Goal: Transaction & Acquisition: Purchase product/service

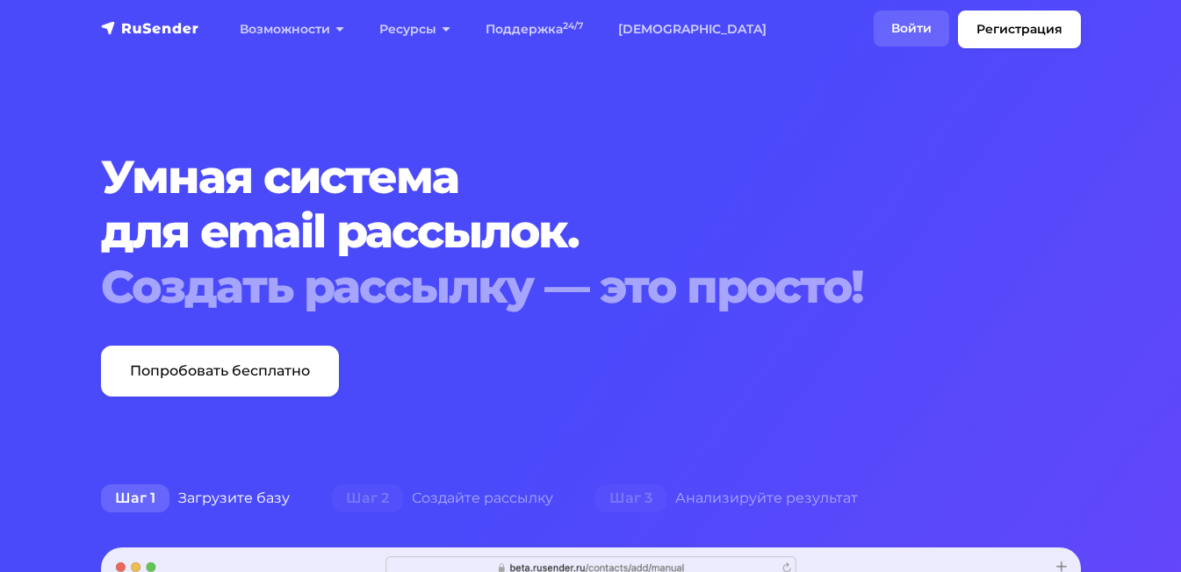
click at [930, 18] on link "Войти" at bounding box center [910, 29] width 75 height 36
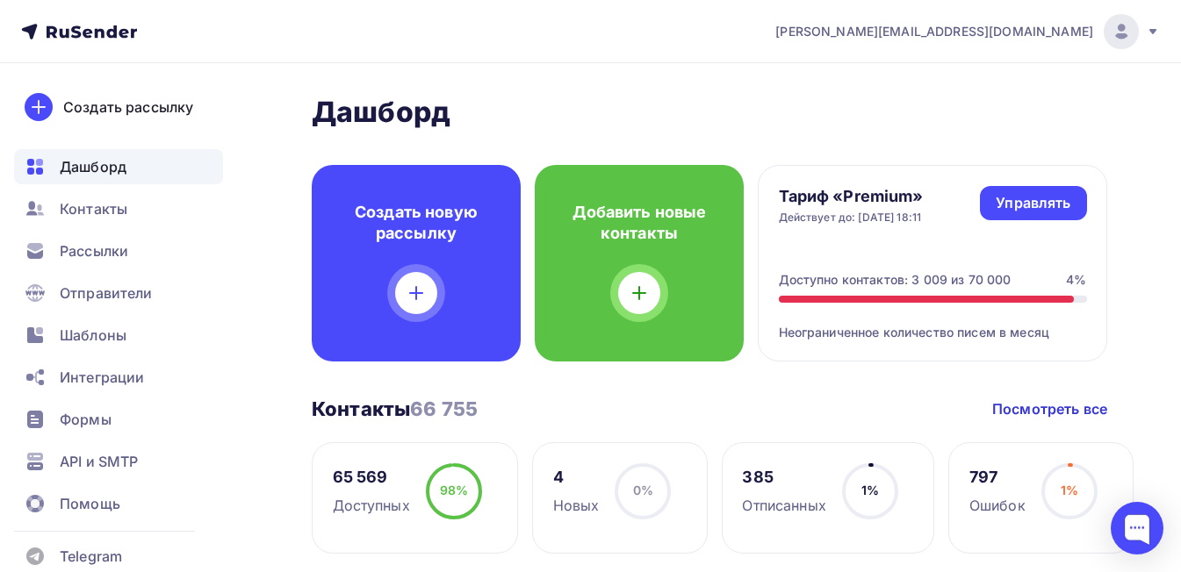
click at [97, 203] on span "Контакты" at bounding box center [94, 208] width 68 height 21
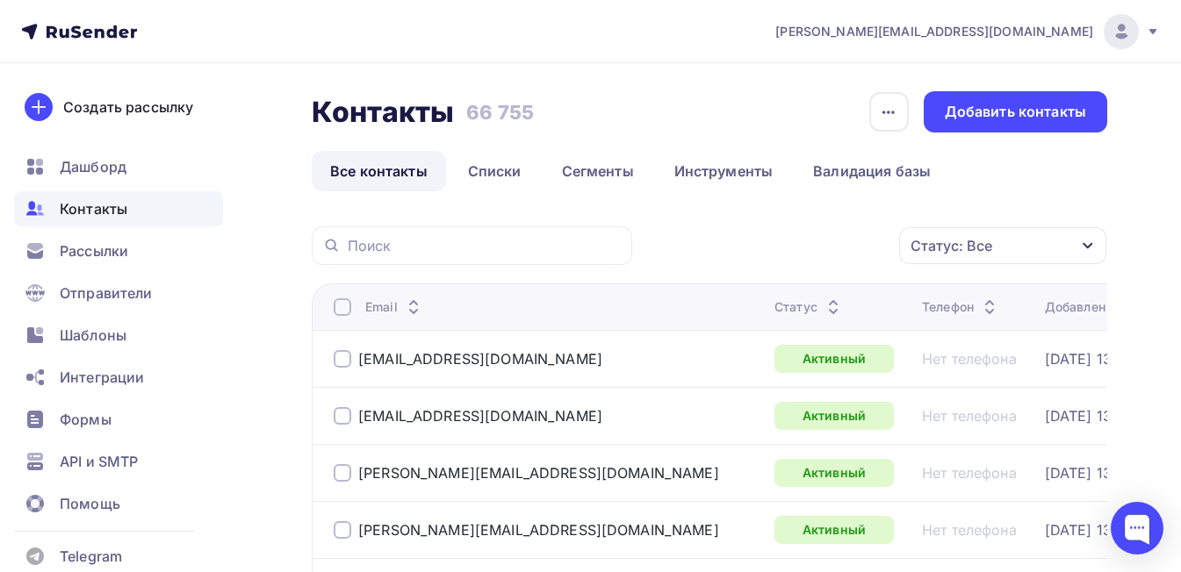
click at [1020, 246] on div "Статус: Все" at bounding box center [1002, 245] width 207 height 37
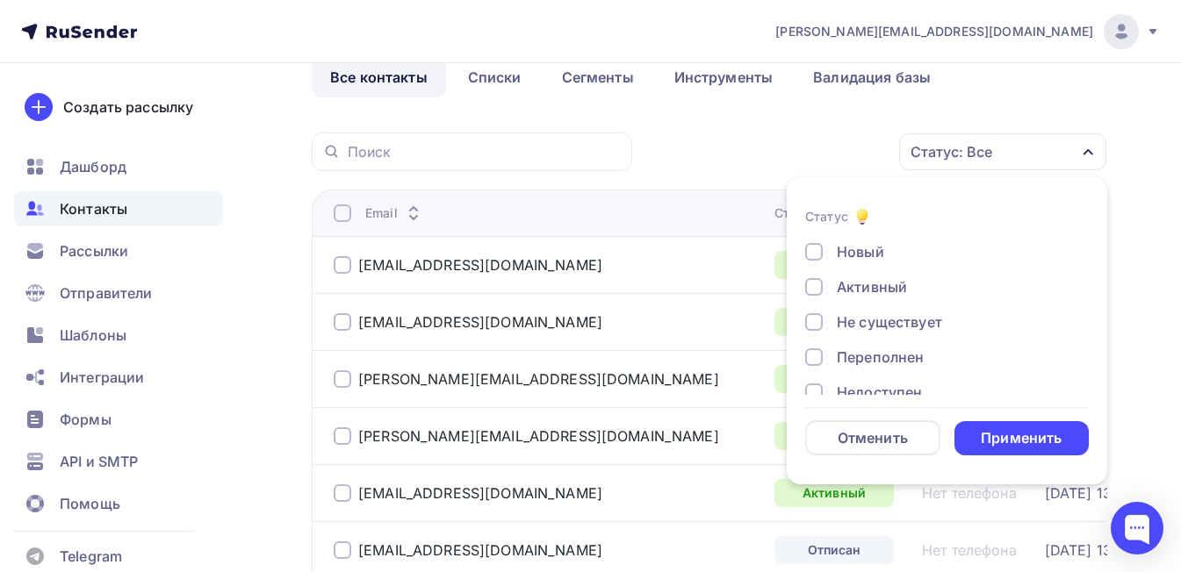
click at [907, 322] on div "Не существует" at bounding box center [889, 322] width 105 height 21
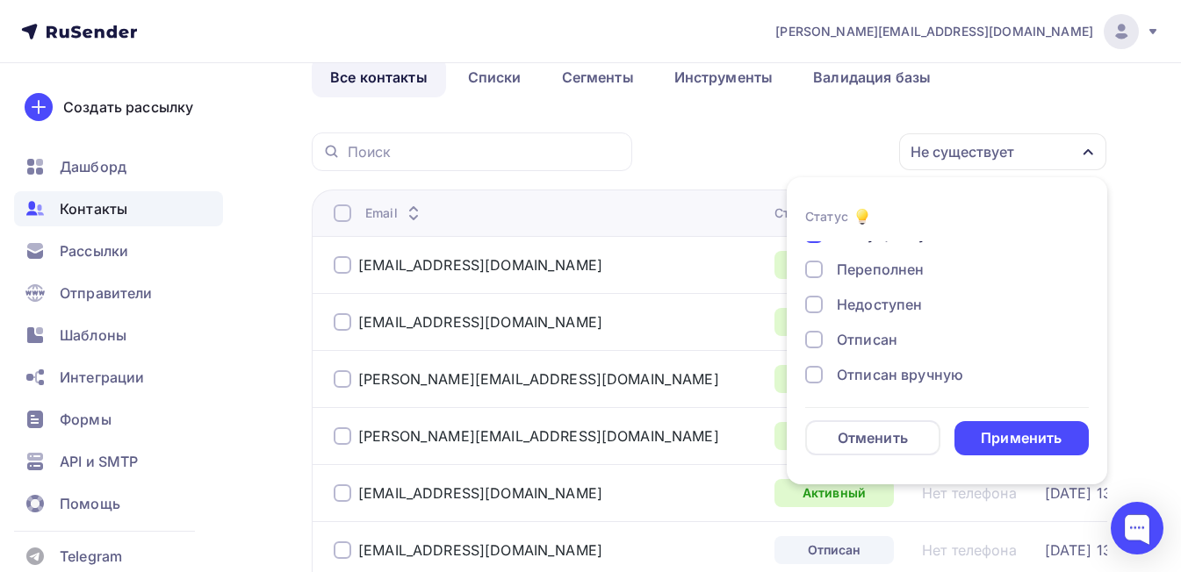
click at [894, 266] on div "Переполнен" at bounding box center [880, 269] width 87 height 21
click at [893, 305] on div "Недоступен" at bounding box center [879, 304] width 85 height 21
click at [881, 334] on div "Отписан" at bounding box center [867, 339] width 61 height 21
click at [881, 363] on div "Новый Активный Не существует Переполнен Недоступен Отписан Отписан вручную [GEO…" at bounding box center [947, 287] width 284 height 267
click at [879, 375] on div "Отписан вручную" at bounding box center [900, 374] width 126 height 21
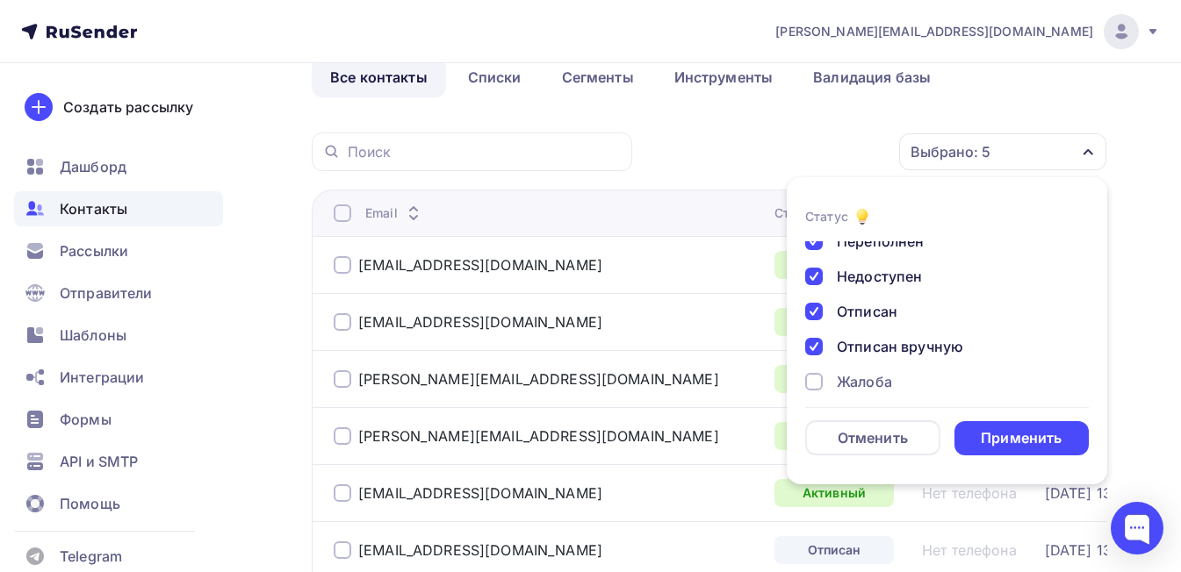
scroll to position [127, 0]
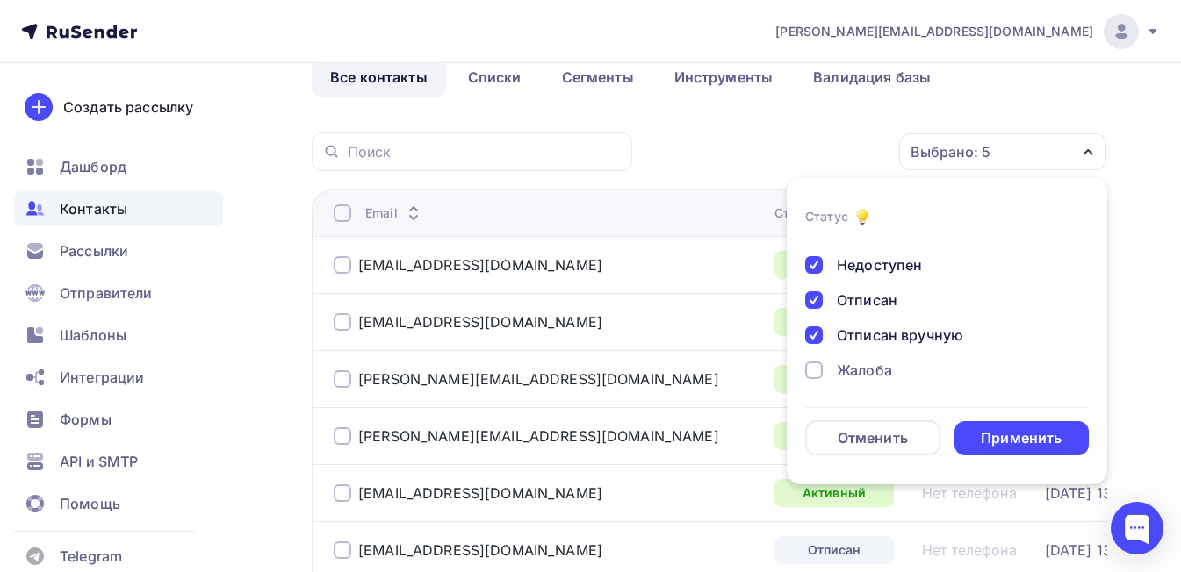
click at [872, 370] on div "Жалоба" at bounding box center [864, 370] width 55 height 21
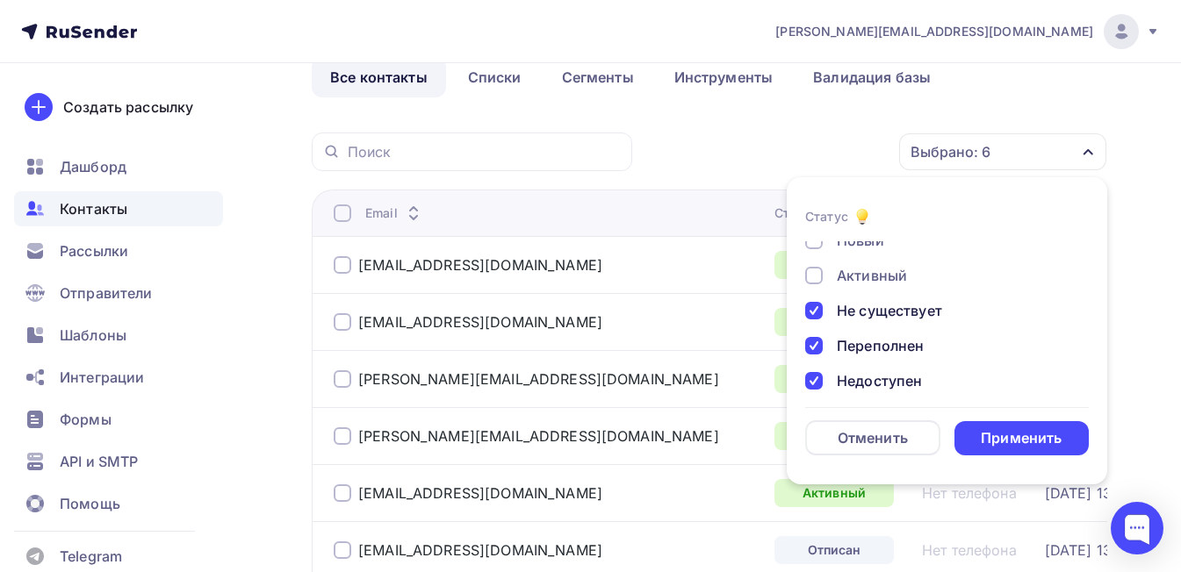
scroll to position [0, 0]
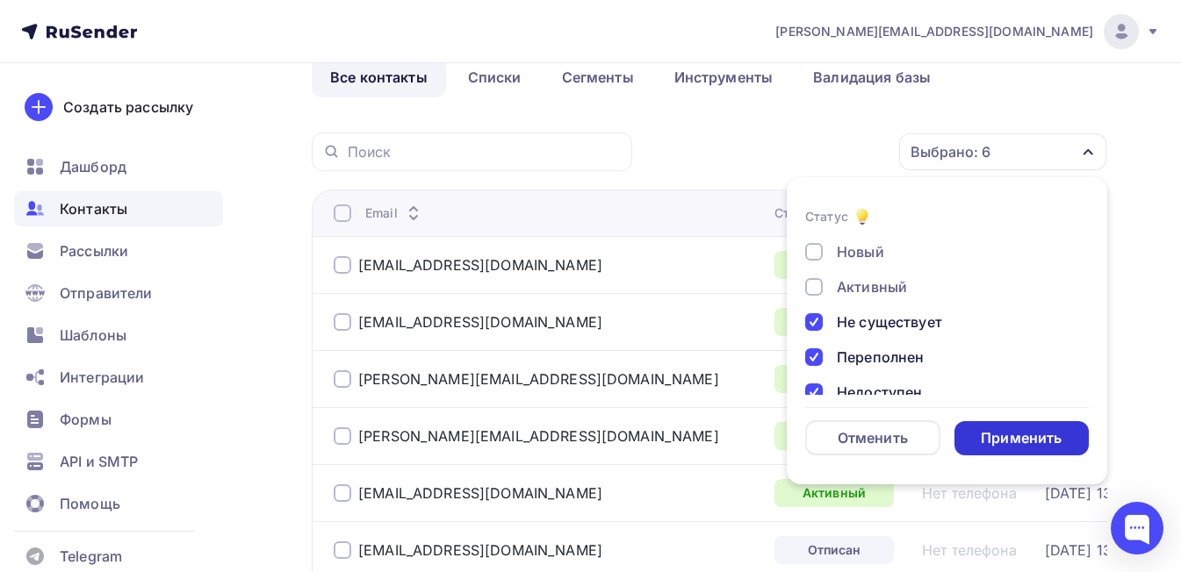
click at [1039, 436] on div "Применить" at bounding box center [1021, 438] width 81 height 20
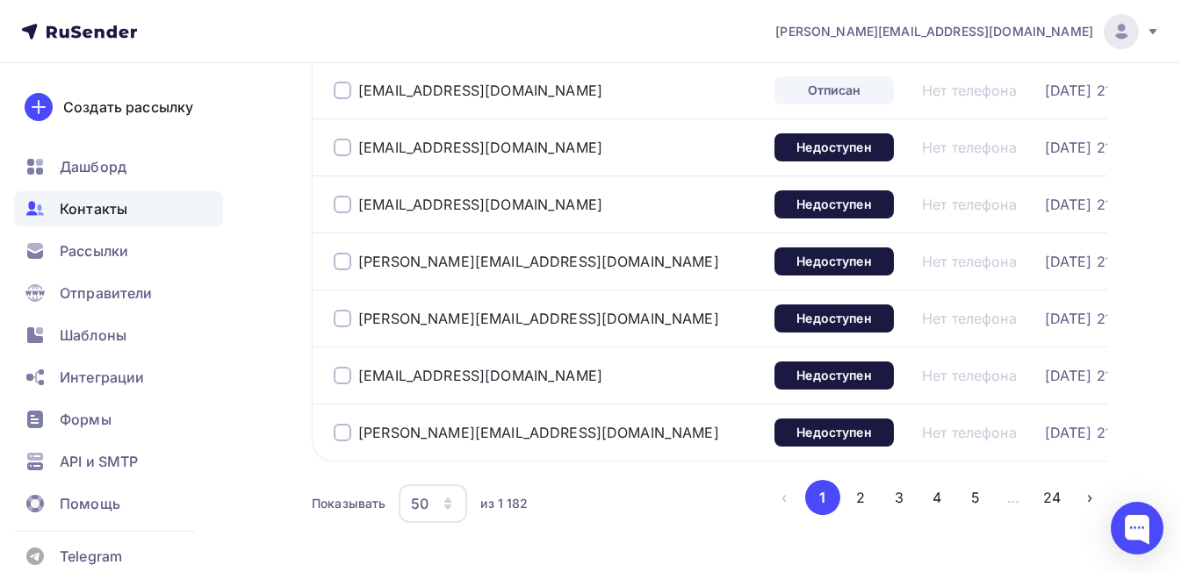
scroll to position [2804, 0]
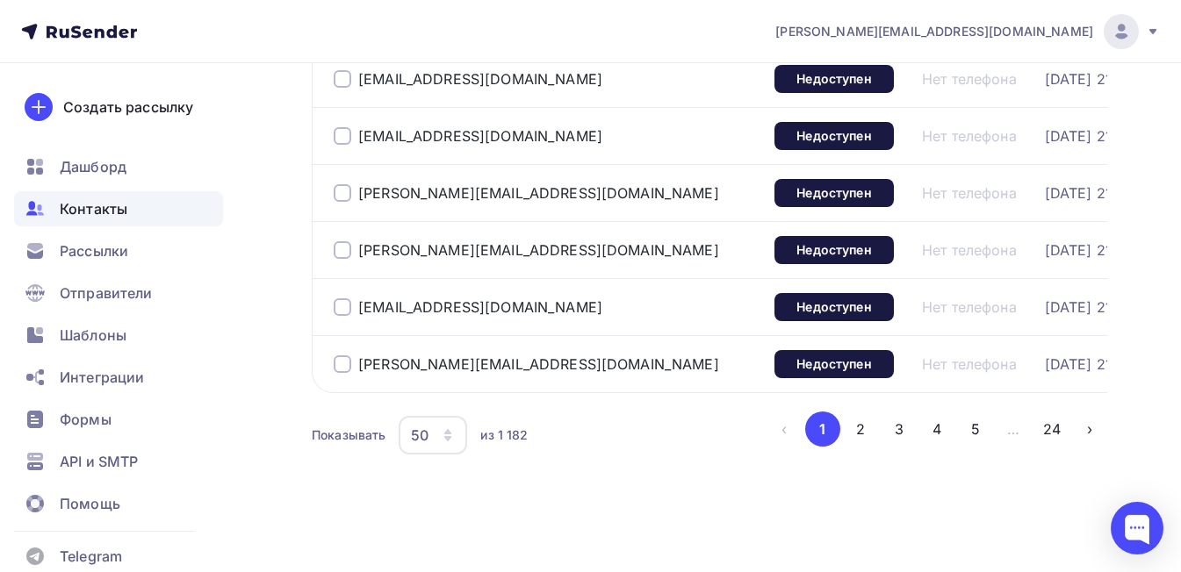
click at [419, 433] on div "50" at bounding box center [420, 435] width 18 height 21
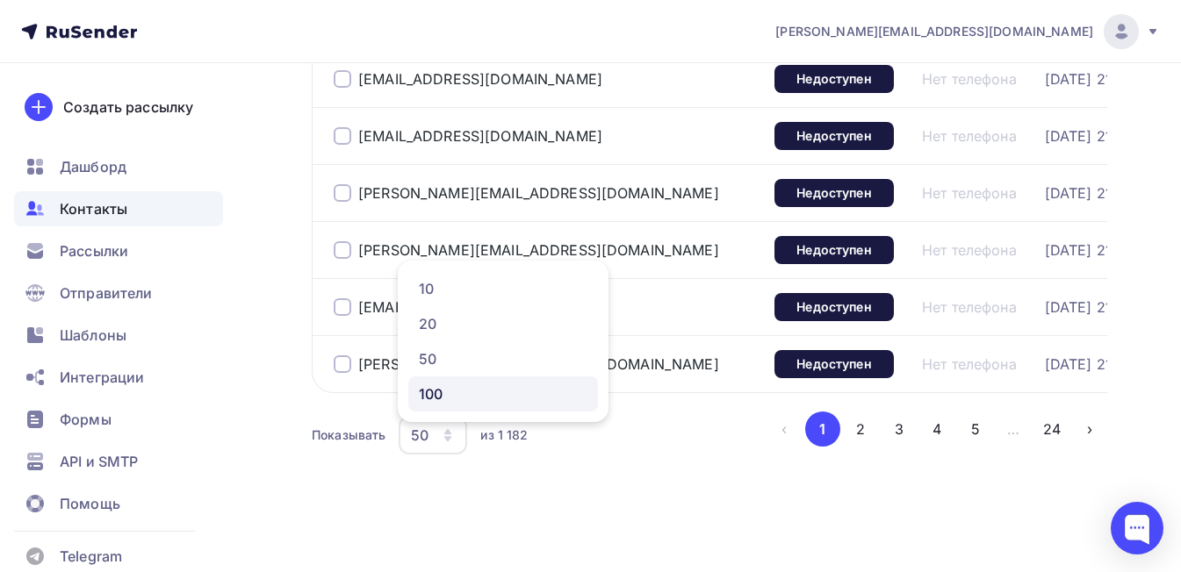
click at [442, 384] on div "100" at bounding box center [503, 394] width 169 height 21
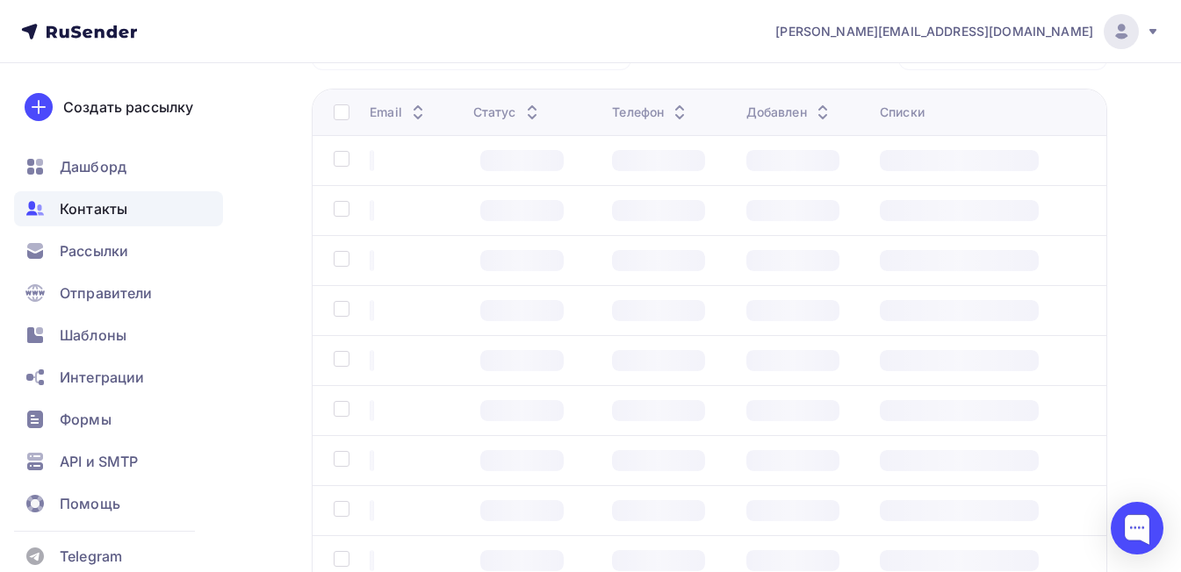
scroll to position [139, 0]
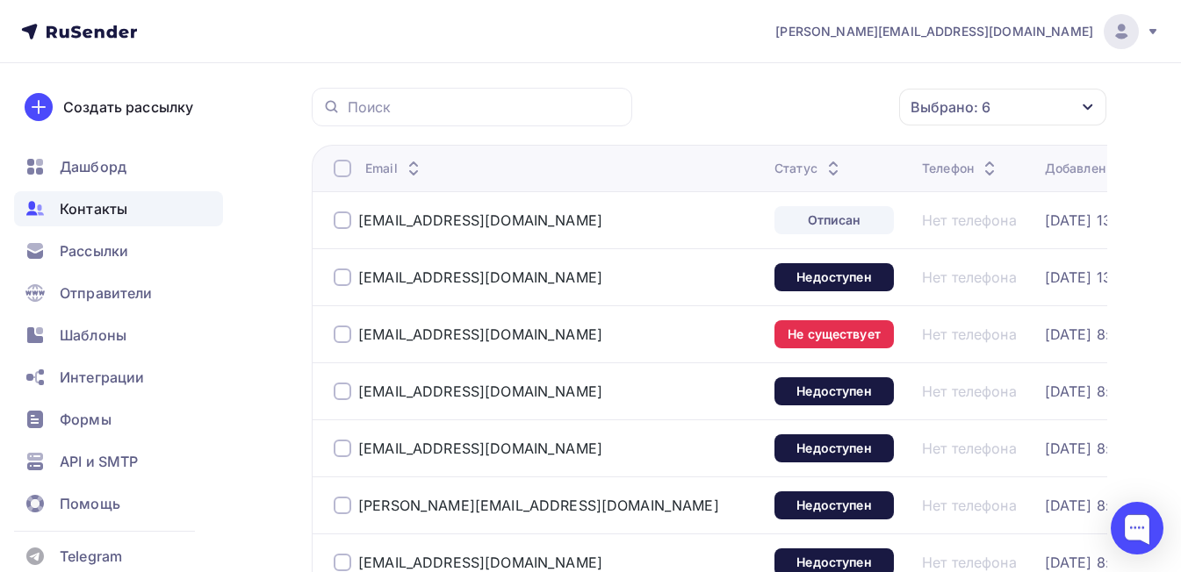
click at [345, 168] on div at bounding box center [343, 169] width 18 height 18
click at [999, 112] on div "Выбрано: 6" at bounding box center [1002, 107] width 207 height 37
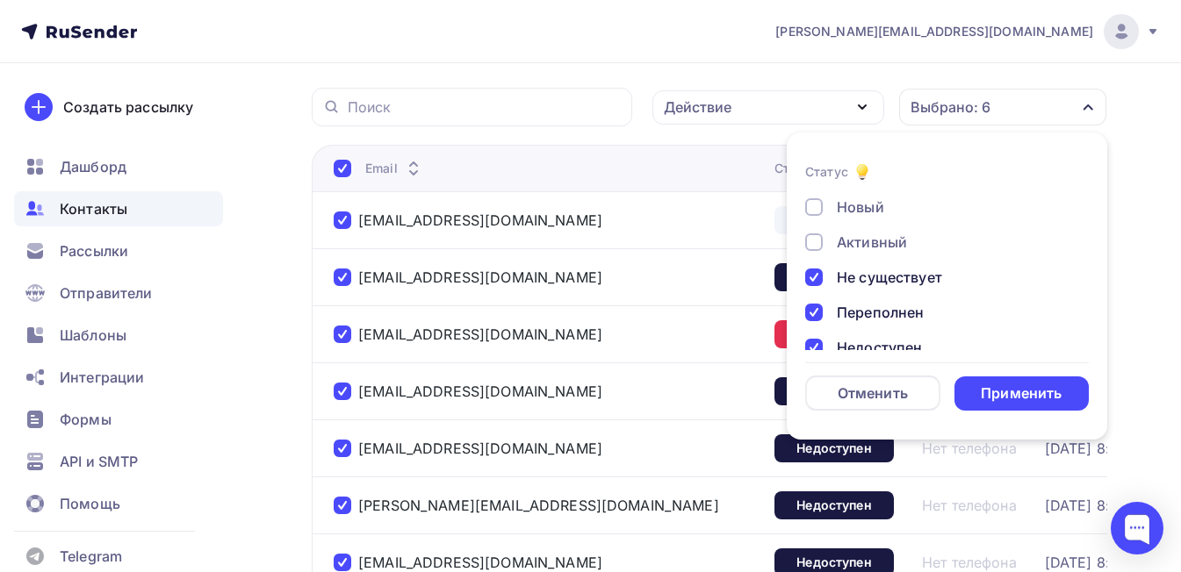
click at [999, 112] on div "Выбрано: 6" at bounding box center [1002, 107] width 207 height 37
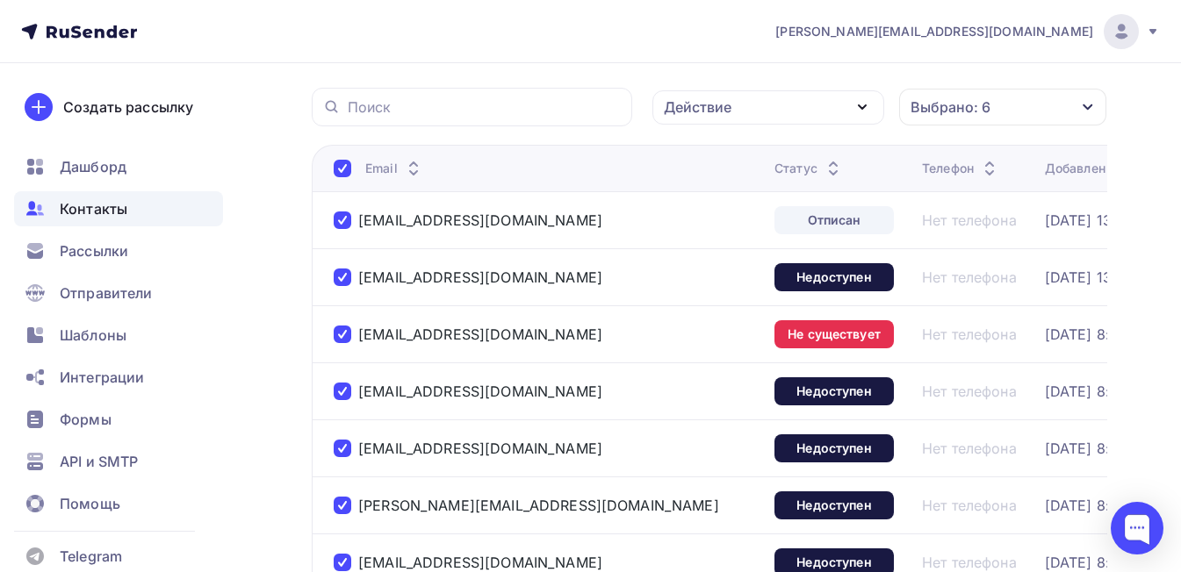
click at [816, 105] on div "Действие" at bounding box center [768, 107] width 232 height 34
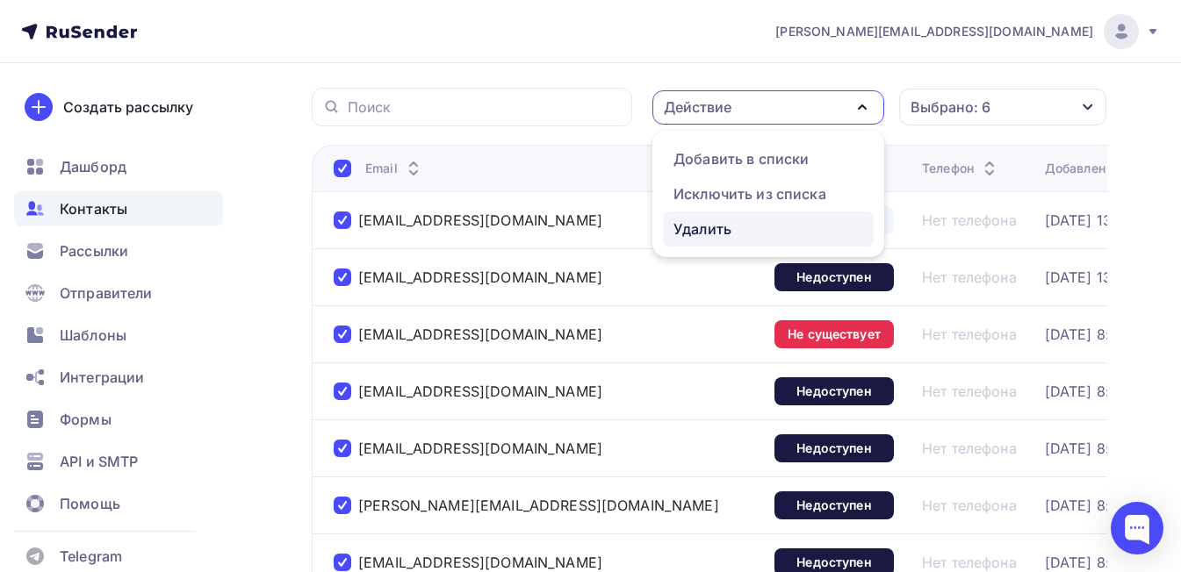
click at [719, 227] on div "Удалить" at bounding box center [702, 229] width 58 height 21
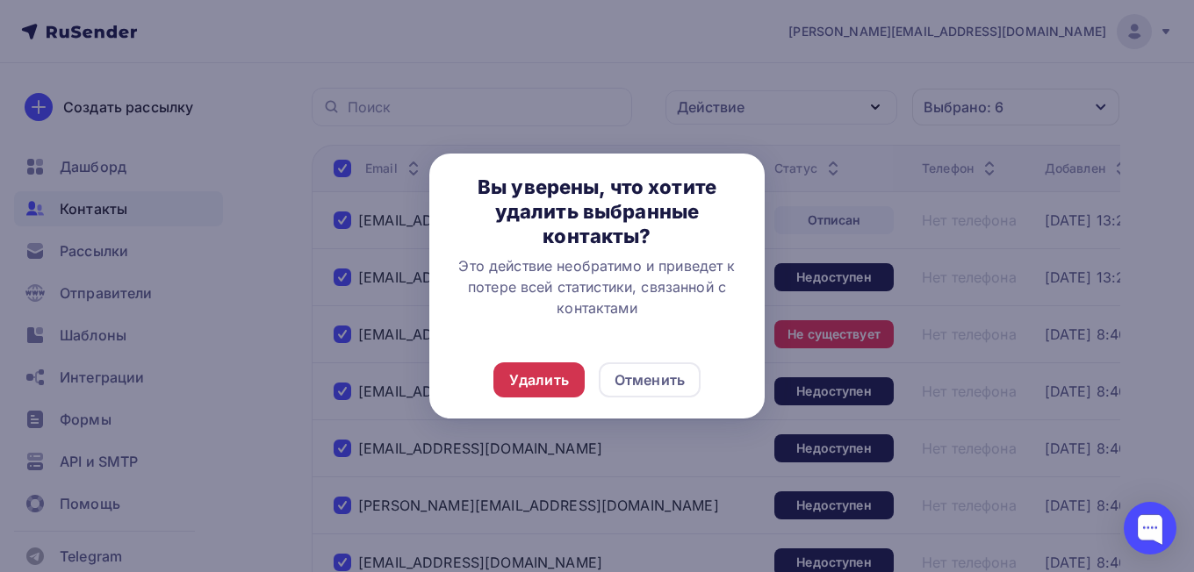
click at [539, 379] on div "Удалить" at bounding box center [539, 380] width 60 height 21
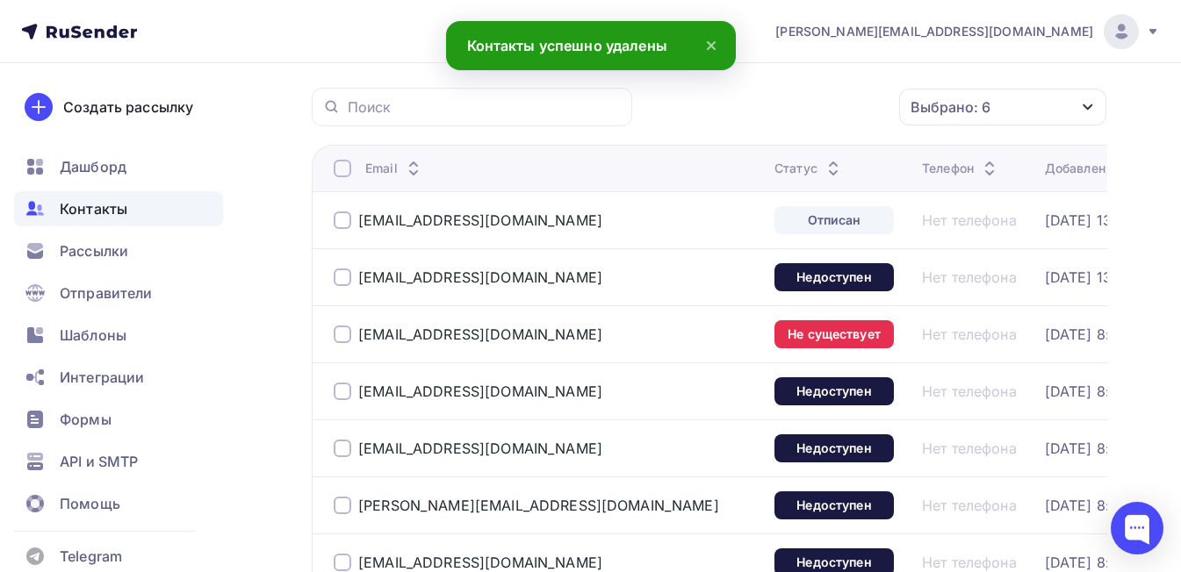
click at [338, 168] on div at bounding box center [343, 169] width 18 height 18
click at [341, 174] on div at bounding box center [343, 169] width 18 height 18
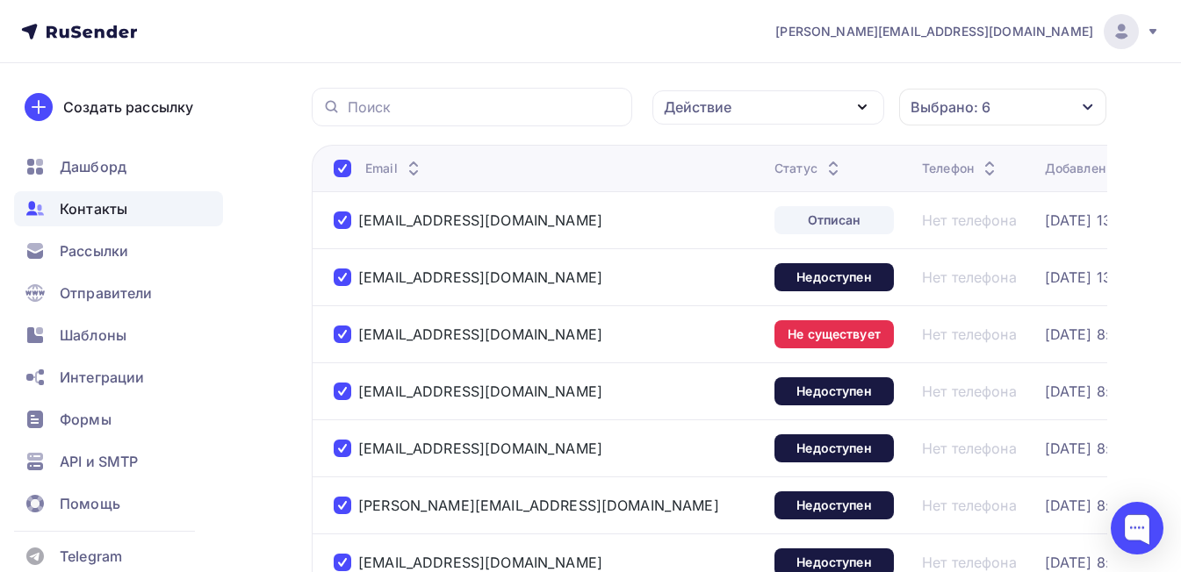
click at [795, 107] on div "Действие" at bounding box center [768, 107] width 232 height 34
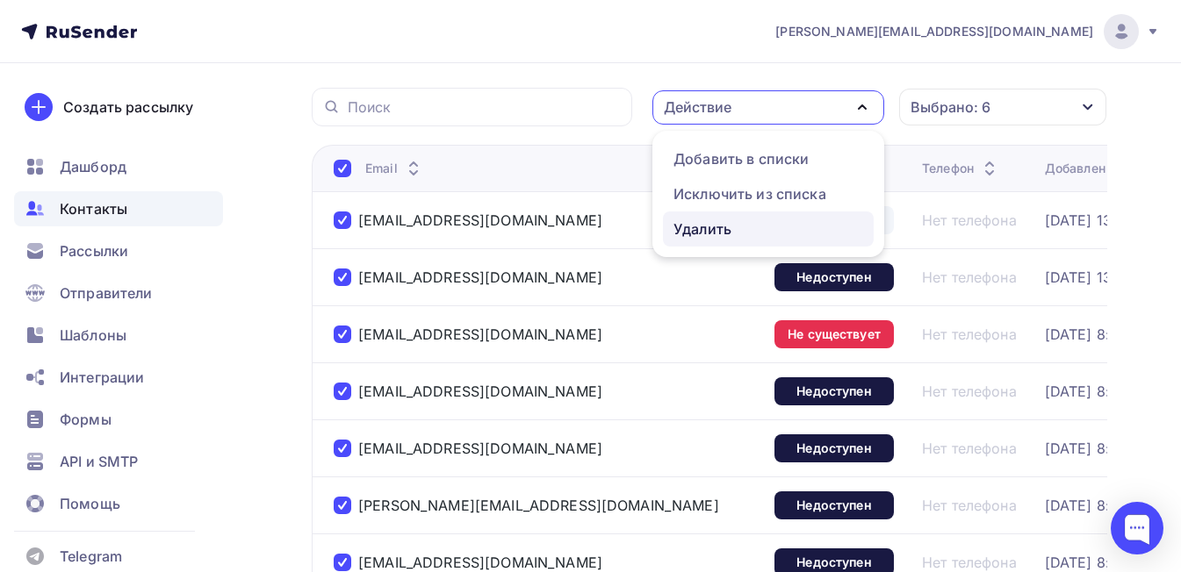
click at [733, 229] on div "Удалить" at bounding box center [768, 229] width 190 height 21
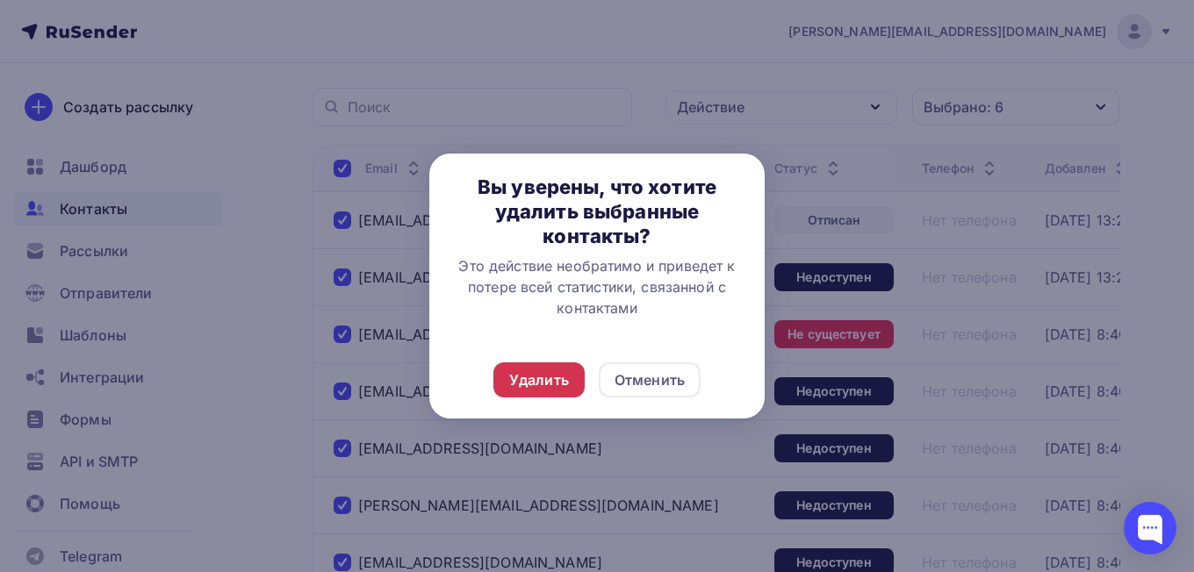
click at [558, 388] on div "Удалить" at bounding box center [539, 380] width 60 height 21
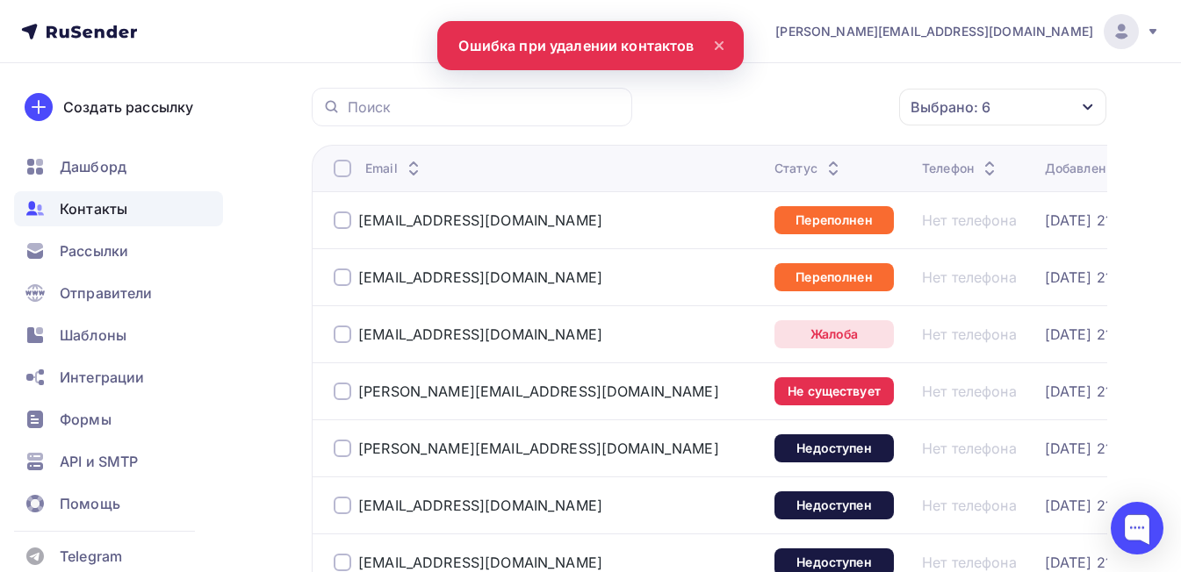
click at [347, 173] on div at bounding box center [343, 169] width 18 height 18
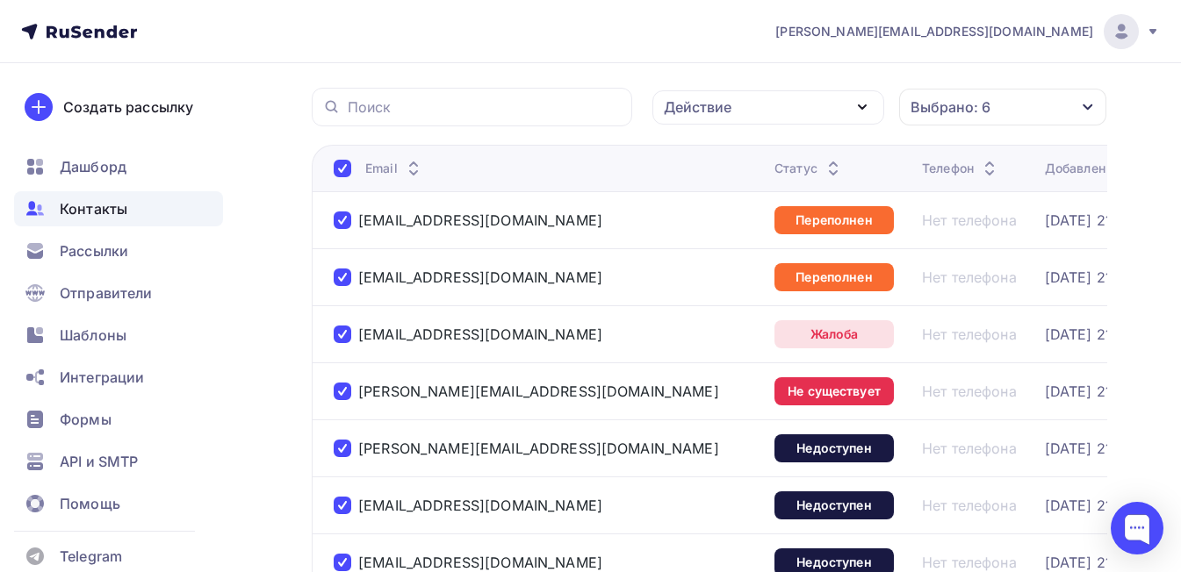
click at [744, 111] on div "Действие" at bounding box center [768, 107] width 232 height 34
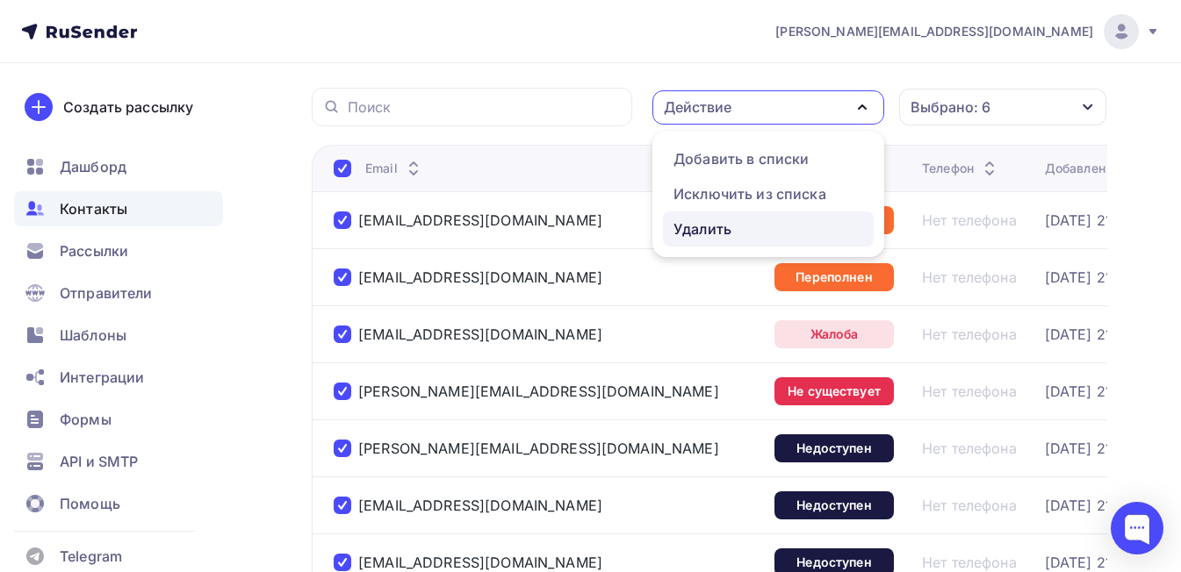
click at [708, 234] on div "Удалить" at bounding box center [702, 229] width 58 height 21
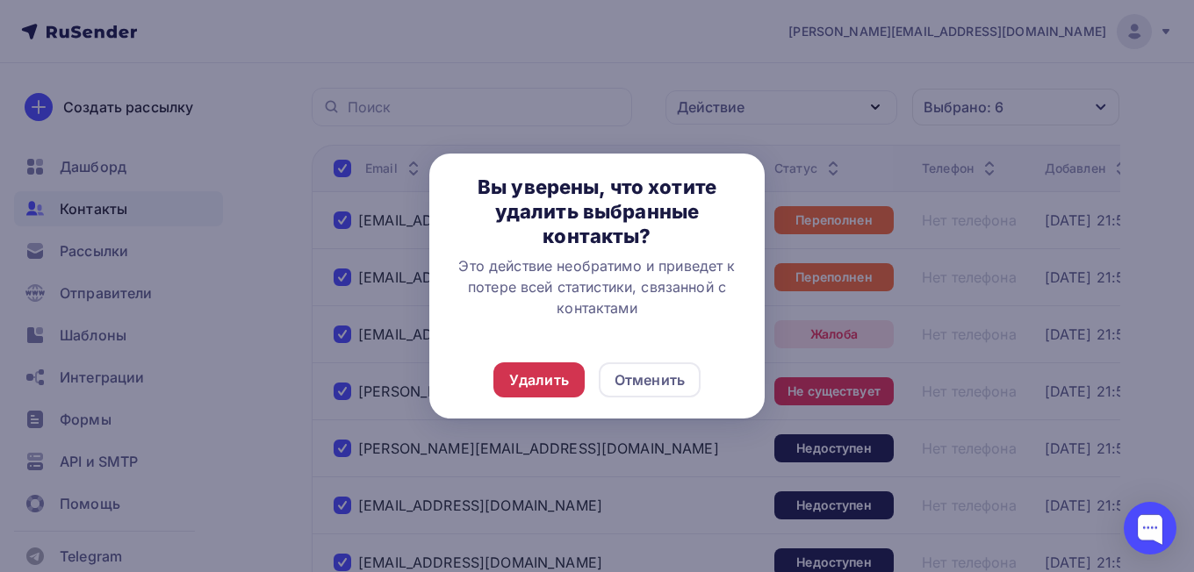
click at [544, 378] on div "Удалить" at bounding box center [539, 380] width 60 height 21
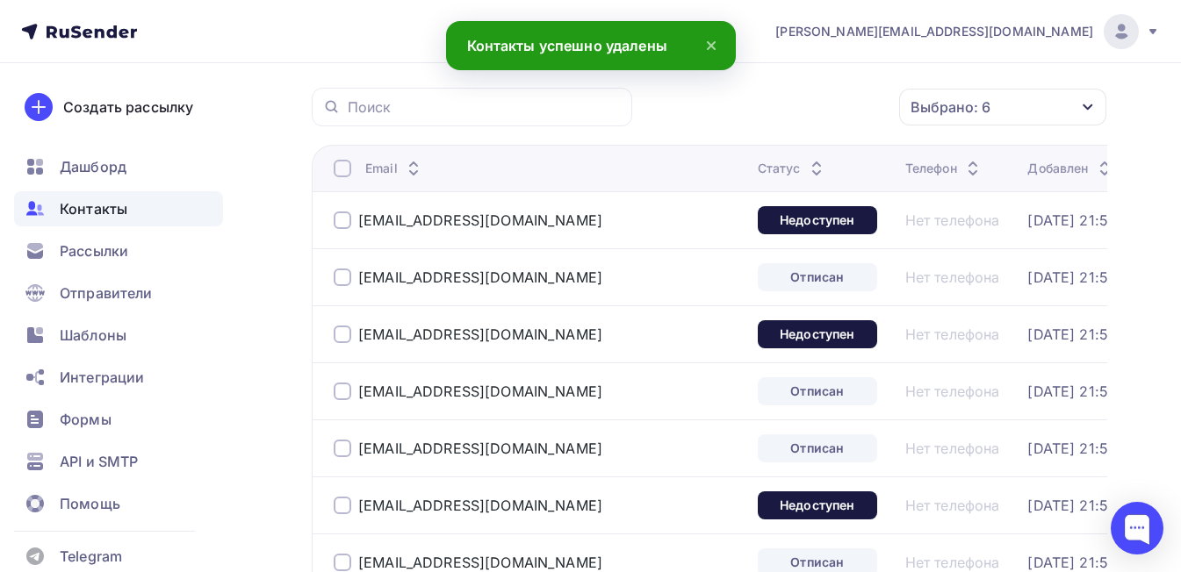
click at [343, 170] on div at bounding box center [343, 169] width 18 height 18
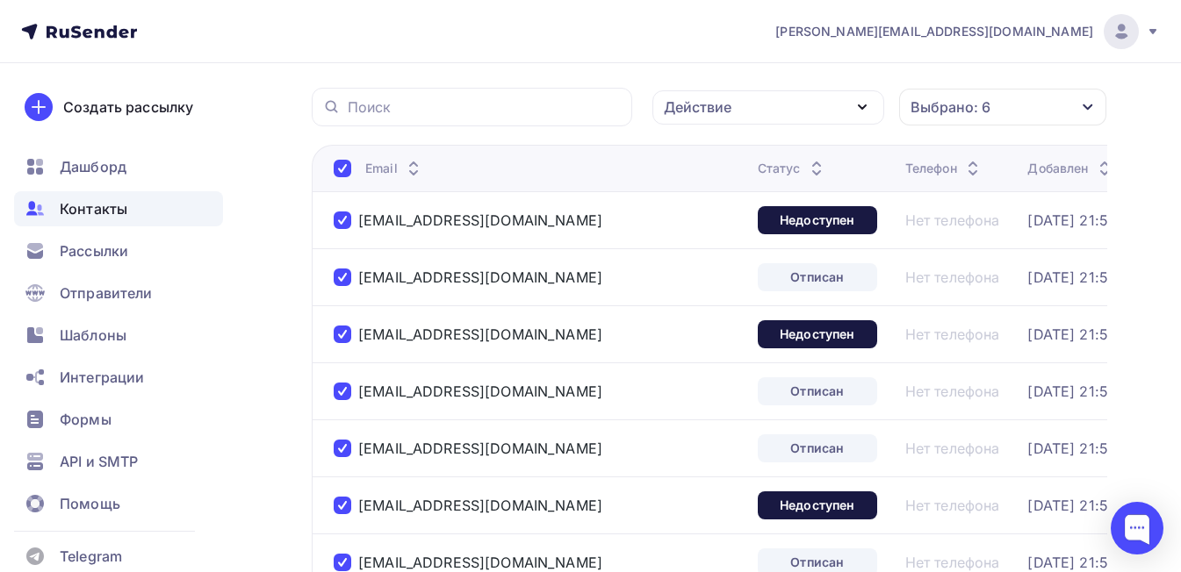
click at [721, 104] on div "Действие" at bounding box center [698, 107] width 68 height 21
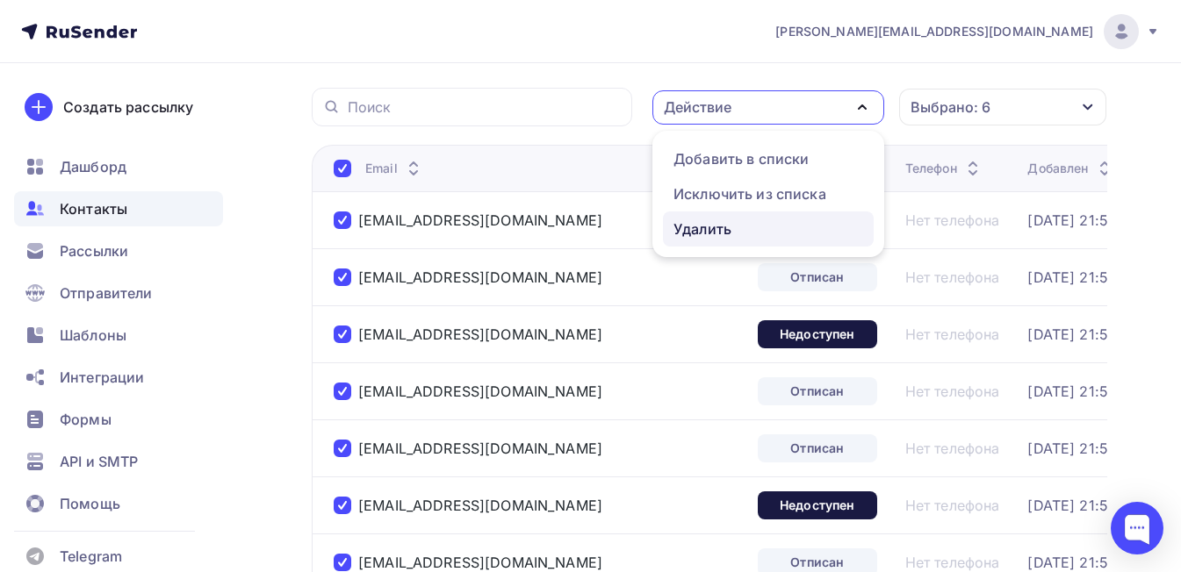
click at [722, 234] on div "Удалить" at bounding box center [702, 229] width 58 height 21
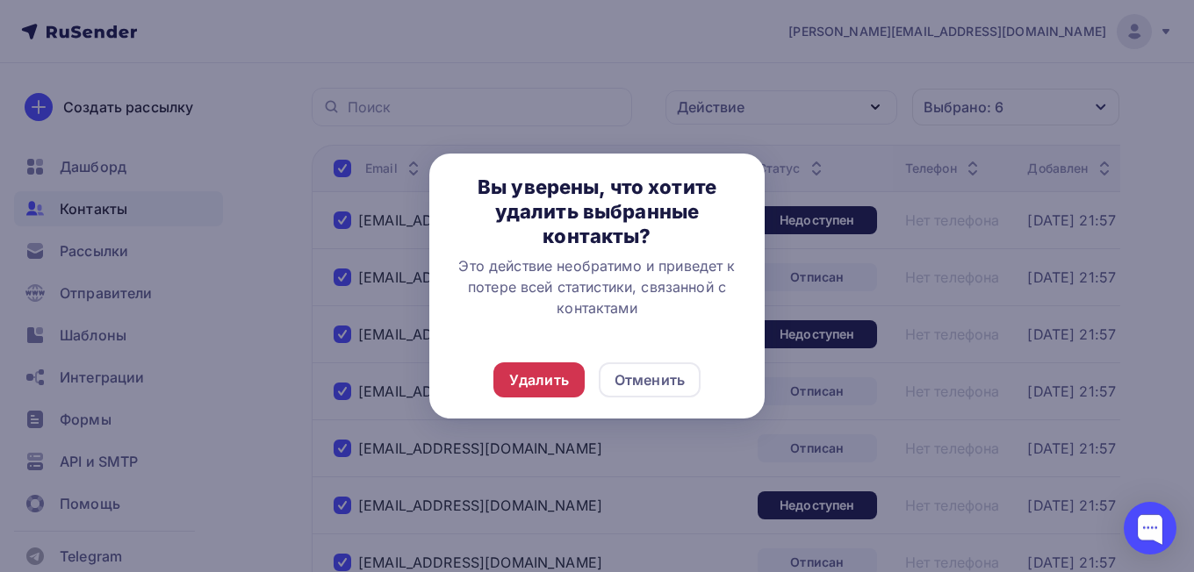
click at [544, 384] on div "Удалить" at bounding box center [539, 380] width 60 height 21
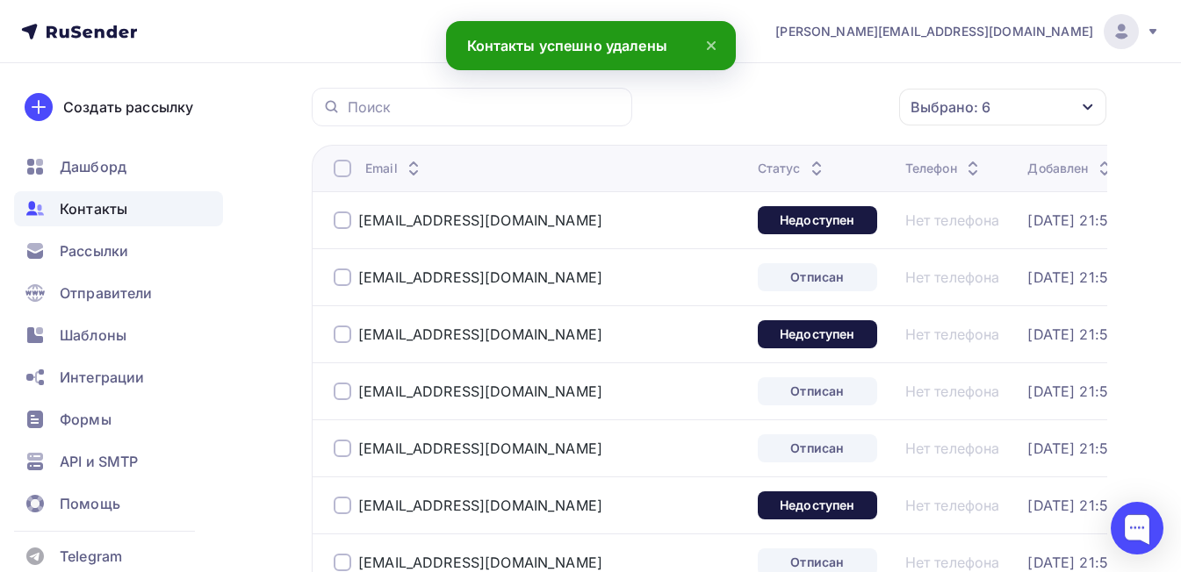
click at [341, 171] on div at bounding box center [343, 169] width 18 height 18
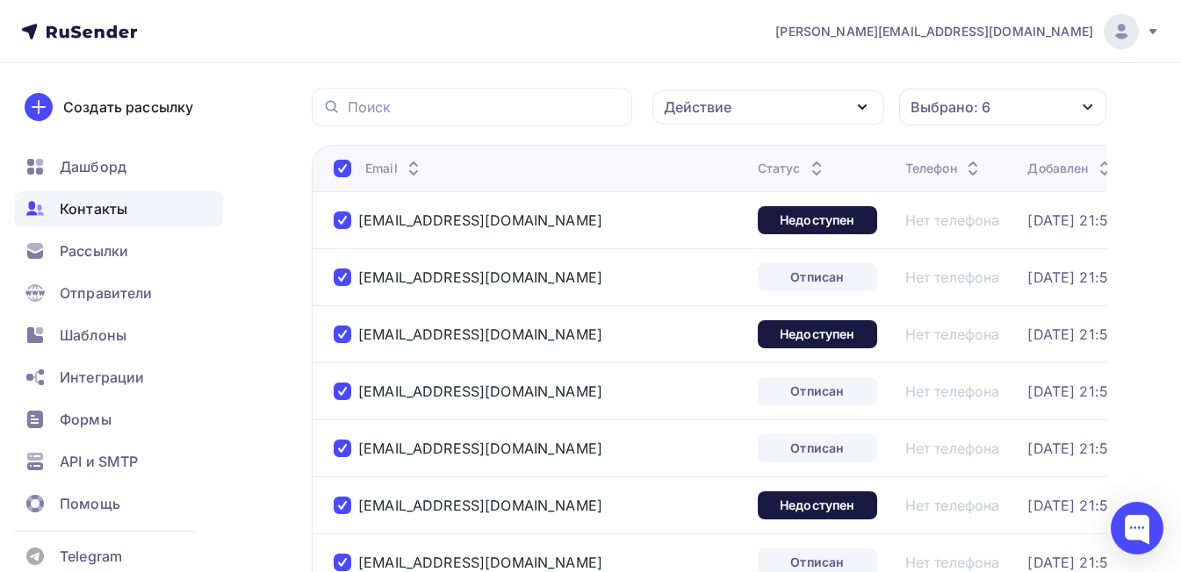
click at [793, 102] on div "Действие" at bounding box center [768, 107] width 232 height 34
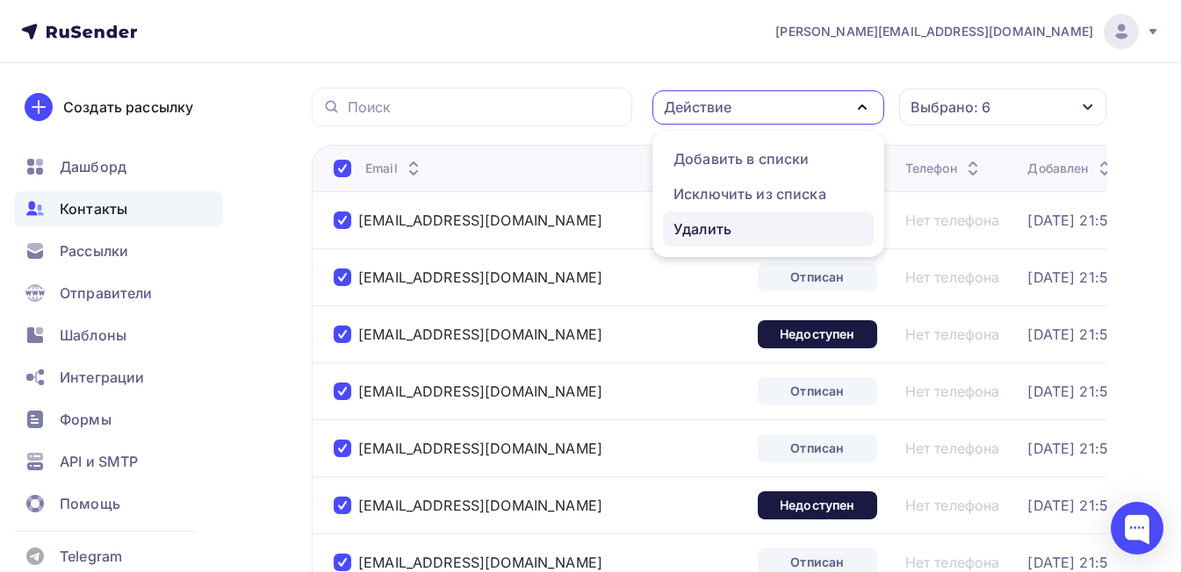
click at [750, 225] on div "Удалить" at bounding box center [768, 229] width 190 height 21
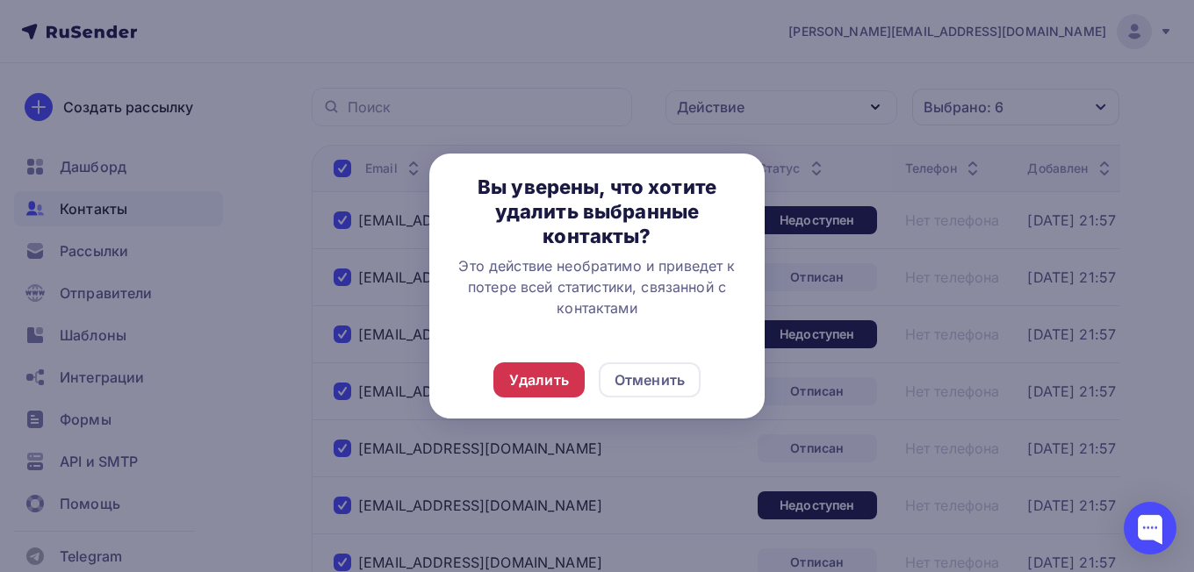
click at [528, 378] on div "Удалить" at bounding box center [539, 380] width 60 height 21
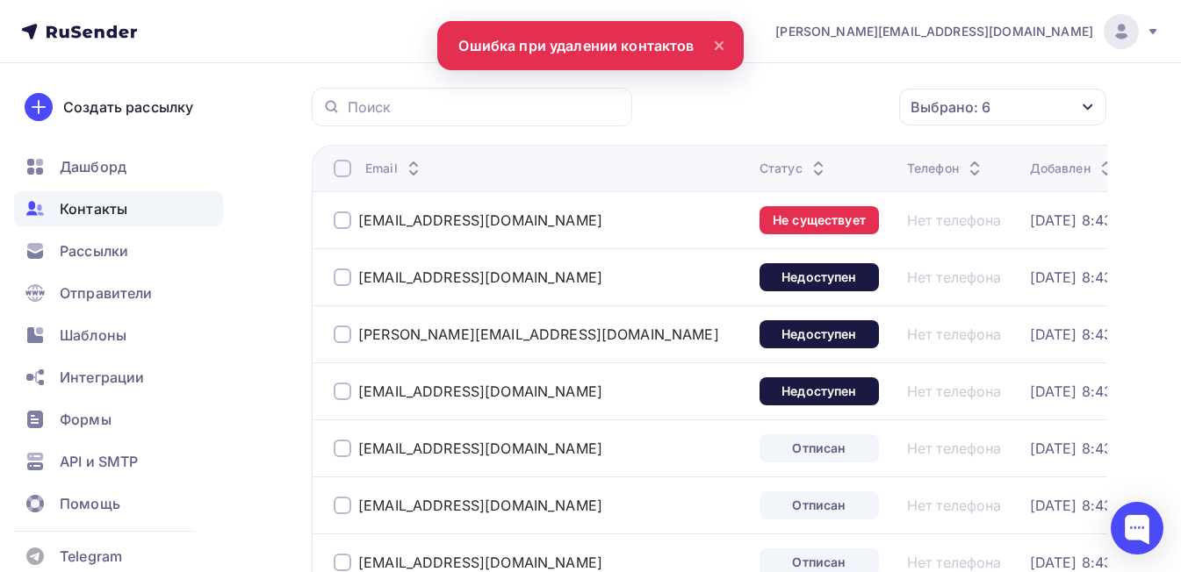
click at [344, 170] on div at bounding box center [343, 169] width 18 height 18
click at [728, 110] on div "Действие" at bounding box center [698, 107] width 68 height 21
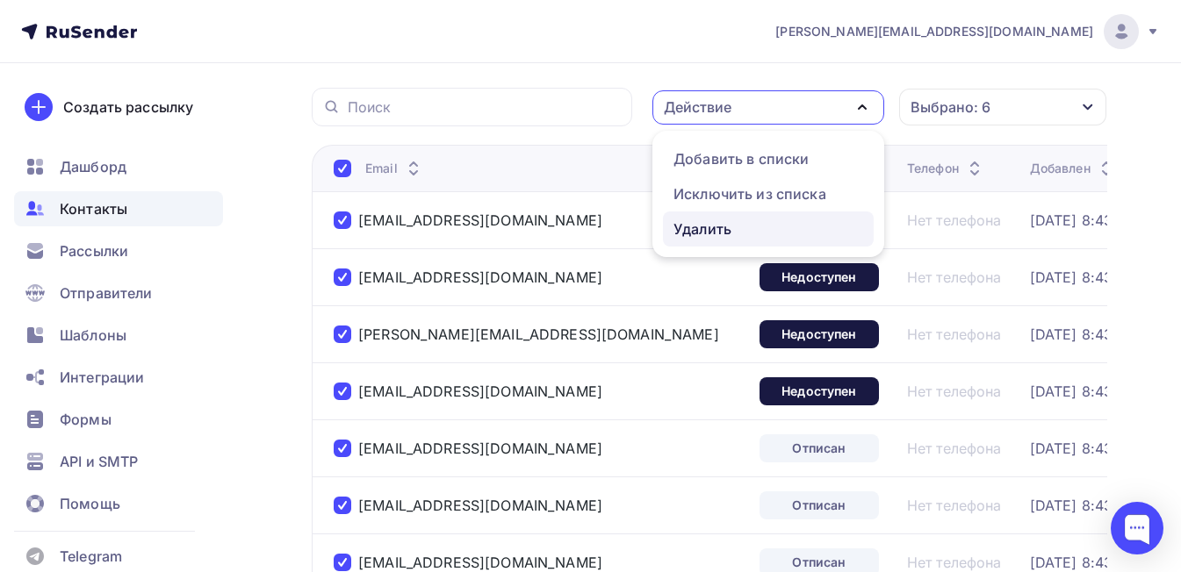
click at [727, 226] on div "Удалить" at bounding box center [702, 229] width 58 height 21
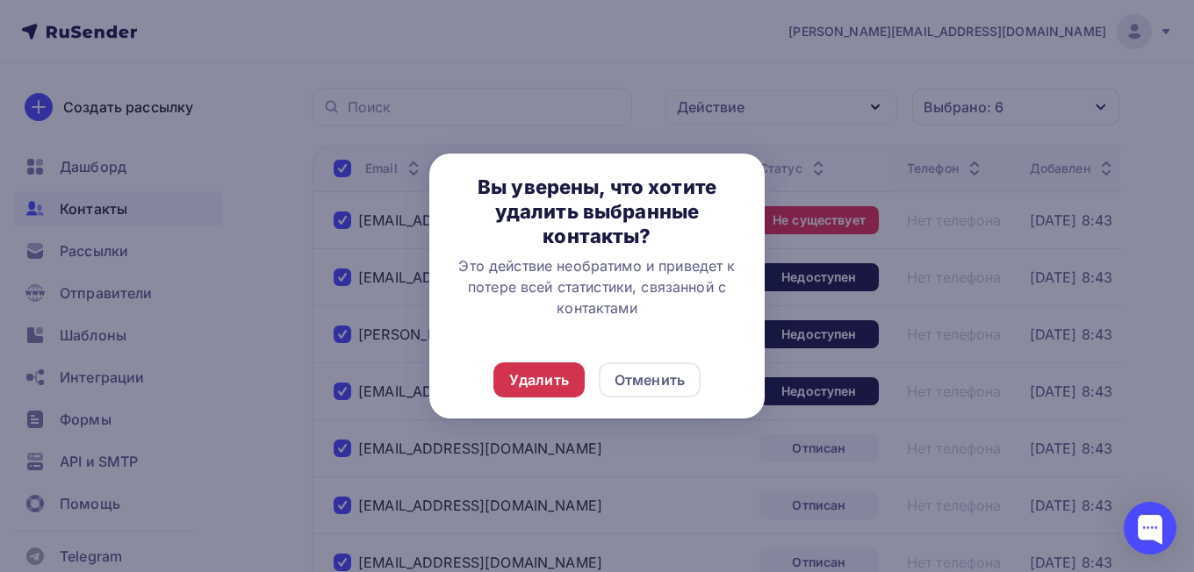
click at [514, 364] on div "Удалить" at bounding box center [538, 380] width 91 height 35
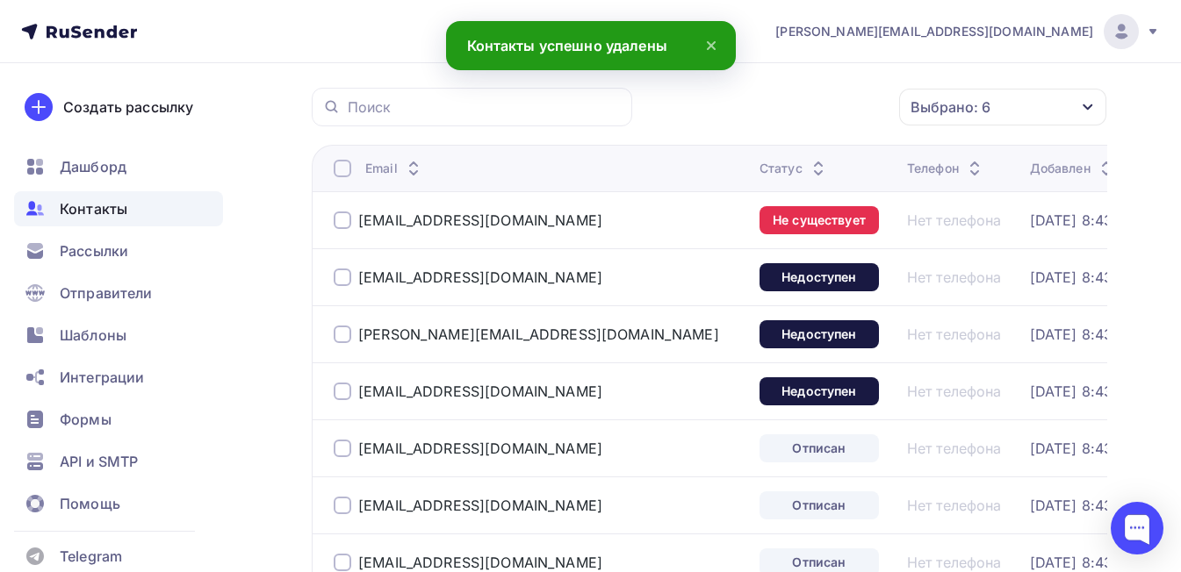
click at [345, 166] on div at bounding box center [343, 169] width 18 height 18
click at [747, 104] on div "Действие" at bounding box center [768, 107] width 232 height 34
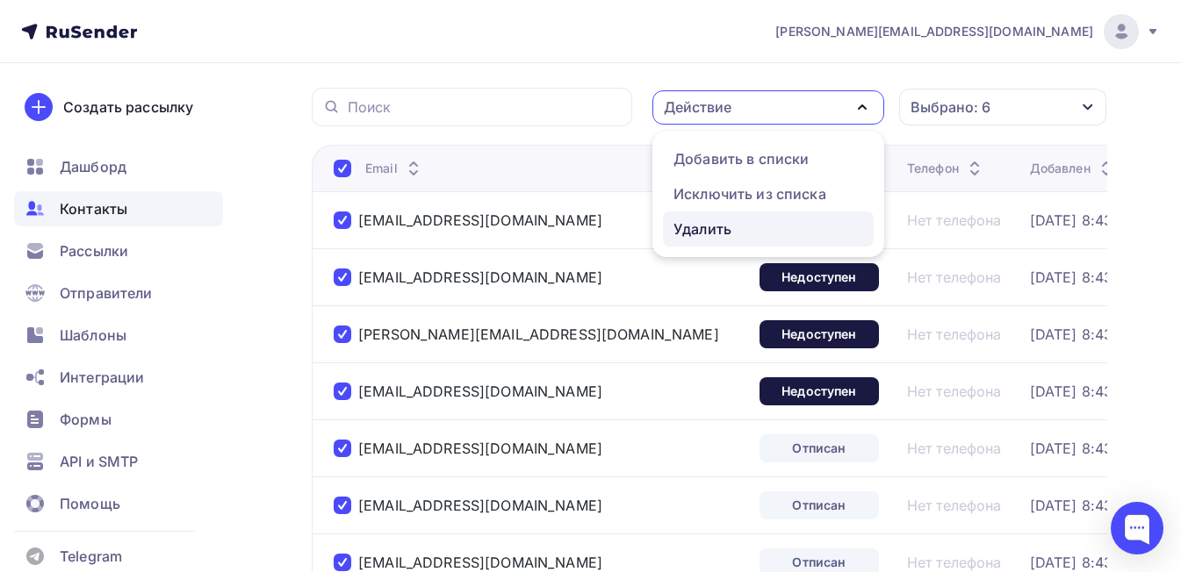
click at [738, 226] on div "Удалить" at bounding box center [768, 229] width 190 height 21
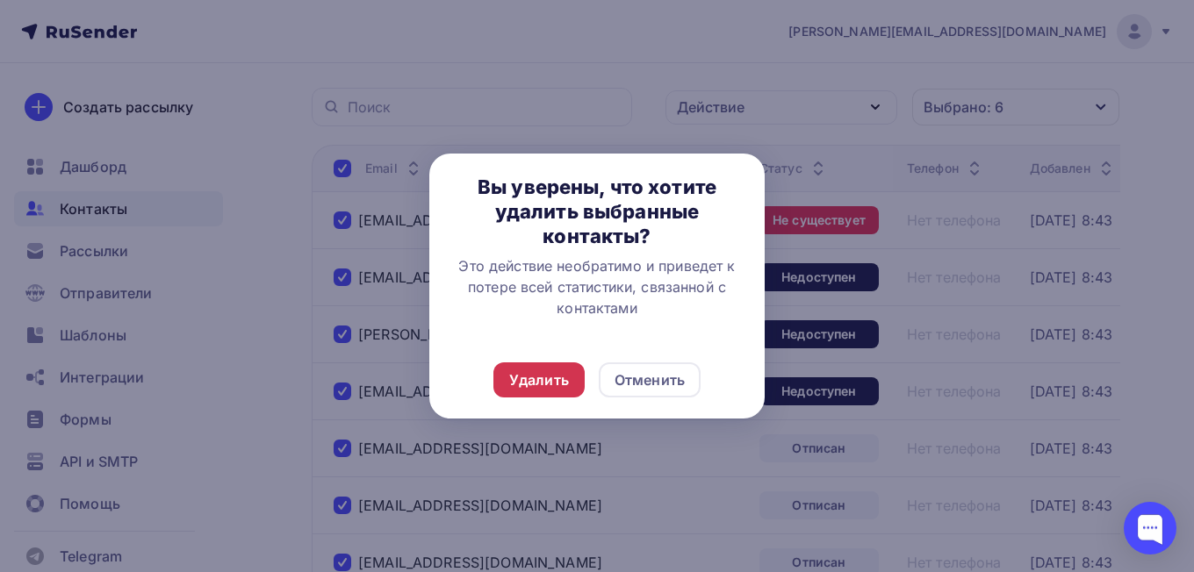
click at [548, 377] on div "Удалить" at bounding box center [539, 380] width 60 height 21
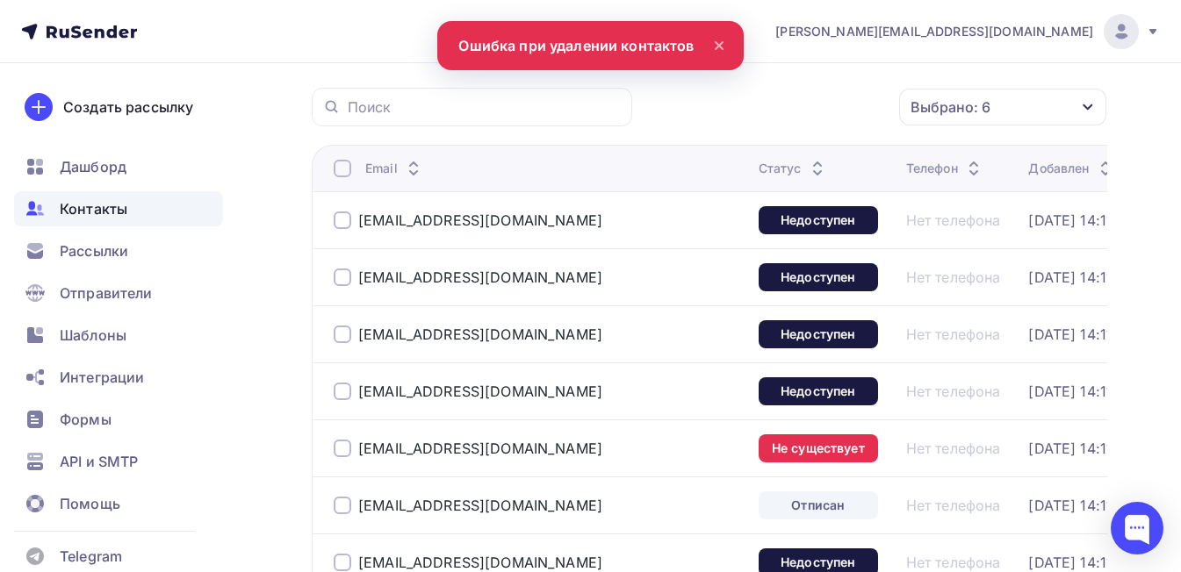
click at [343, 171] on div at bounding box center [343, 169] width 18 height 18
click at [741, 111] on div "Действие" at bounding box center [768, 107] width 232 height 34
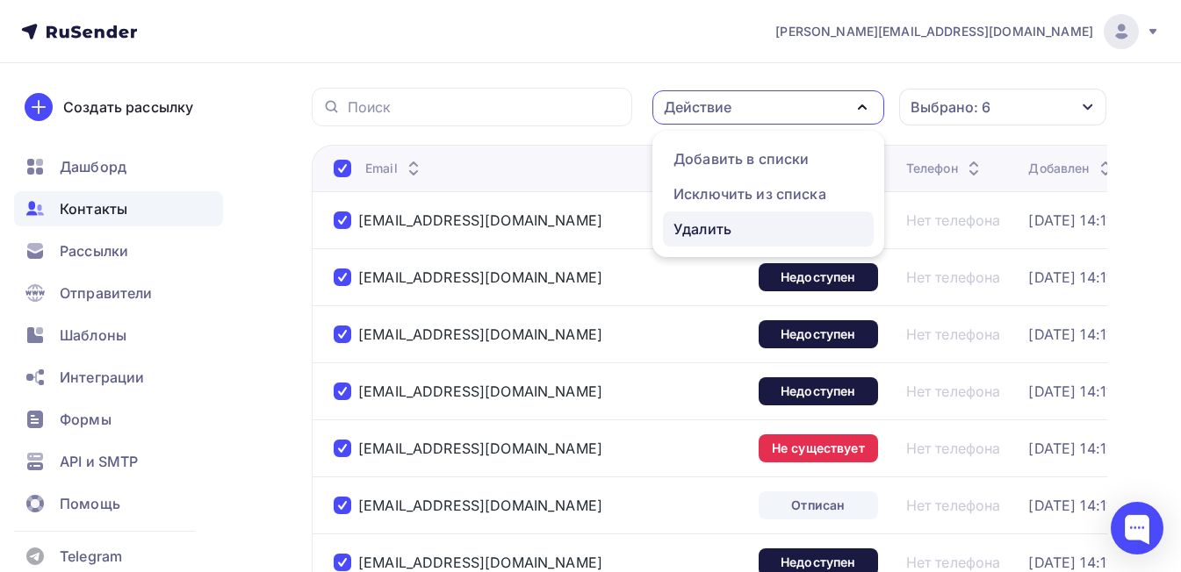
click at [742, 231] on div "Удалить" at bounding box center [768, 229] width 190 height 21
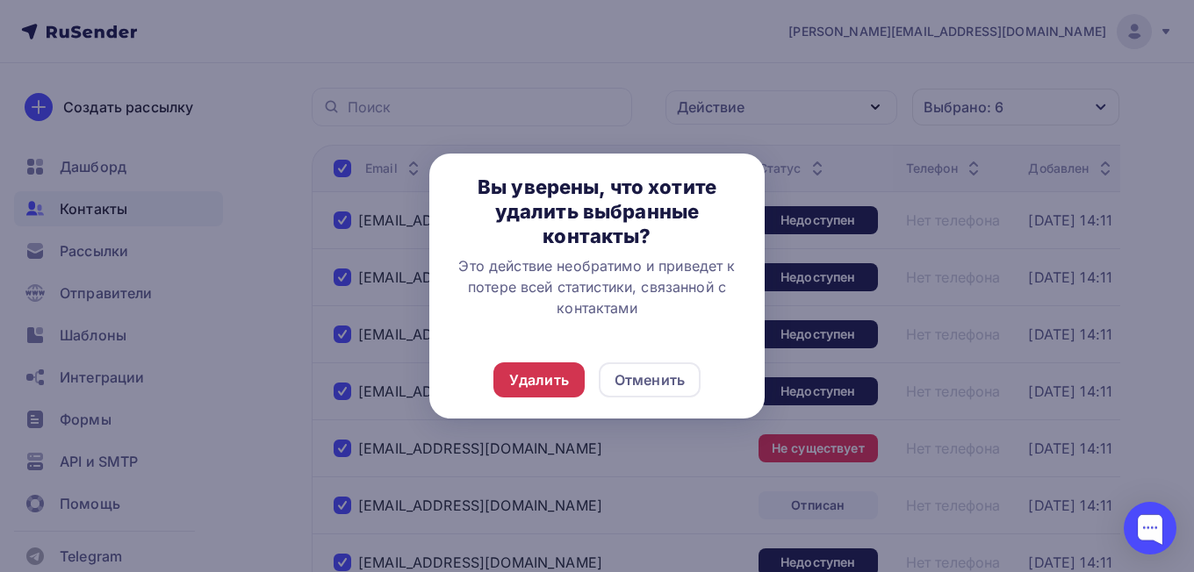
click at [507, 381] on div "Удалить" at bounding box center [538, 380] width 91 height 35
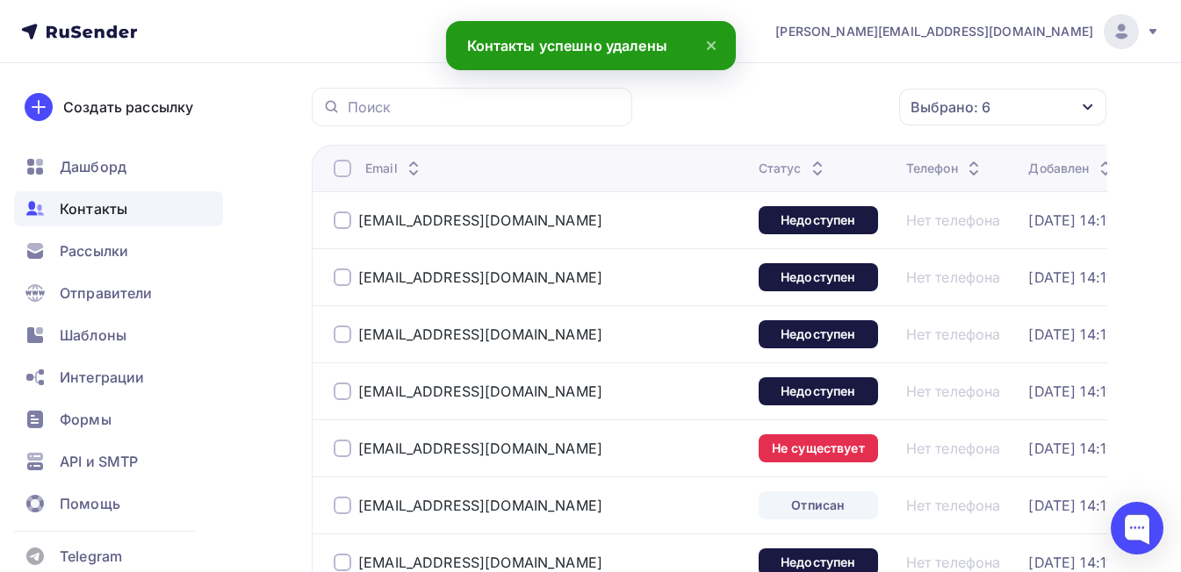
click at [342, 165] on div at bounding box center [343, 169] width 18 height 18
click at [773, 108] on div "Действие" at bounding box center [768, 107] width 232 height 34
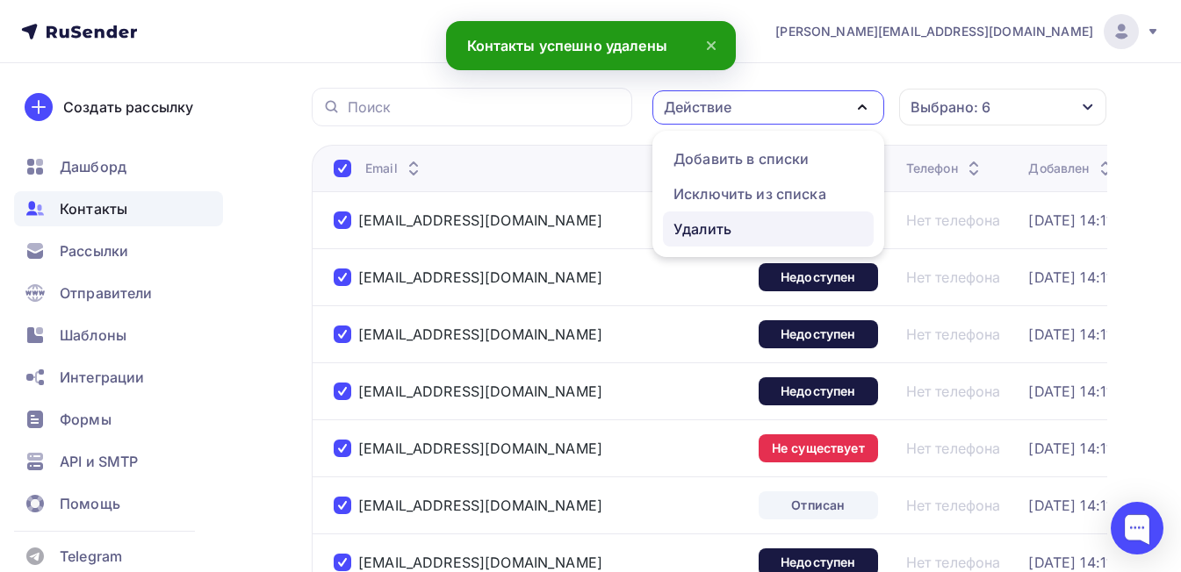
click at [757, 230] on div "Удалить" at bounding box center [768, 229] width 190 height 21
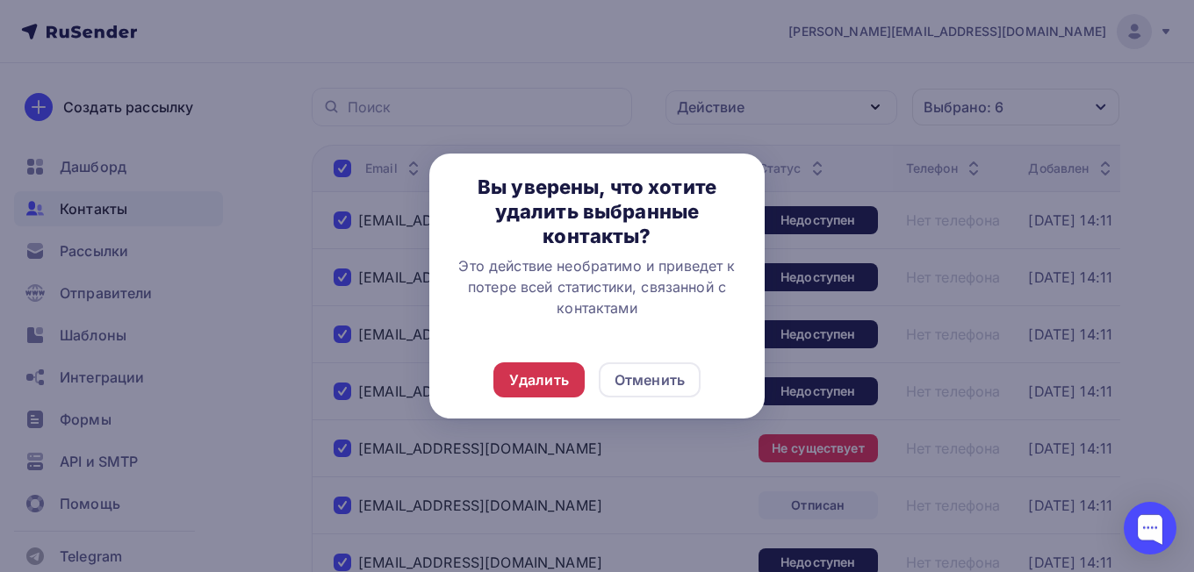
click at [525, 379] on div "Удалить" at bounding box center [539, 380] width 60 height 21
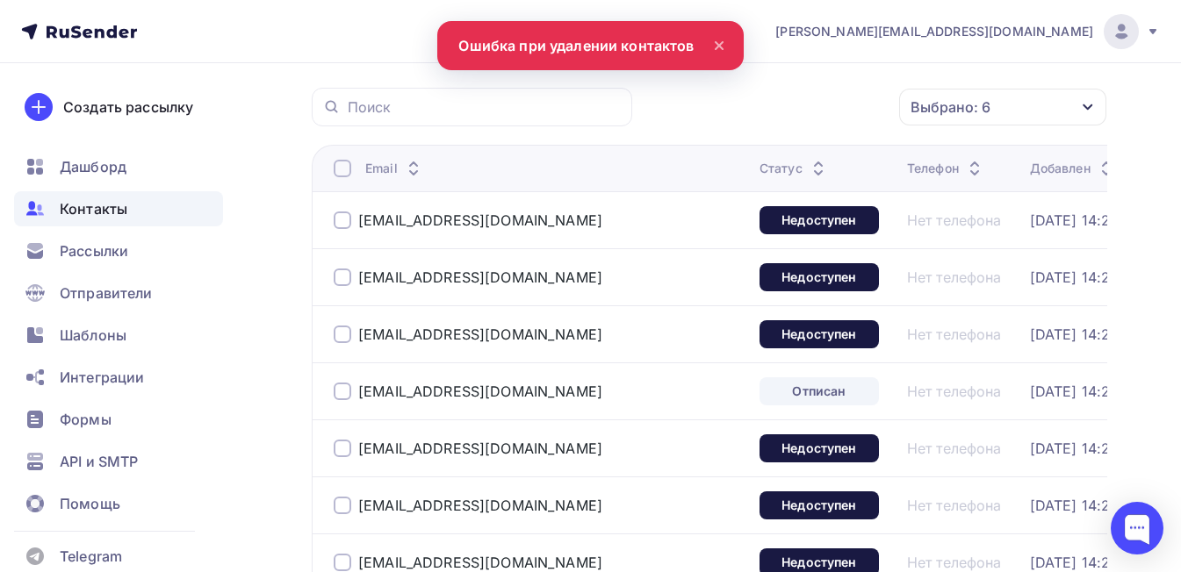
click at [349, 162] on div at bounding box center [343, 169] width 18 height 18
click at [349, 164] on div at bounding box center [343, 169] width 18 height 18
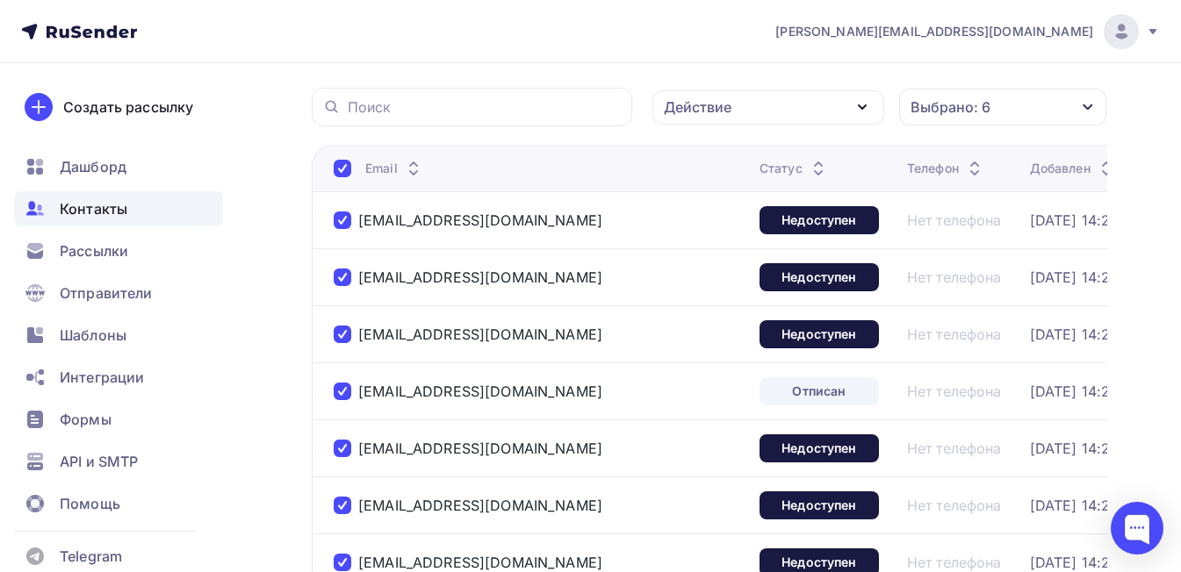
click at [718, 102] on div "Действие" at bounding box center [698, 107] width 68 height 21
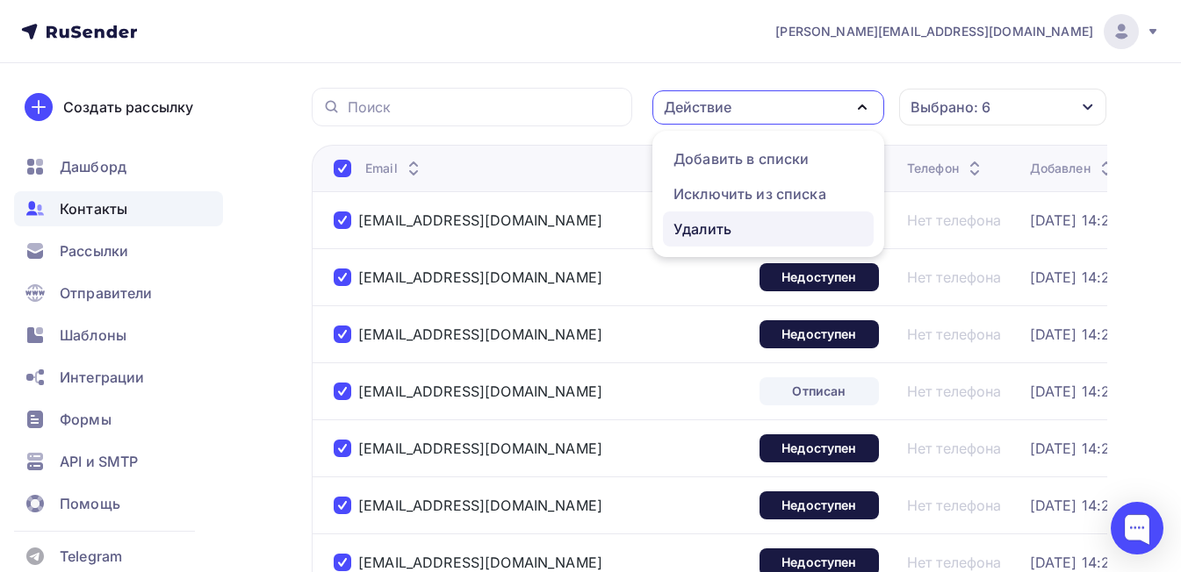
click at [705, 223] on div "Удалить" at bounding box center [702, 229] width 58 height 21
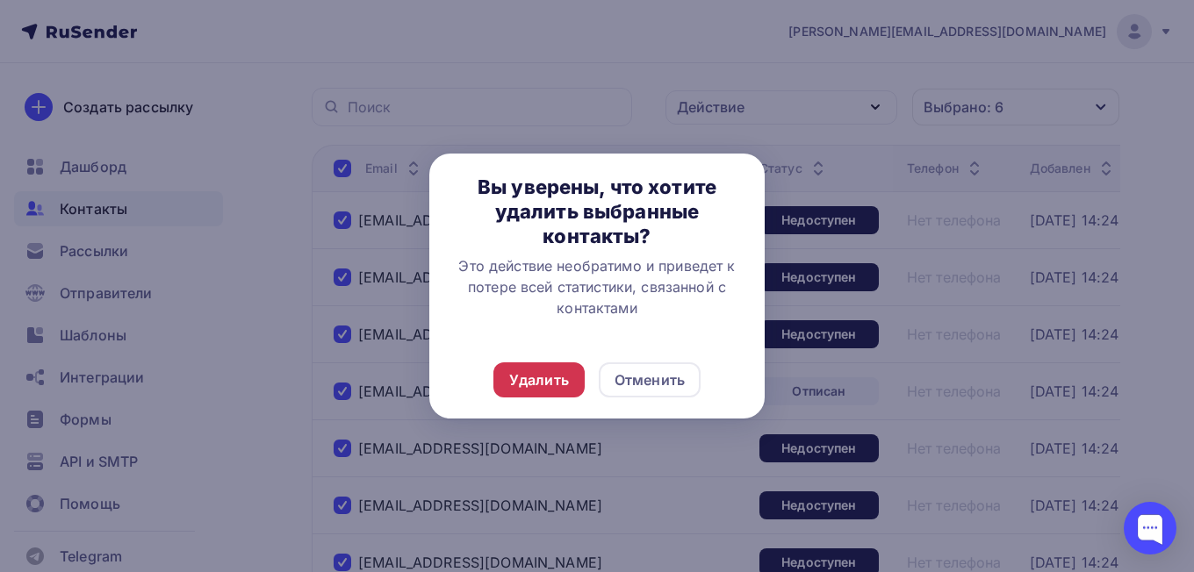
click at [535, 374] on div "Удалить" at bounding box center [539, 380] width 60 height 21
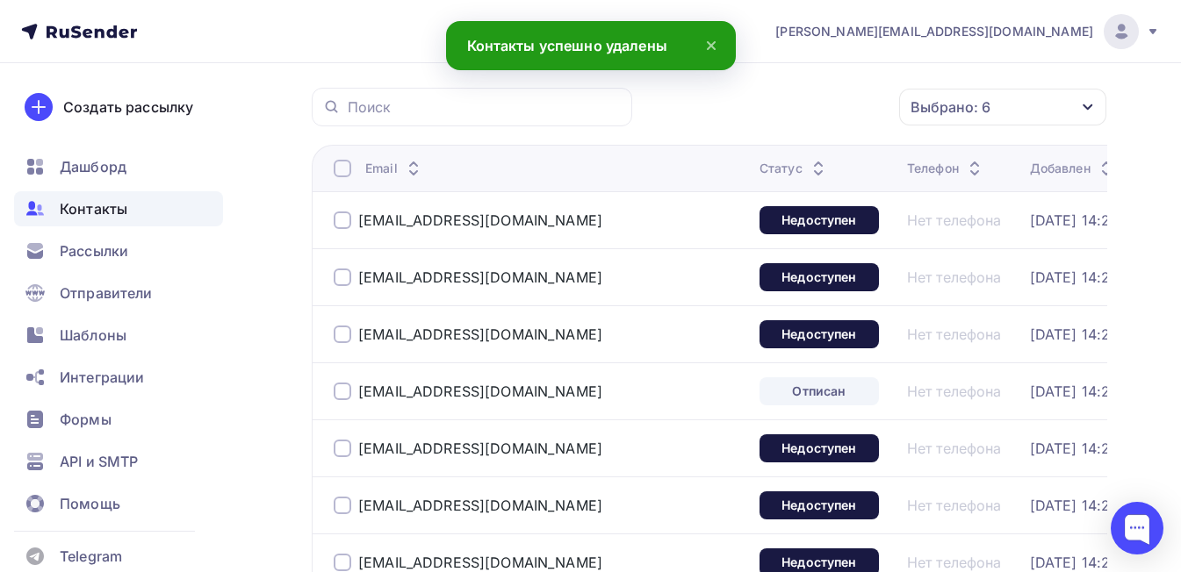
click at [344, 169] on div at bounding box center [343, 169] width 18 height 18
click at [792, 111] on div "Действие" at bounding box center [768, 107] width 232 height 34
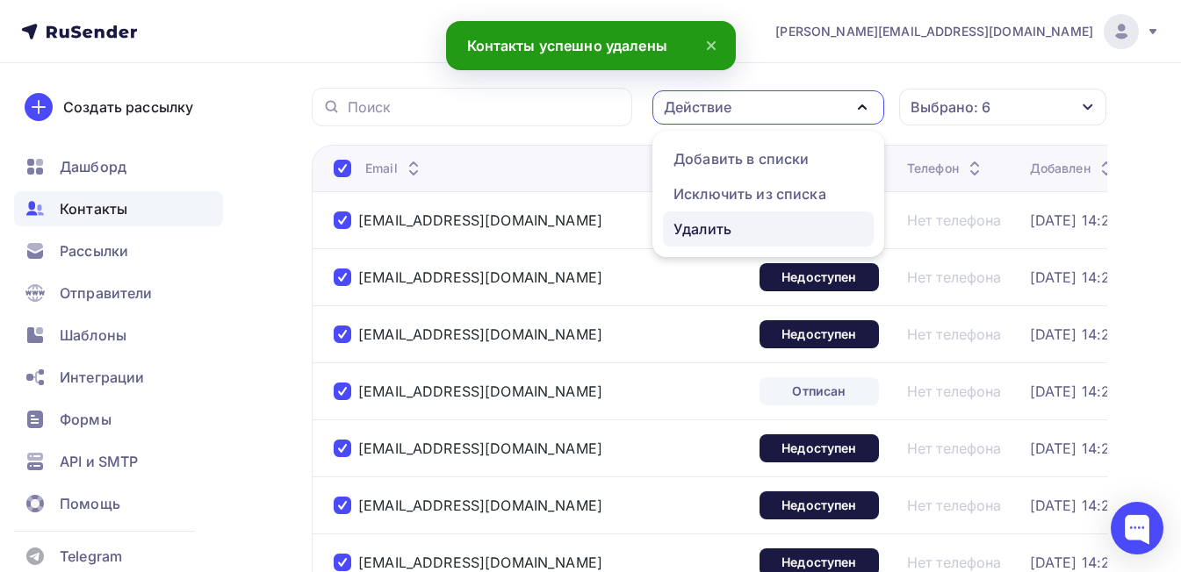
click at [725, 229] on div "Удалить" at bounding box center [702, 229] width 58 height 21
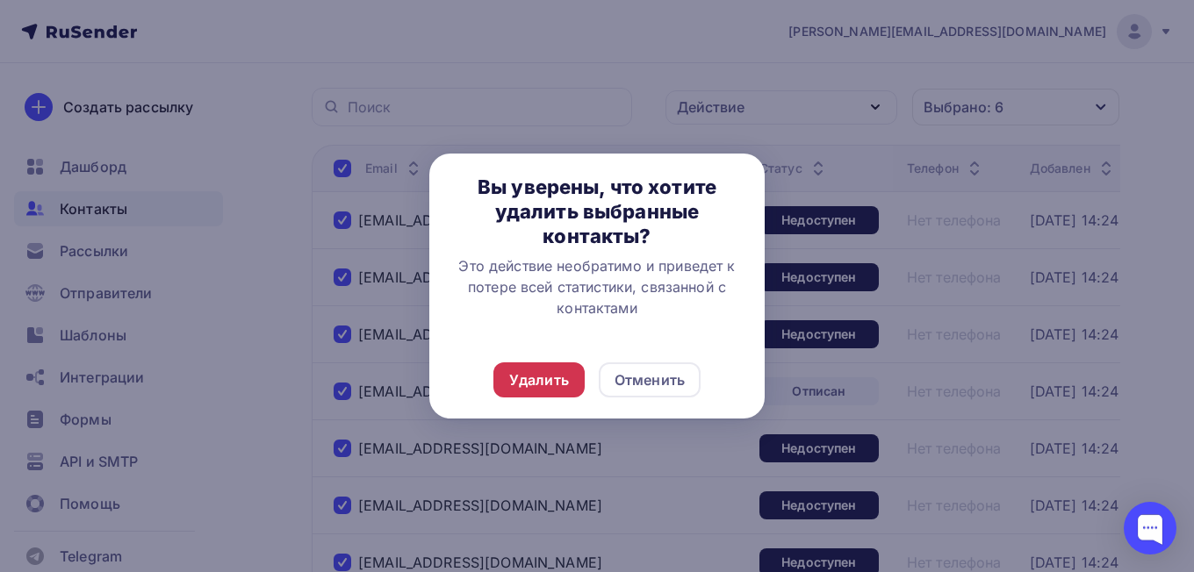
click at [541, 371] on div "Удалить" at bounding box center [539, 380] width 60 height 21
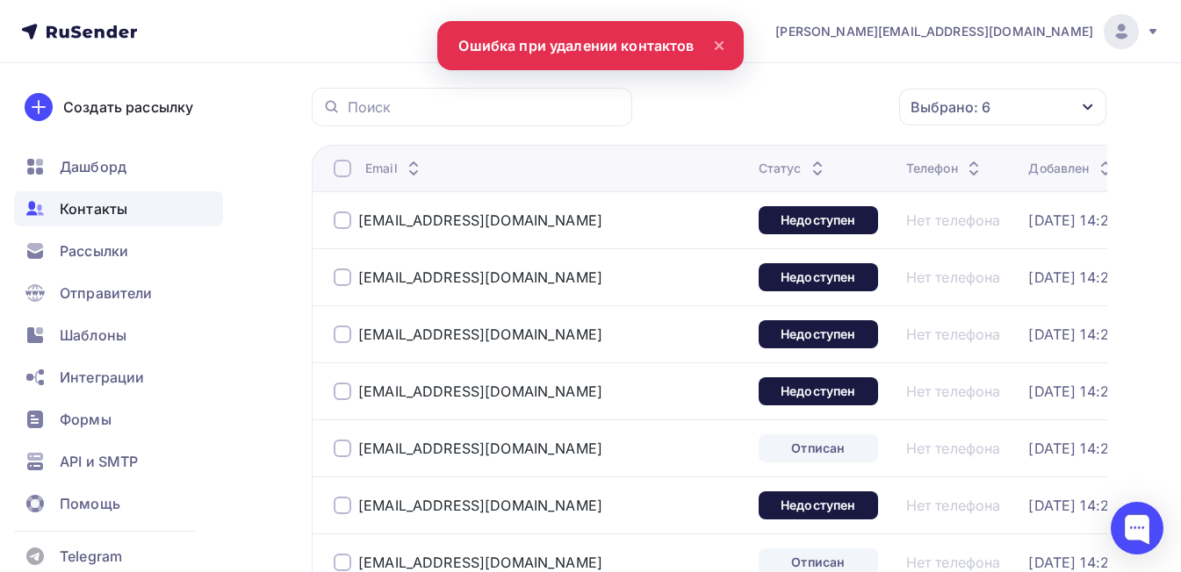
click at [347, 172] on div at bounding box center [343, 169] width 18 height 18
click at [715, 104] on div "Действие" at bounding box center [698, 107] width 68 height 21
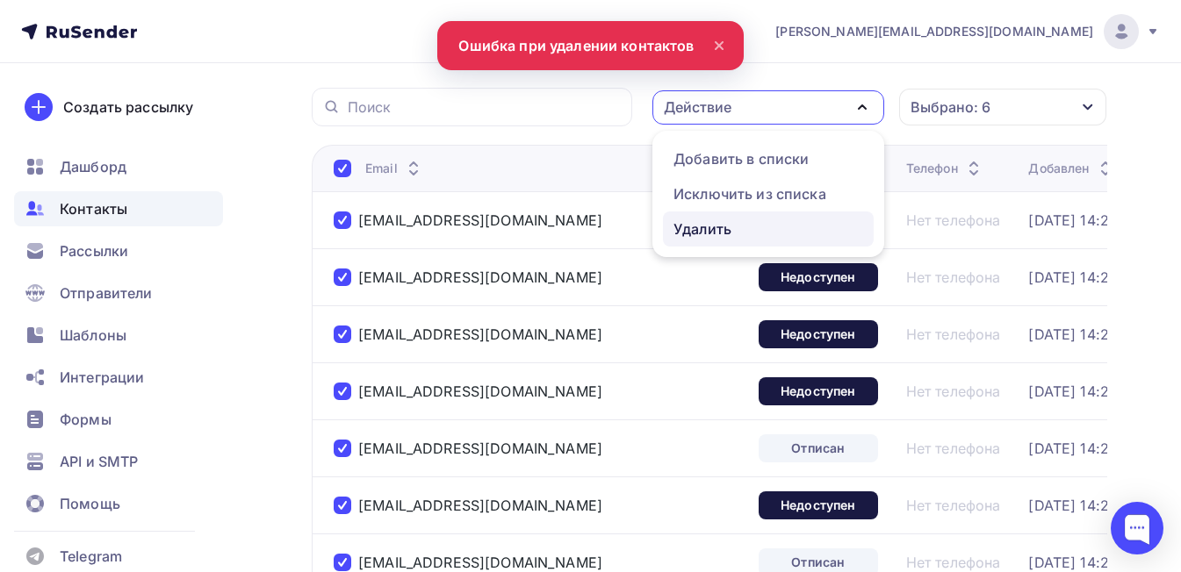
click at [715, 223] on div "Удалить" at bounding box center [702, 229] width 58 height 21
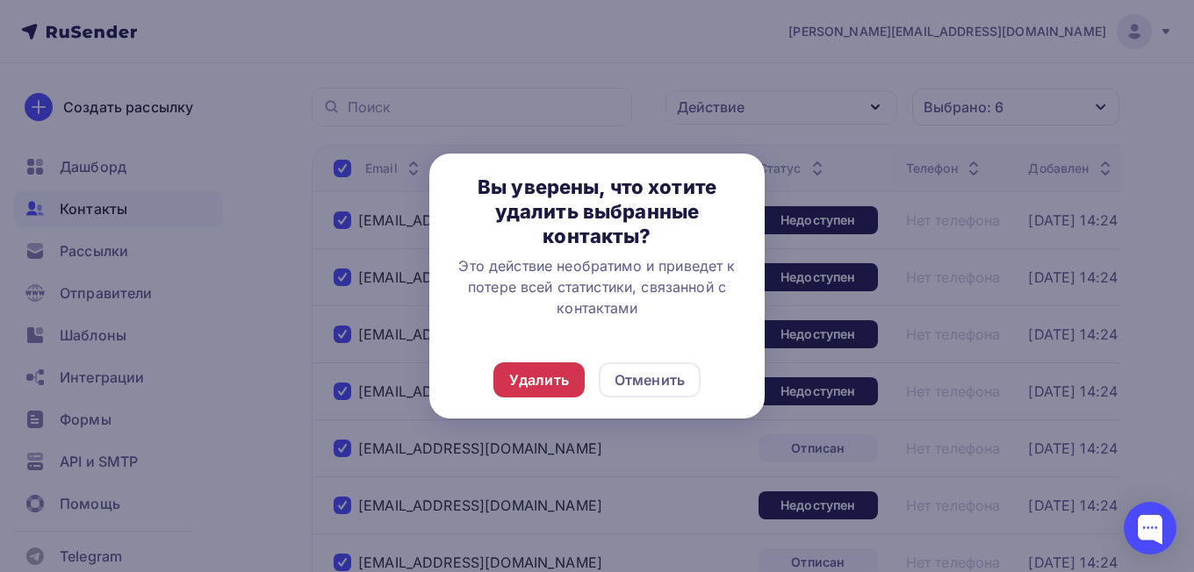
click at [547, 377] on div "Удалить" at bounding box center [539, 380] width 60 height 21
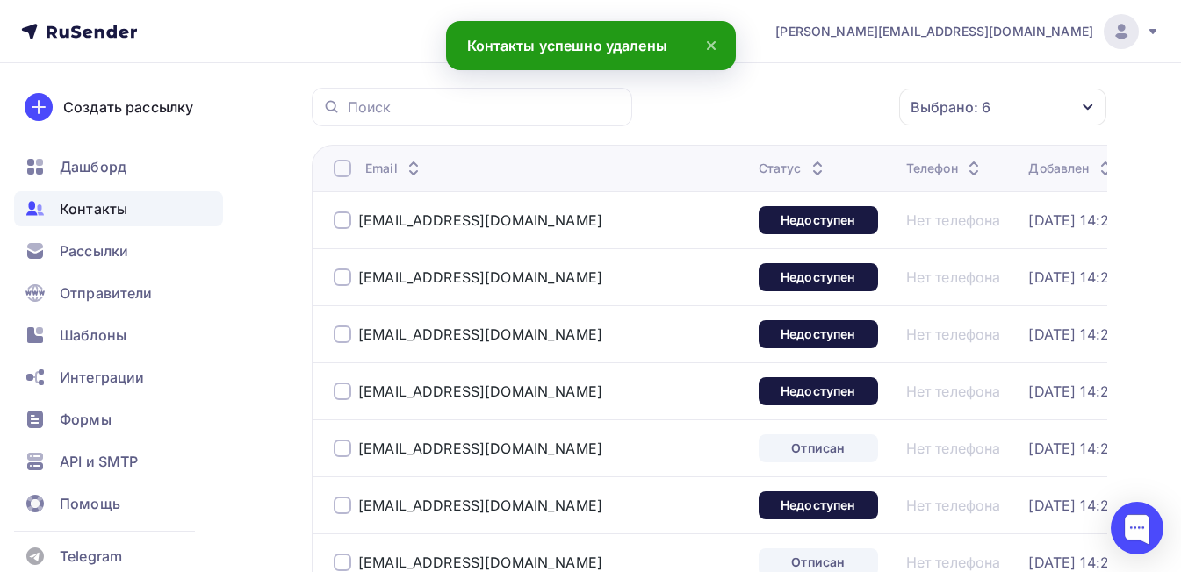
click at [341, 168] on div at bounding box center [343, 169] width 18 height 18
click at [727, 111] on div "Действие" at bounding box center [698, 107] width 68 height 21
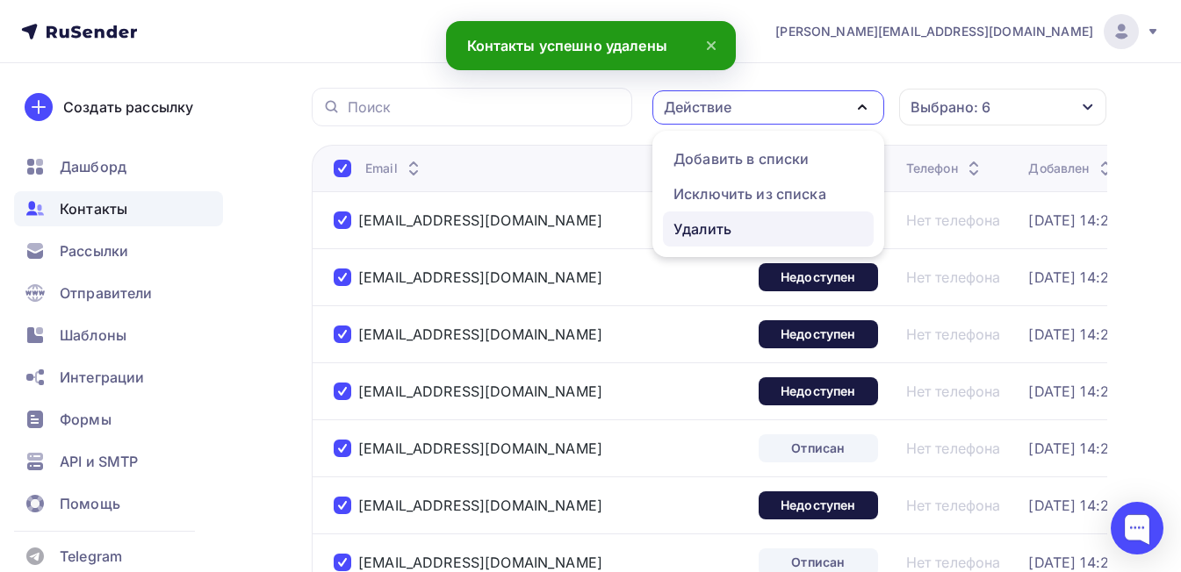
click at [723, 232] on div "Удалить" at bounding box center [702, 229] width 58 height 21
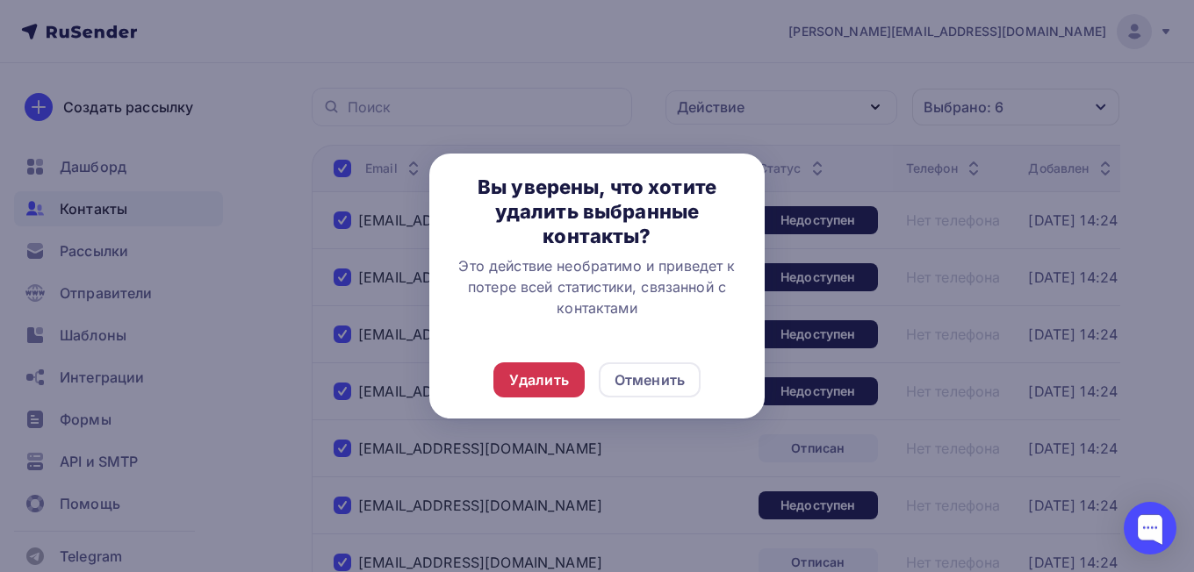
click at [535, 383] on div "Удалить" at bounding box center [539, 380] width 60 height 21
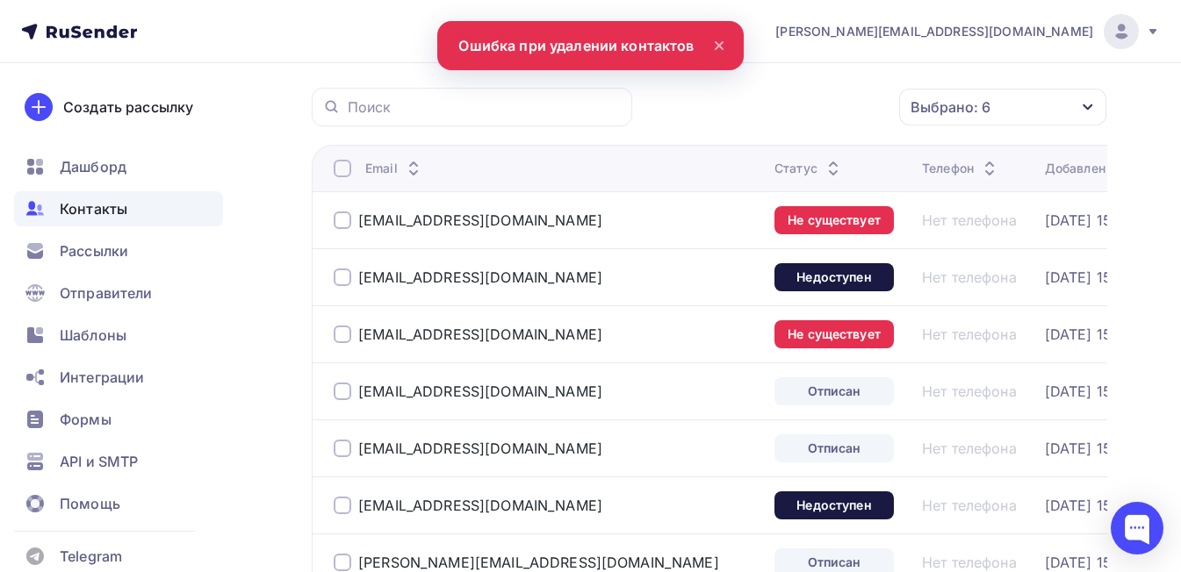
click at [345, 169] on div at bounding box center [343, 169] width 18 height 18
click at [708, 104] on div "Действие" at bounding box center [698, 107] width 68 height 21
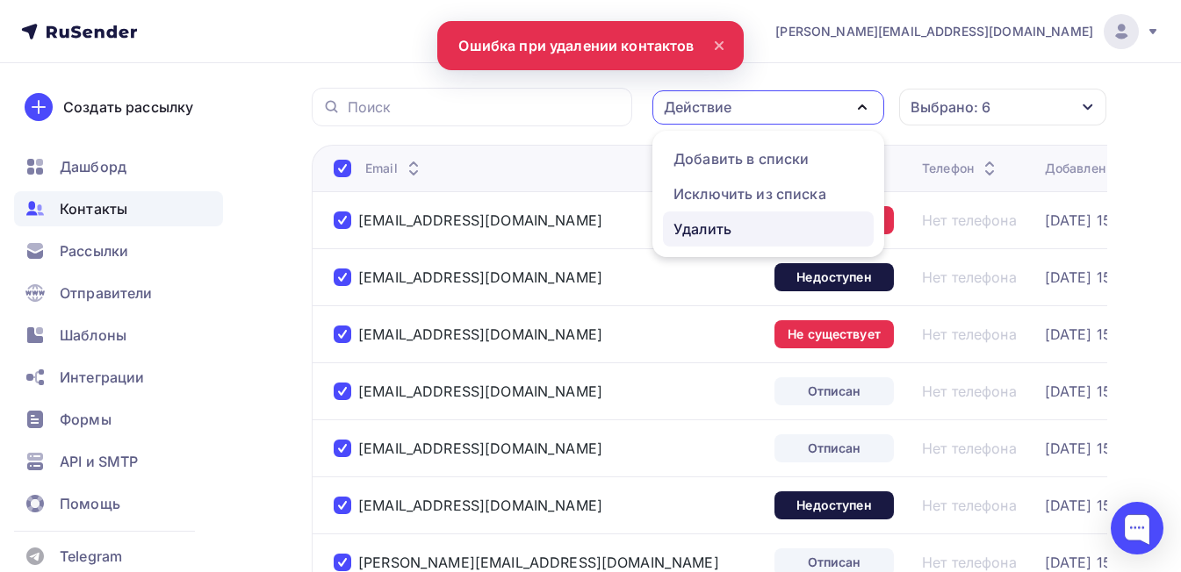
click at [701, 232] on div "Удалить" at bounding box center [702, 229] width 58 height 21
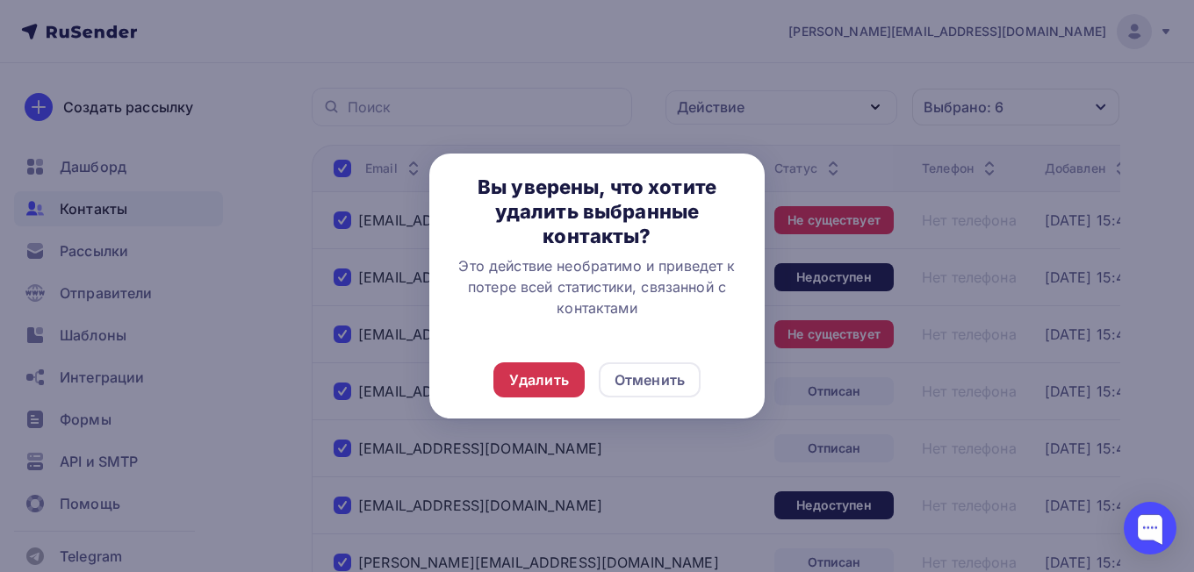
click at [545, 375] on div "Удалить" at bounding box center [539, 380] width 60 height 21
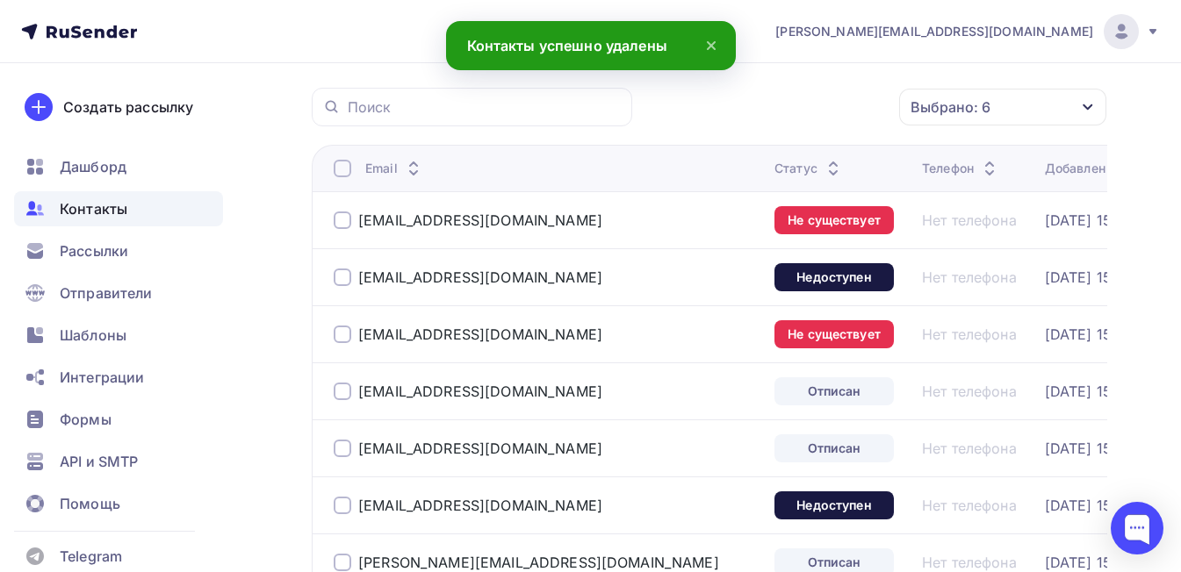
click at [343, 168] on div at bounding box center [343, 169] width 18 height 18
click at [765, 107] on div "Действие" at bounding box center [768, 107] width 232 height 34
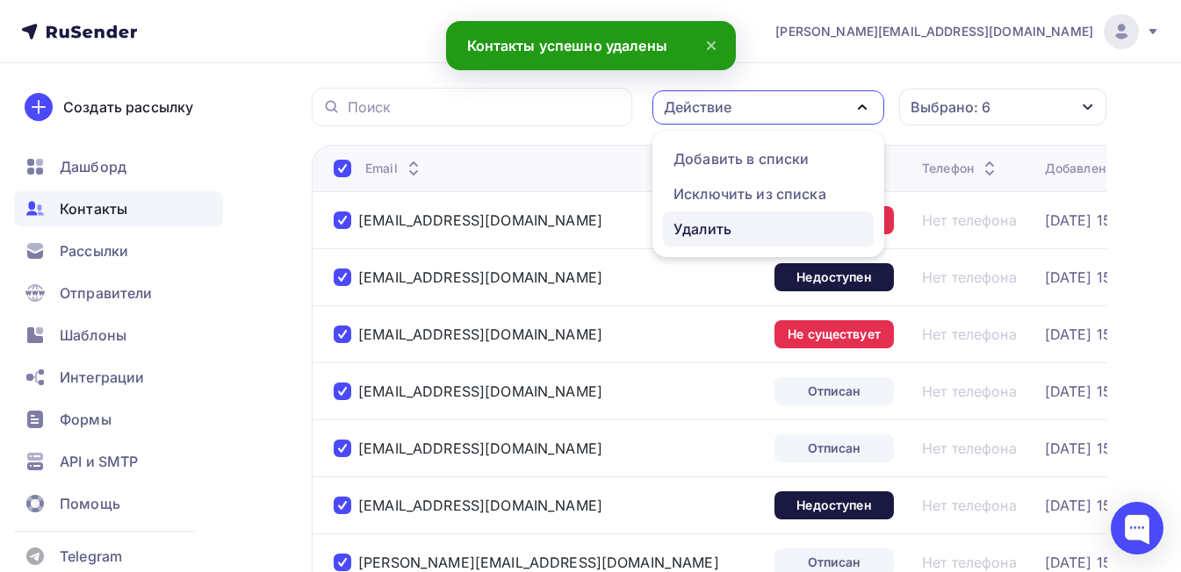
click at [726, 232] on div "Удалить" at bounding box center [702, 229] width 58 height 21
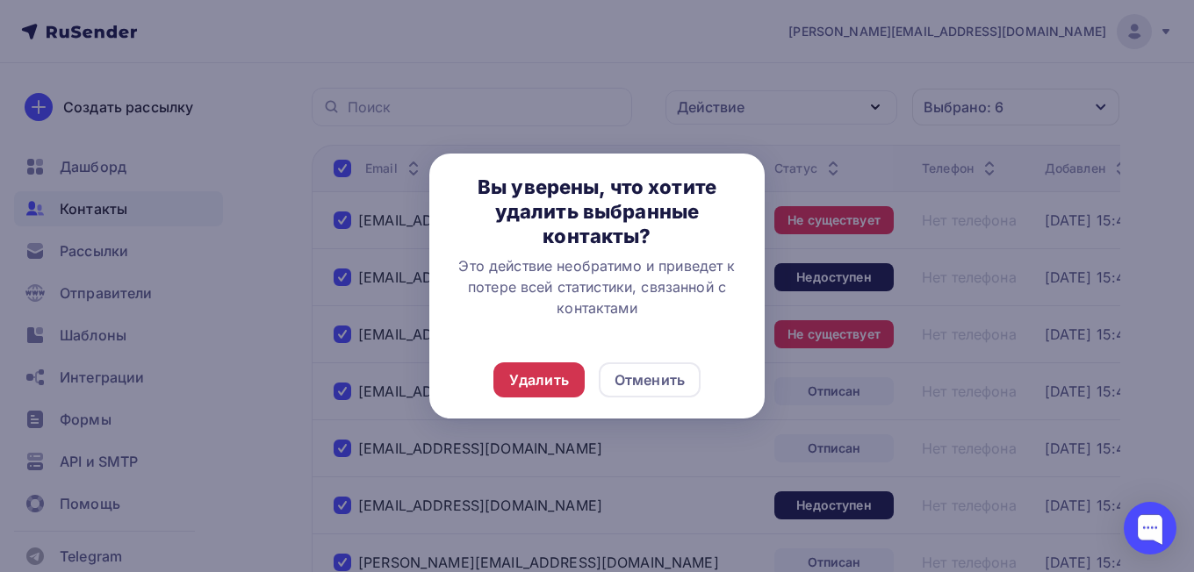
click at [545, 383] on div "Удалить" at bounding box center [539, 380] width 60 height 21
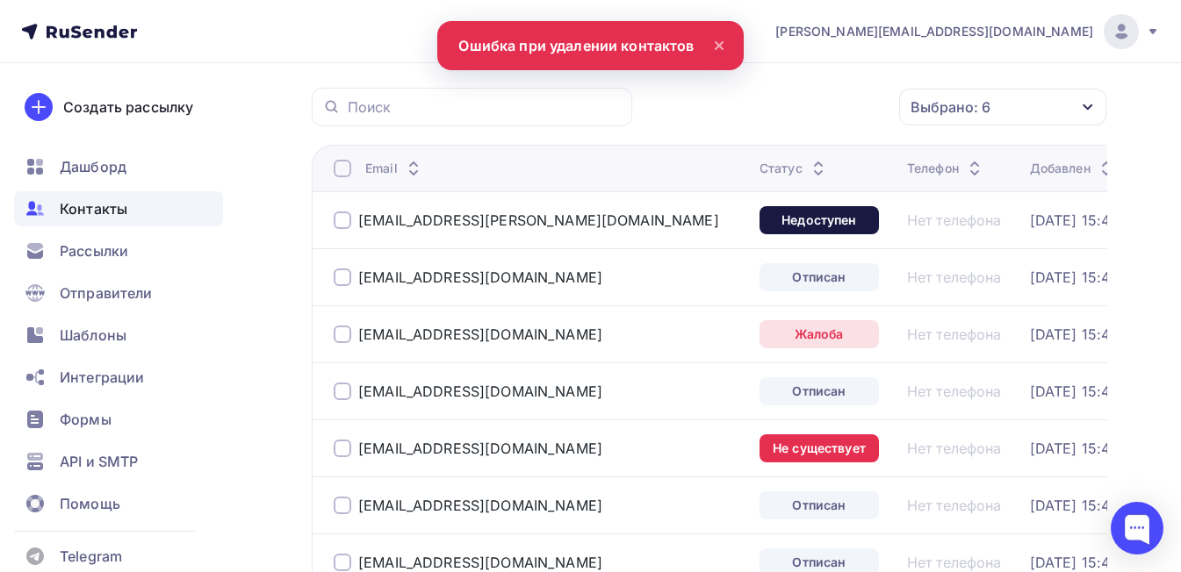
click at [341, 171] on div at bounding box center [343, 169] width 18 height 18
click at [816, 110] on div "Действие" at bounding box center [768, 107] width 232 height 34
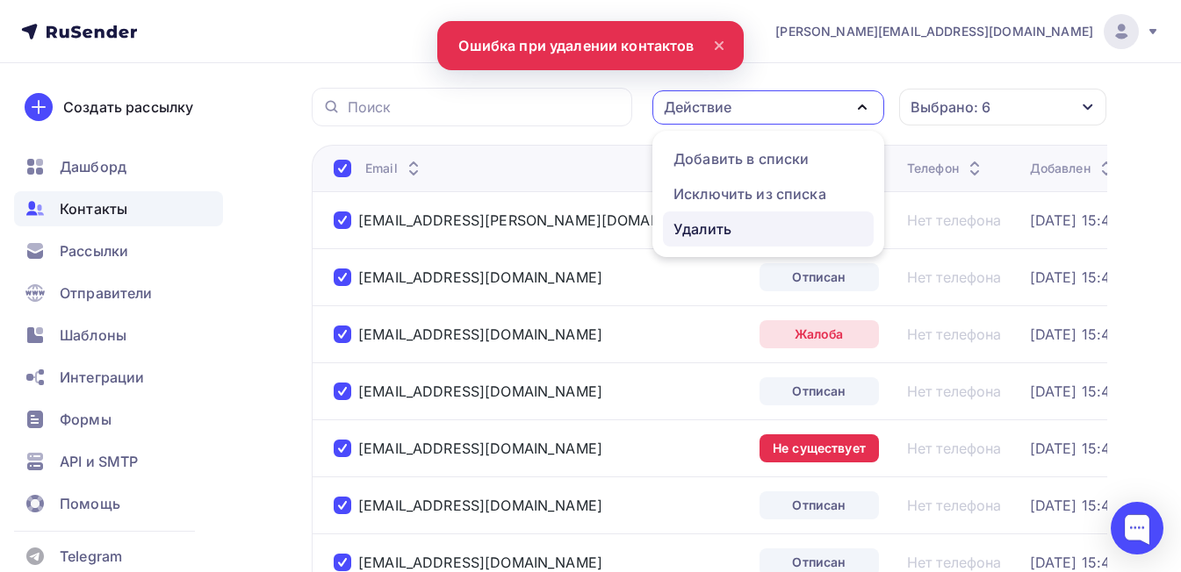
click at [749, 234] on div "Удалить" at bounding box center [768, 229] width 190 height 21
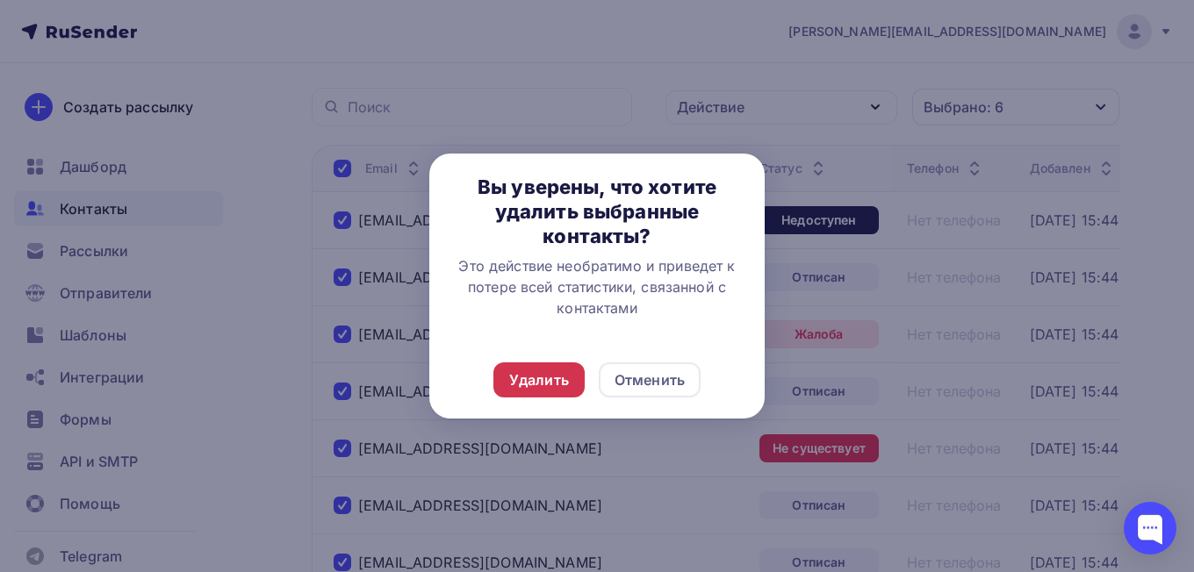
click at [536, 383] on div "Удалить" at bounding box center [539, 380] width 60 height 21
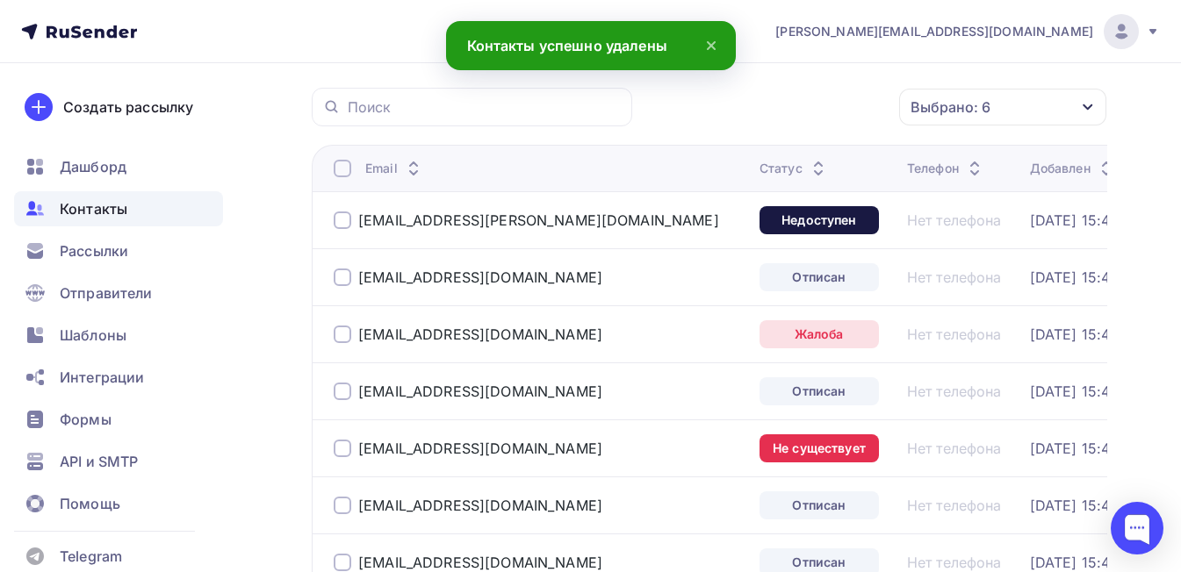
click at [341, 172] on div at bounding box center [343, 169] width 18 height 18
click at [814, 111] on div "Действие" at bounding box center [768, 107] width 232 height 34
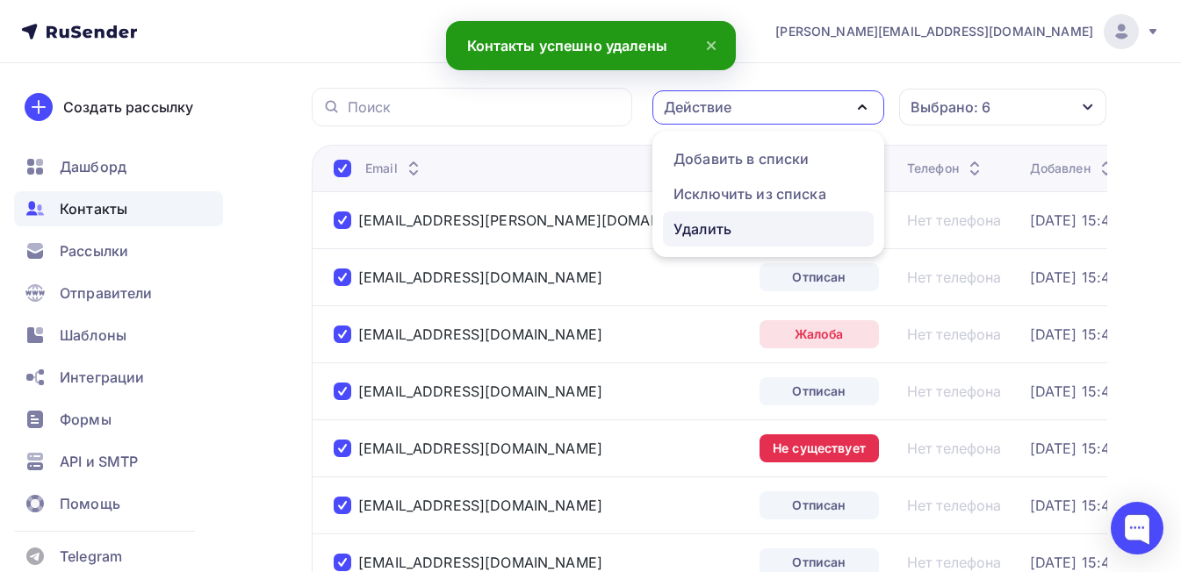
click at [755, 227] on div "Удалить" at bounding box center [768, 229] width 190 height 21
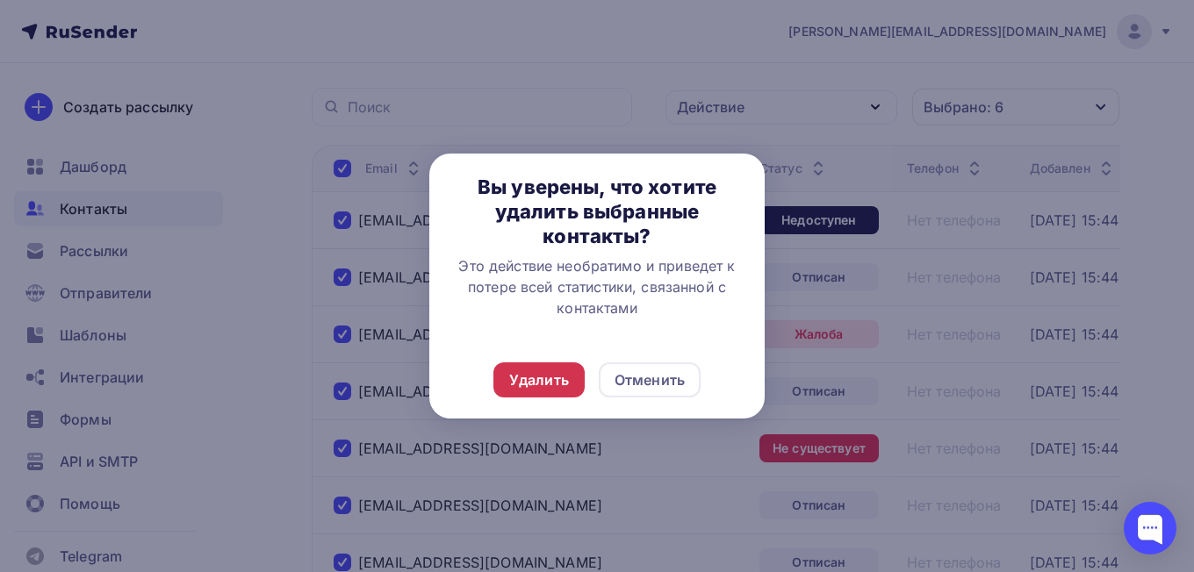
click at [549, 372] on div "Удалить" at bounding box center [539, 380] width 60 height 21
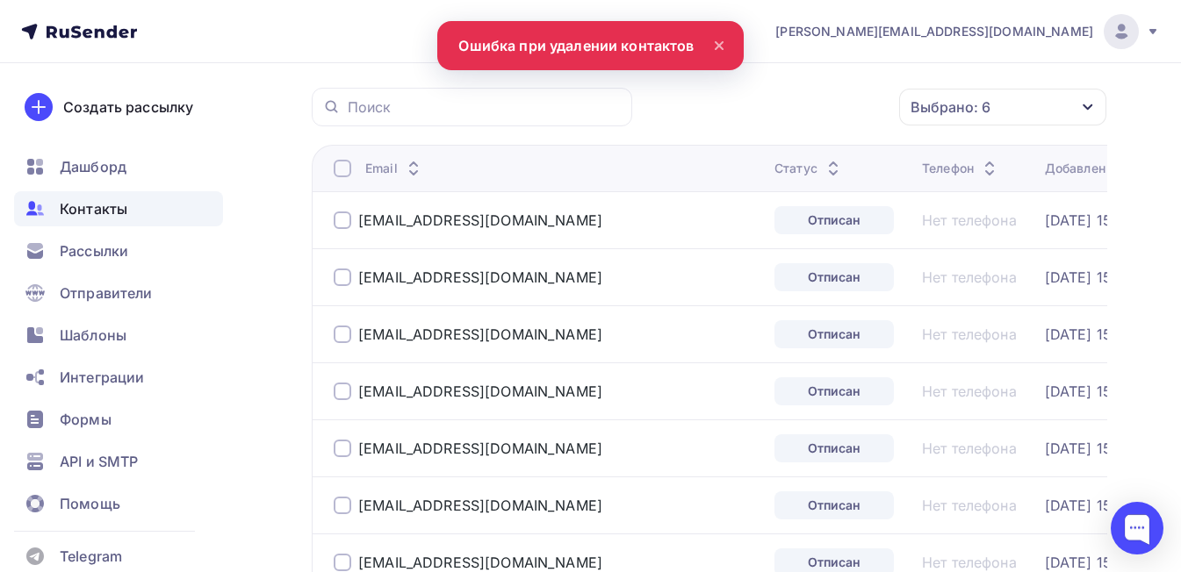
click at [341, 164] on div at bounding box center [343, 169] width 18 height 18
click at [715, 107] on div "Действие" at bounding box center [698, 107] width 68 height 21
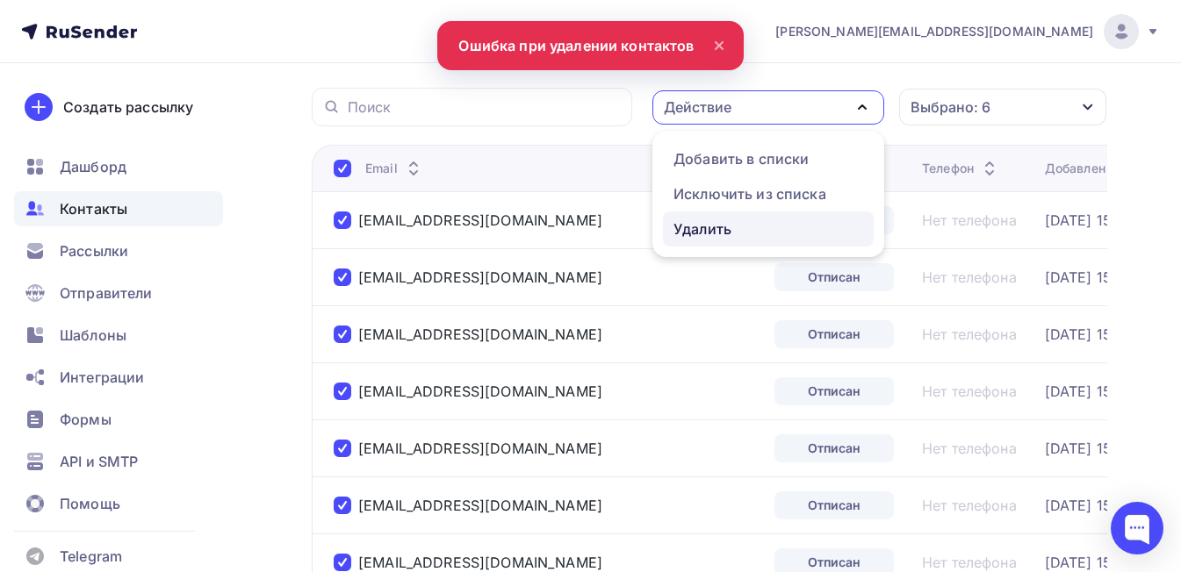
click at [709, 226] on div "Удалить" at bounding box center [702, 229] width 58 height 21
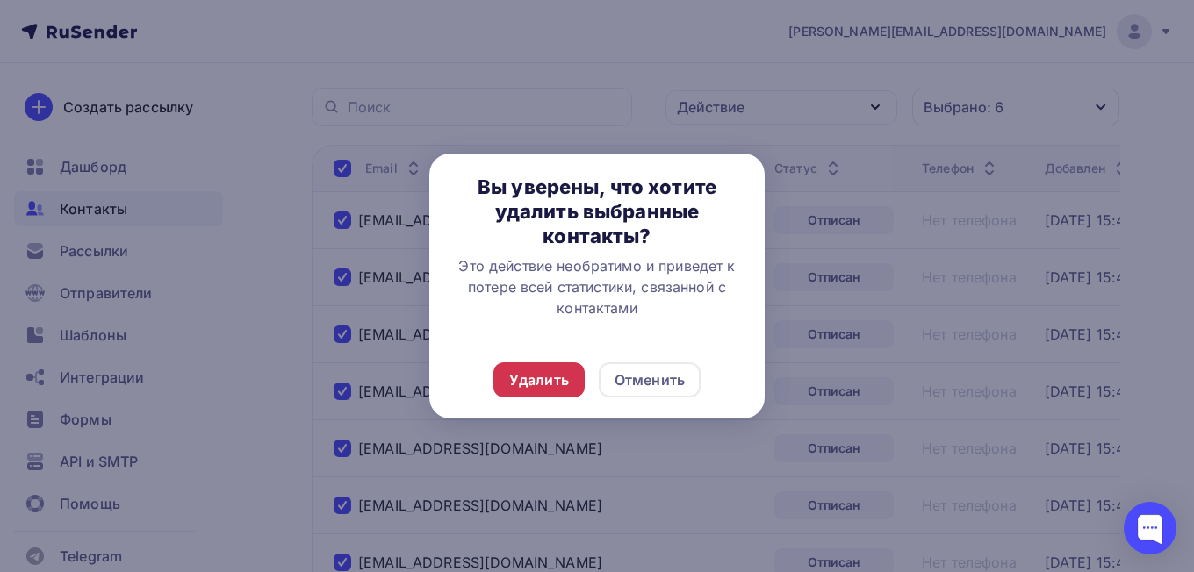
click at [552, 378] on div "Удалить" at bounding box center [539, 380] width 60 height 21
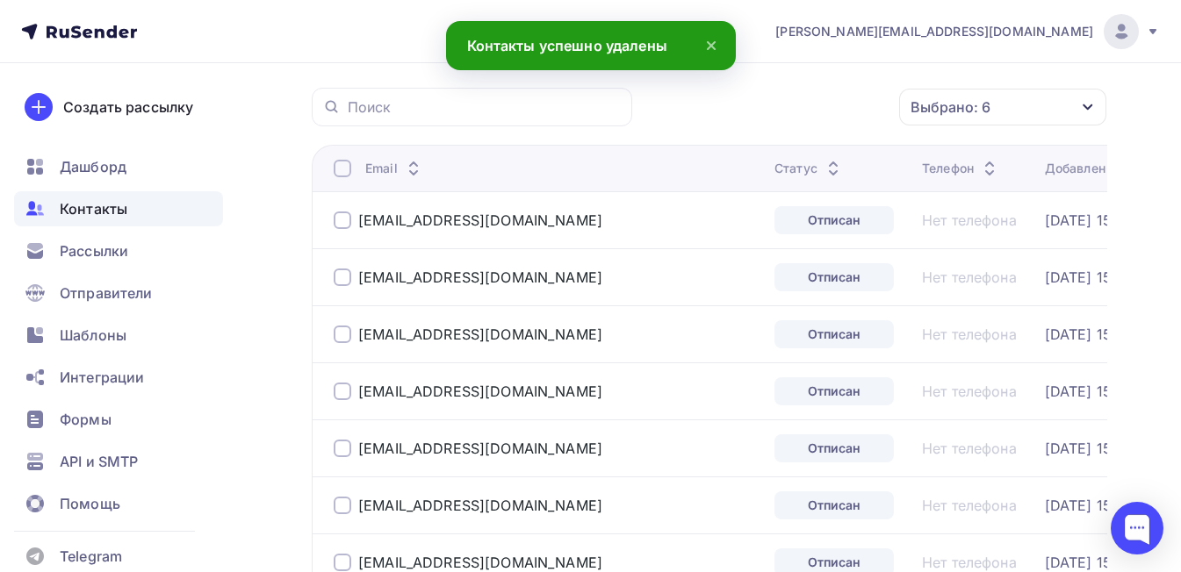
click at [348, 170] on div at bounding box center [343, 169] width 18 height 18
click at [730, 107] on div "Действие" at bounding box center [698, 107] width 68 height 21
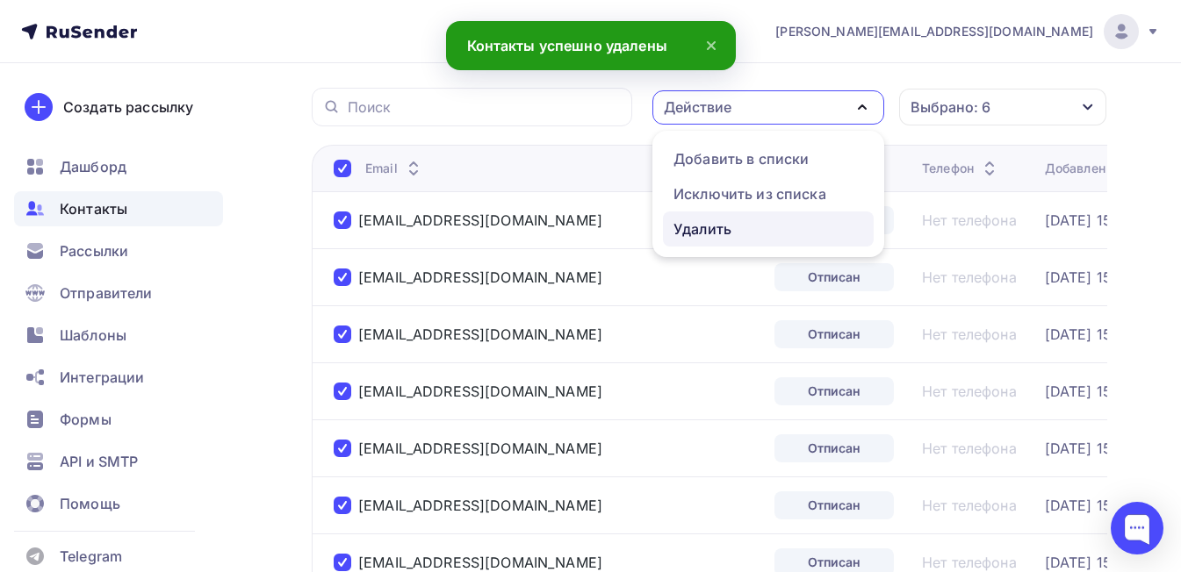
click at [717, 229] on div "Удалить" at bounding box center [702, 229] width 58 height 21
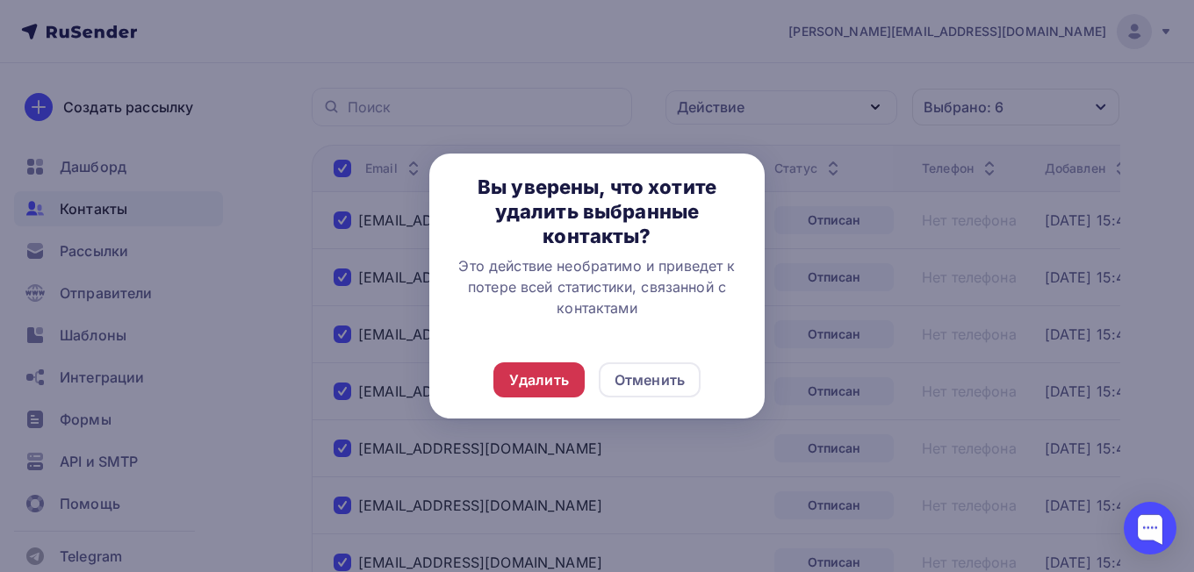
click at [527, 371] on div "Удалить" at bounding box center [539, 380] width 60 height 21
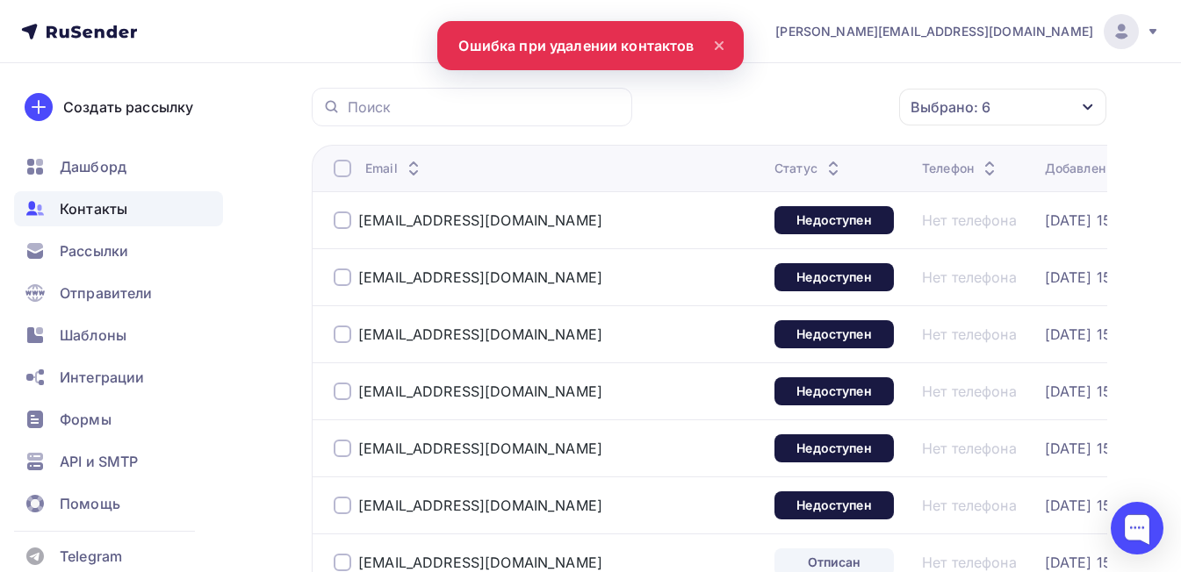
click at [346, 163] on div at bounding box center [343, 169] width 18 height 18
click at [345, 168] on div at bounding box center [343, 169] width 18 height 18
click at [773, 104] on div "Действие" at bounding box center [768, 107] width 232 height 34
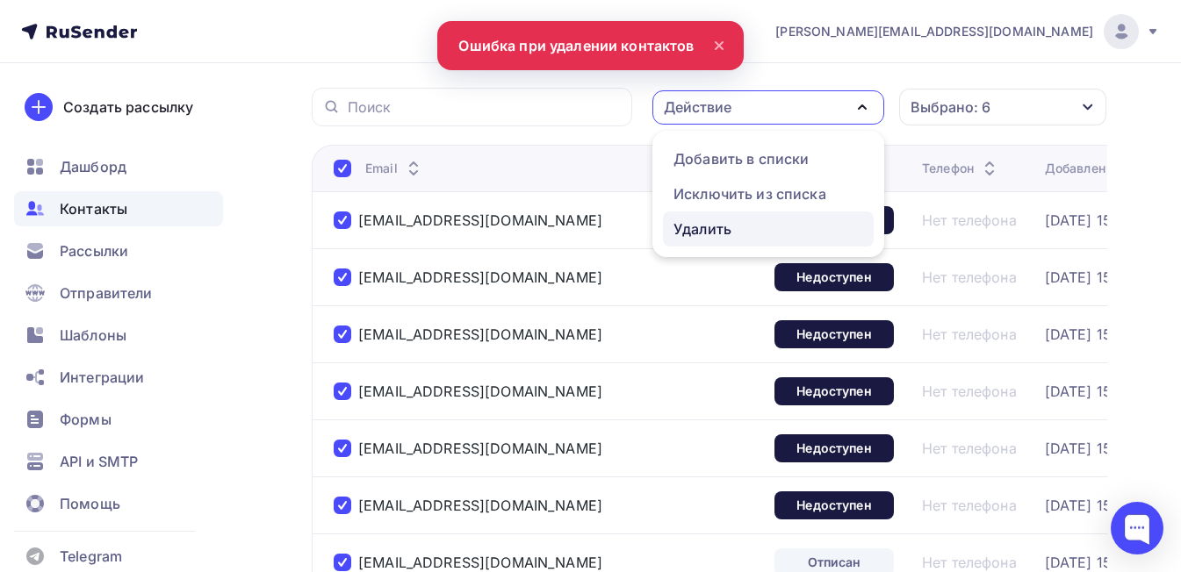
click at [761, 235] on div "Удалить" at bounding box center [768, 229] width 190 height 21
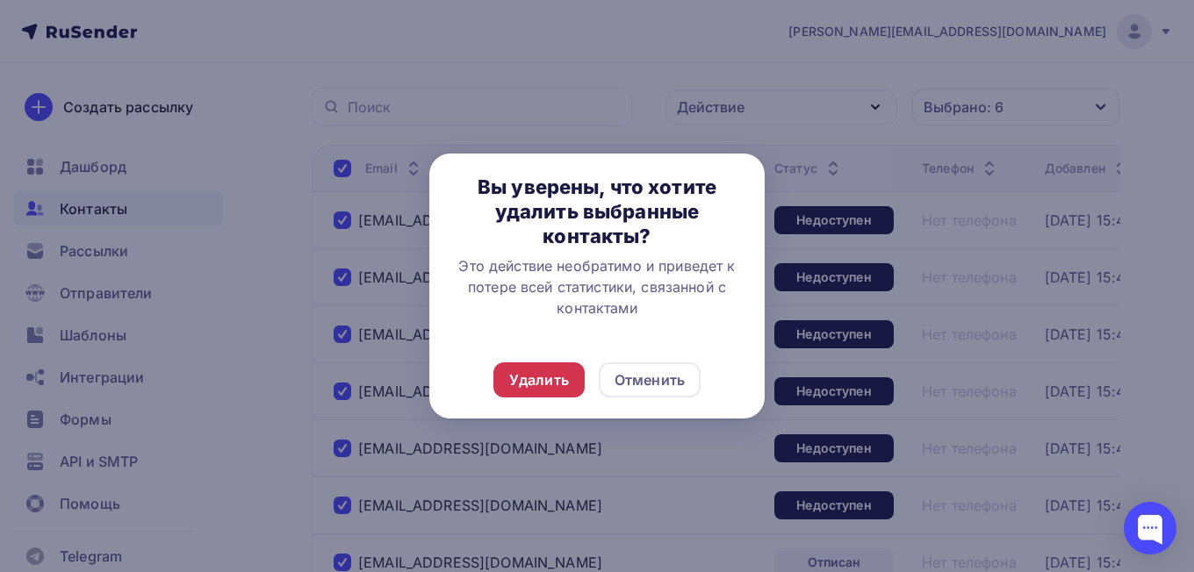
click at [549, 381] on div "Удалить" at bounding box center [539, 380] width 60 height 21
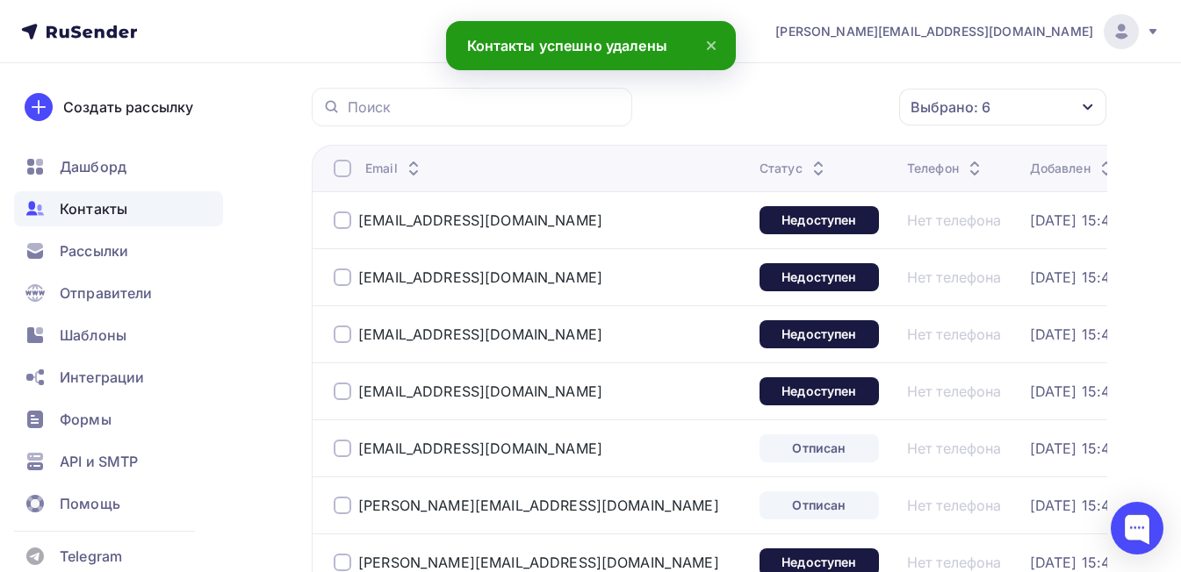
click at [342, 176] on div at bounding box center [343, 169] width 18 height 18
click at [342, 169] on div at bounding box center [343, 169] width 18 height 18
click at [717, 110] on div "Действие" at bounding box center [698, 107] width 68 height 21
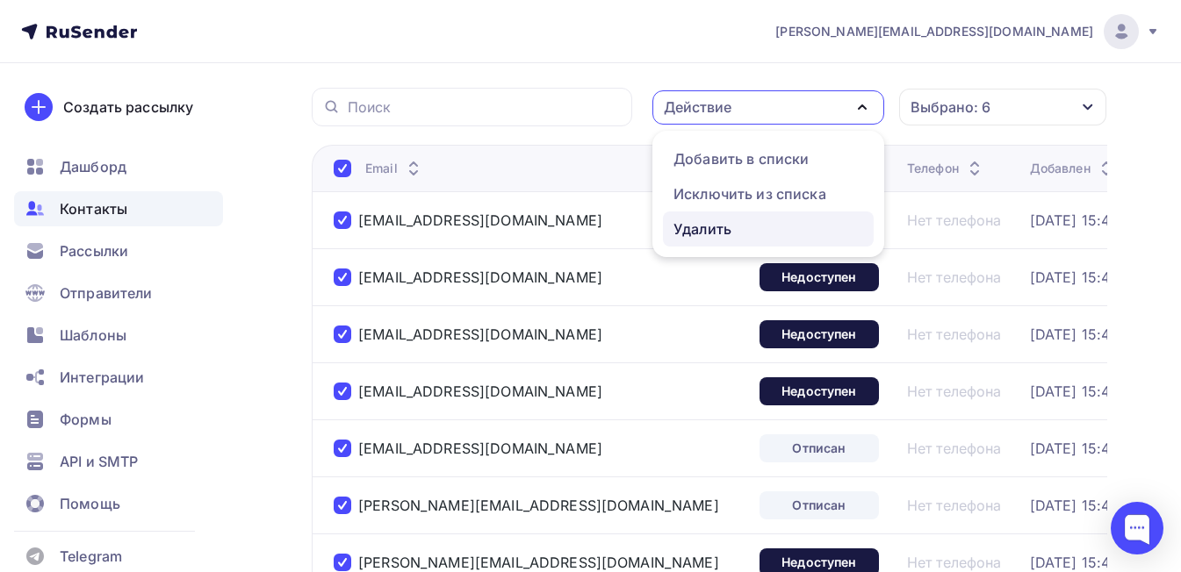
click at [715, 226] on div "Удалить" at bounding box center [702, 229] width 58 height 21
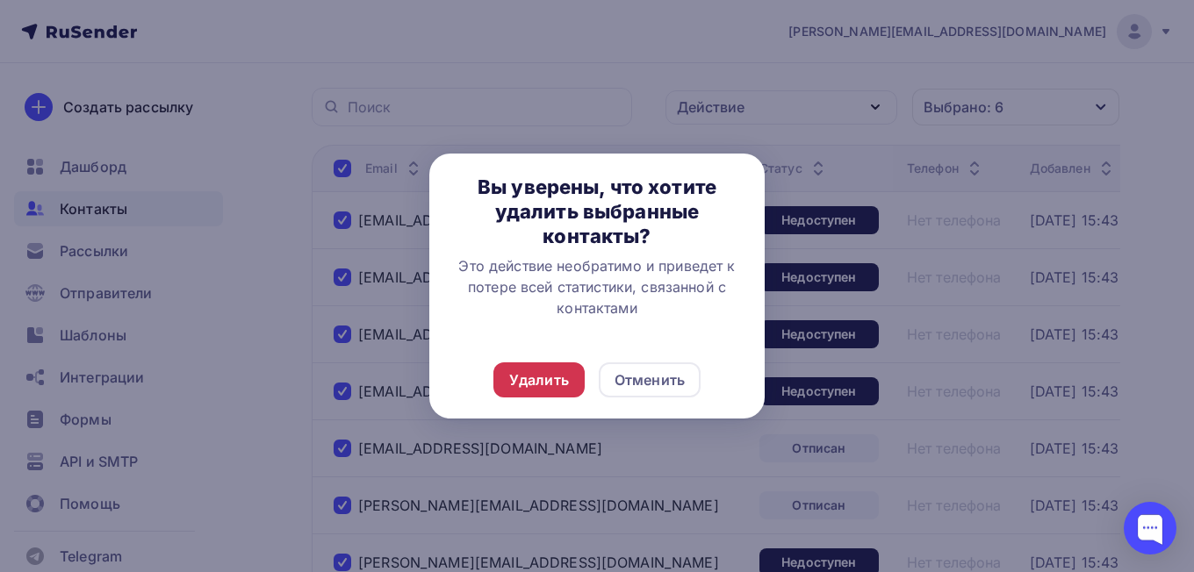
click at [537, 376] on div "Удалить" at bounding box center [539, 380] width 60 height 21
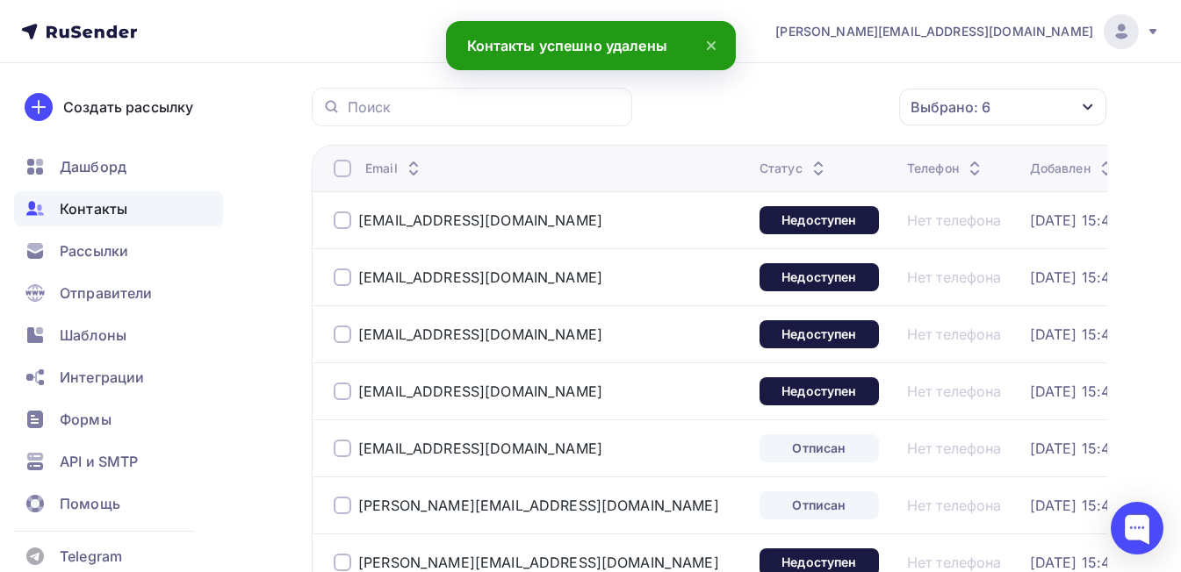
click at [343, 165] on div at bounding box center [343, 169] width 18 height 18
click at [787, 99] on div "Действие" at bounding box center [768, 107] width 232 height 34
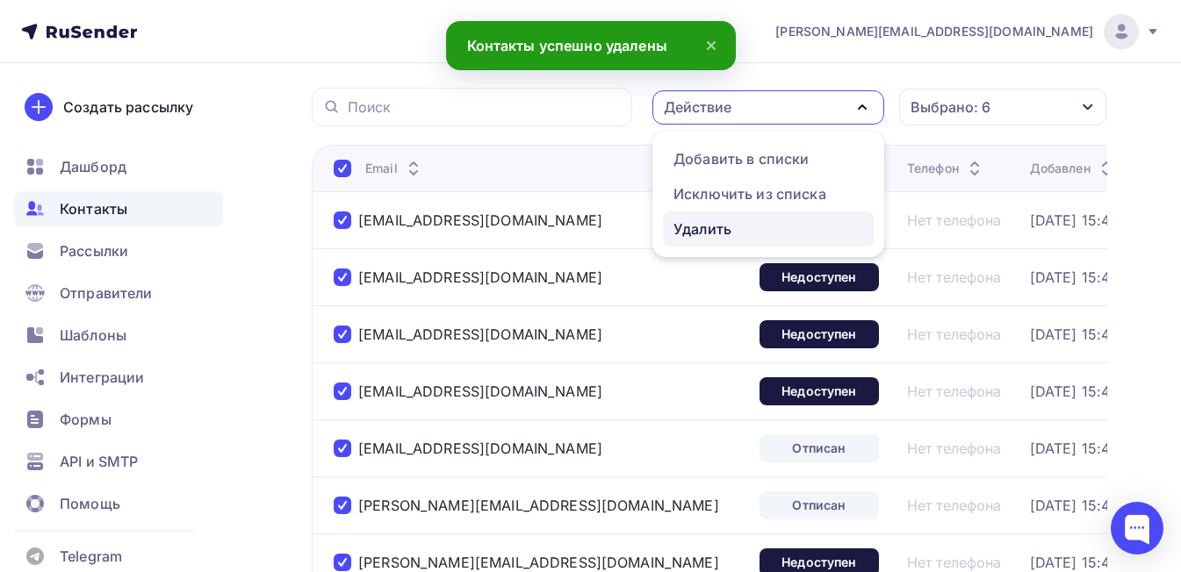
click at [762, 226] on div "Удалить" at bounding box center [768, 229] width 190 height 21
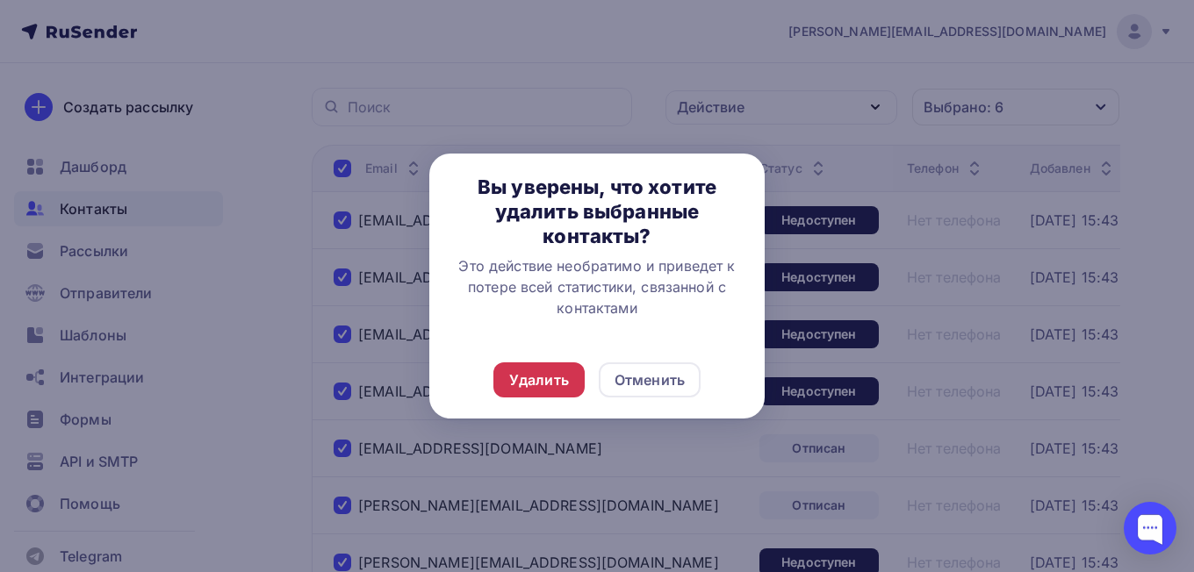
click at [560, 370] on div "Удалить" at bounding box center [539, 380] width 60 height 21
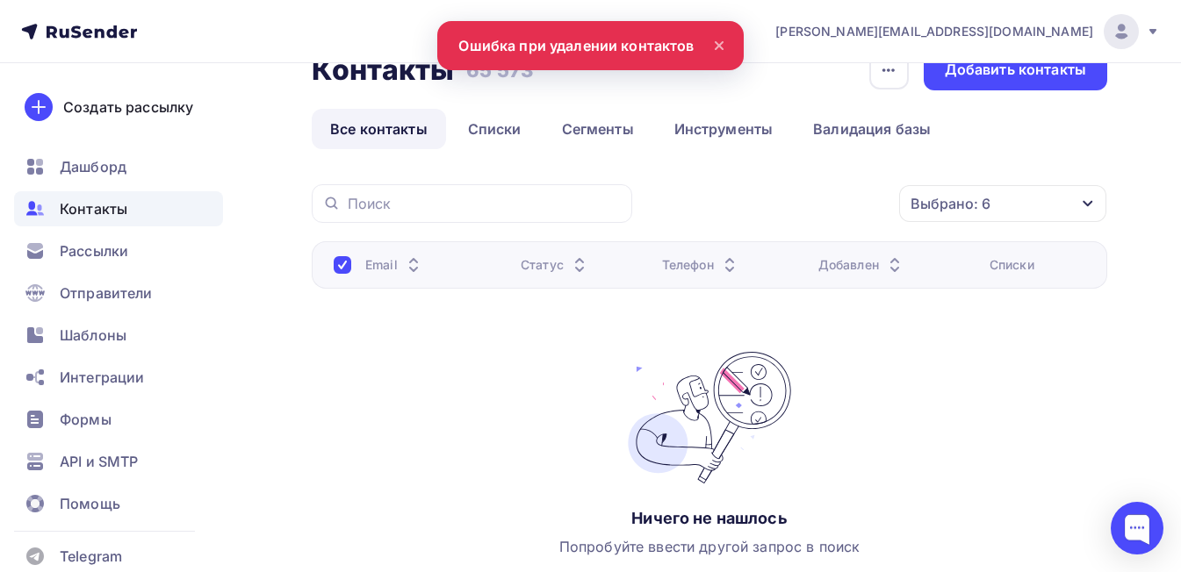
scroll to position [88, 0]
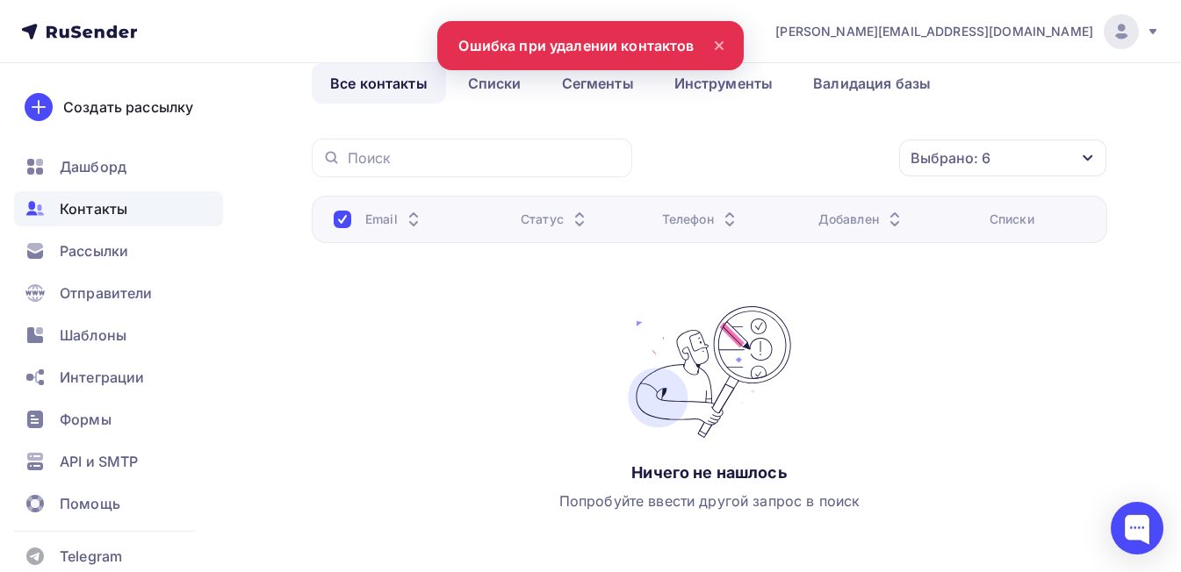
click at [77, 31] on icon at bounding box center [79, 31] width 116 height 21
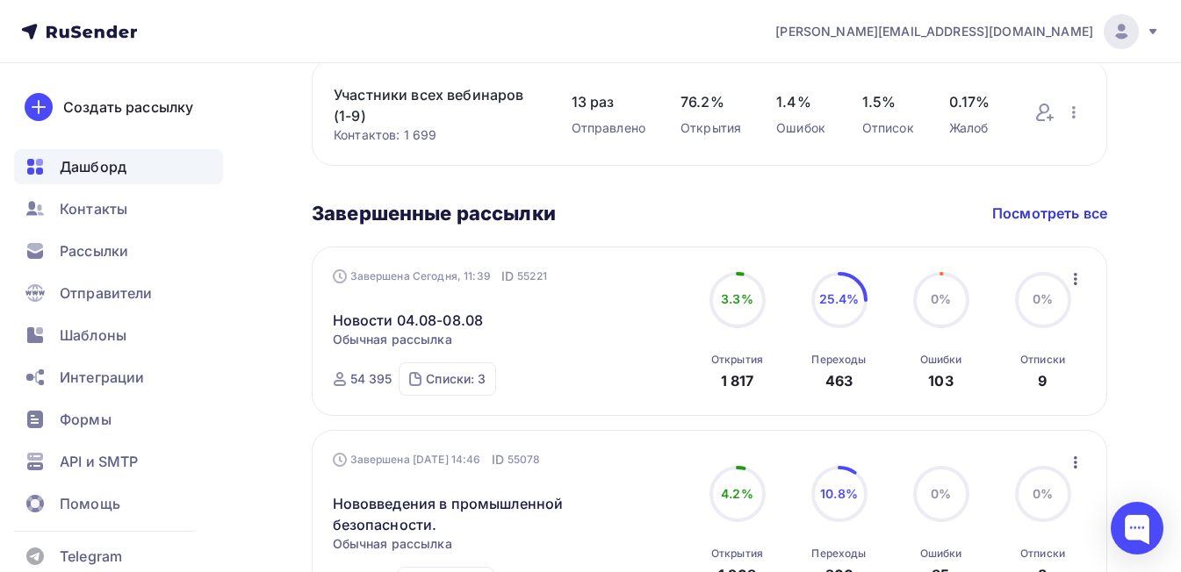
scroll to position [527, 0]
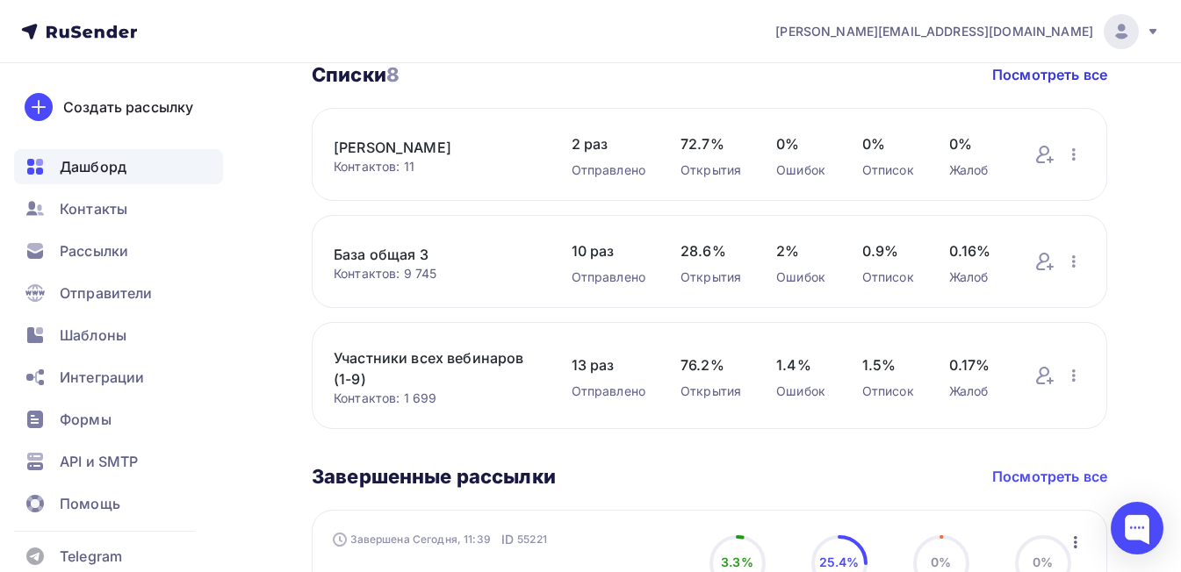
click at [1036, 467] on link "Посмотреть все" at bounding box center [1049, 476] width 115 height 21
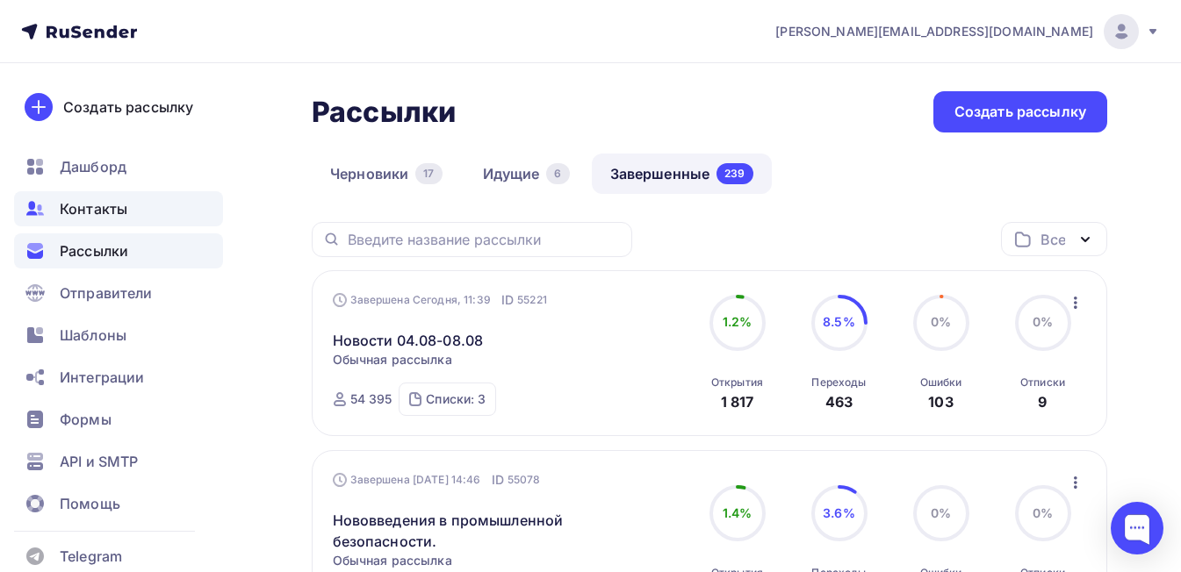
click at [101, 203] on span "Контакты" at bounding box center [94, 208] width 68 height 21
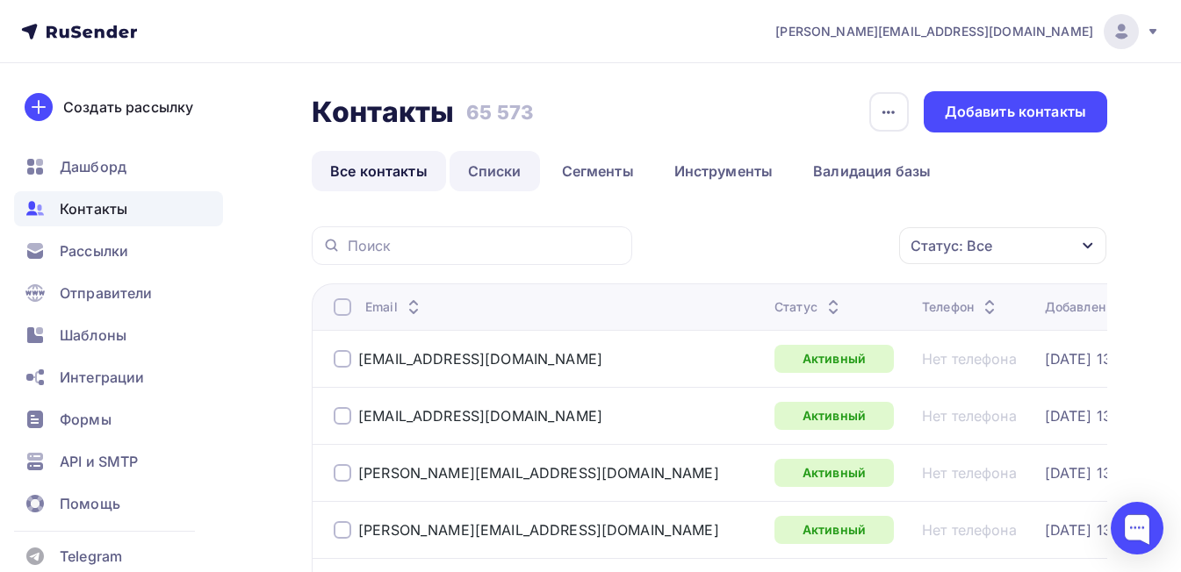
click at [487, 175] on link "Списки" at bounding box center [494, 171] width 90 height 40
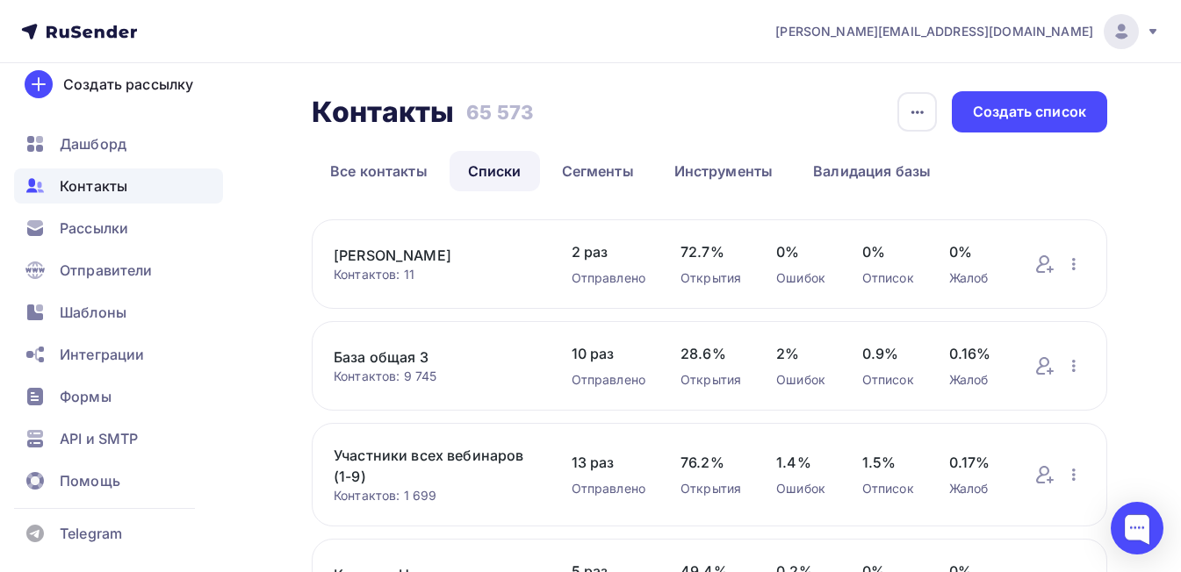
click at [75, 28] on icon at bounding box center [76, 31] width 11 height 12
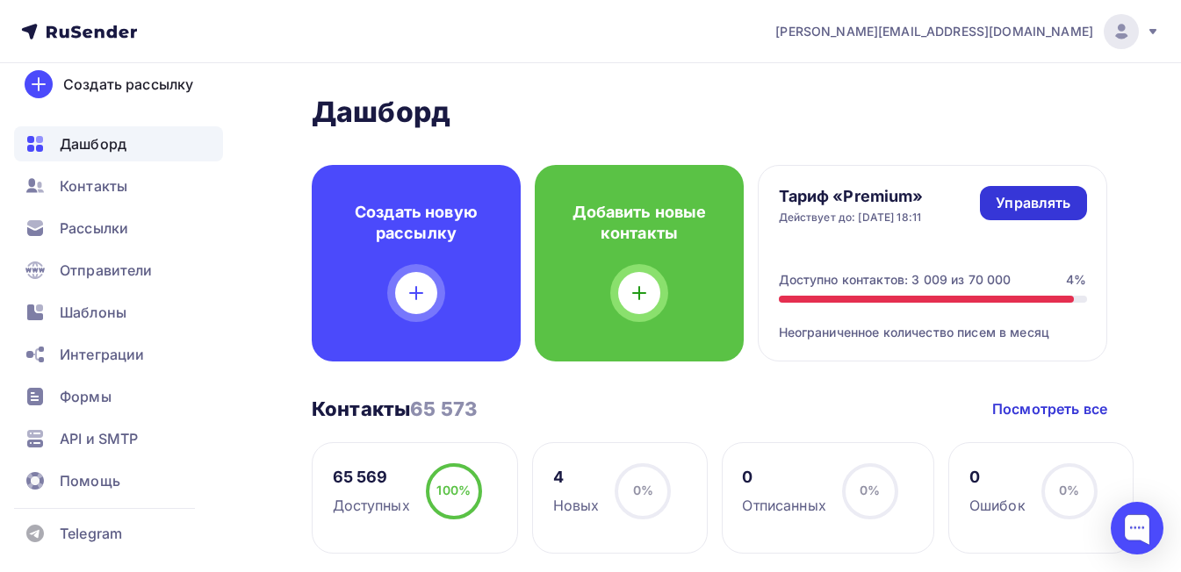
click at [1027, 200] on div "Управлять" at bounding box center [1032, 203] width 75 height 20
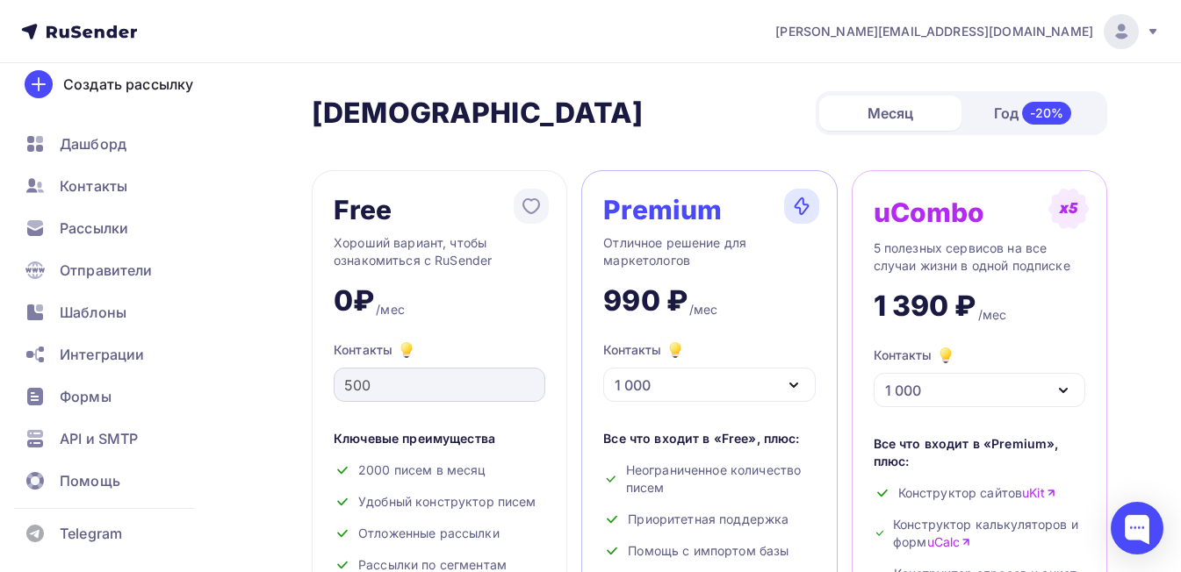
scroll to position [88, 0]
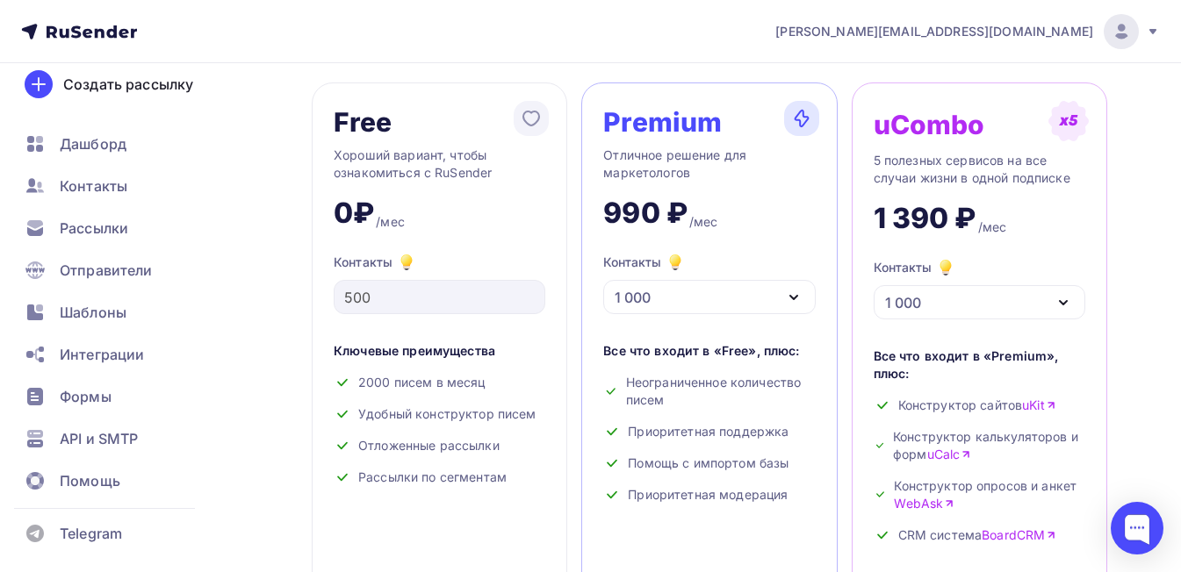
click at [728, 298] on div "1 000" at bounding box center [709, 297] width 212 height 34
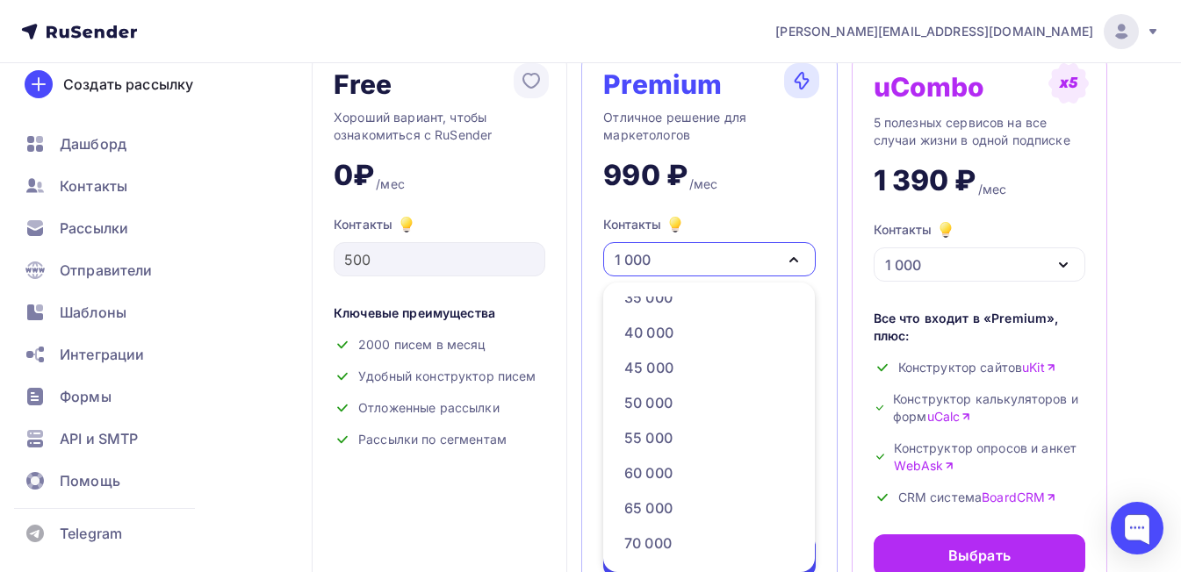
scroll to position [439, 0]
click at [665, 502] on div "65 000" at bounding box center [648, 507] width 48 height 21
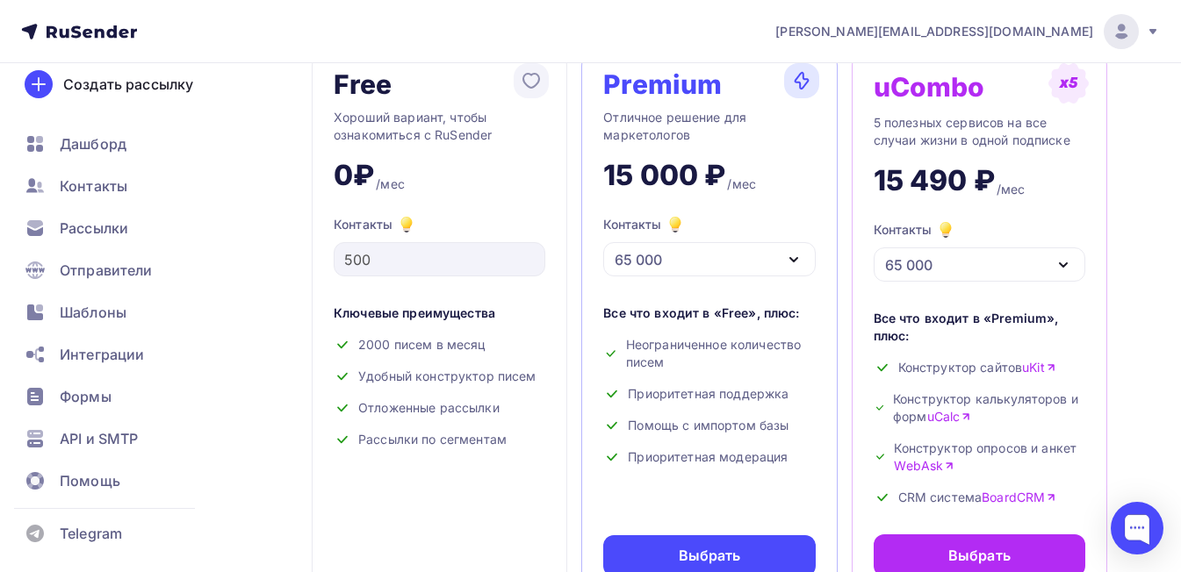
click at [641, 262] on div "65 000" at bounding box center [637, 259] width 47 height 21
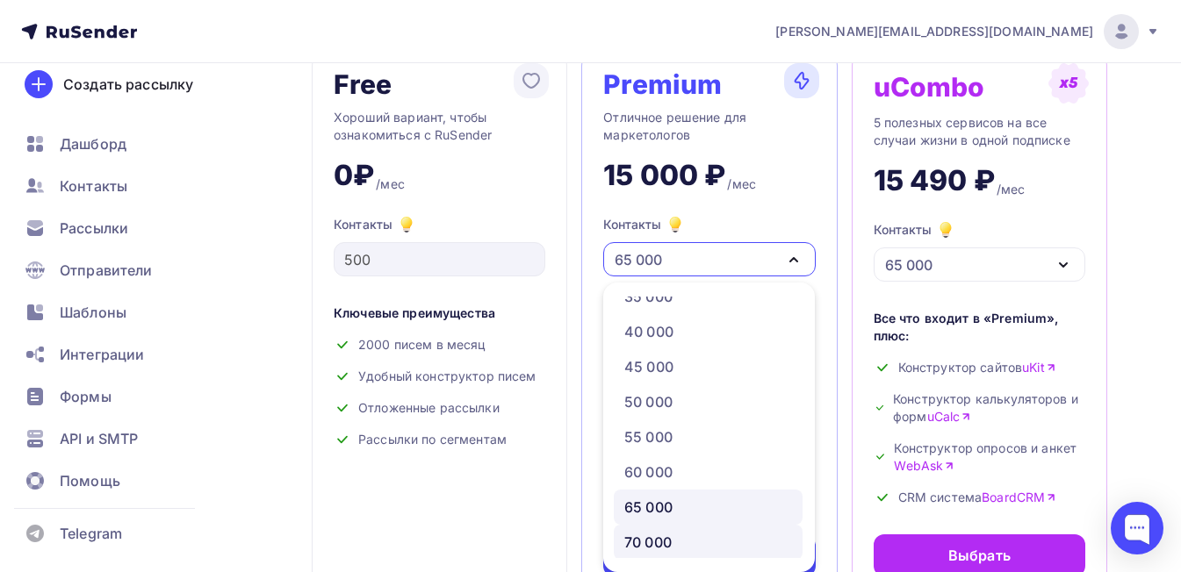
click at [643, 539] on div "70 000" at bounding box center [647, 542] width 47 height 21
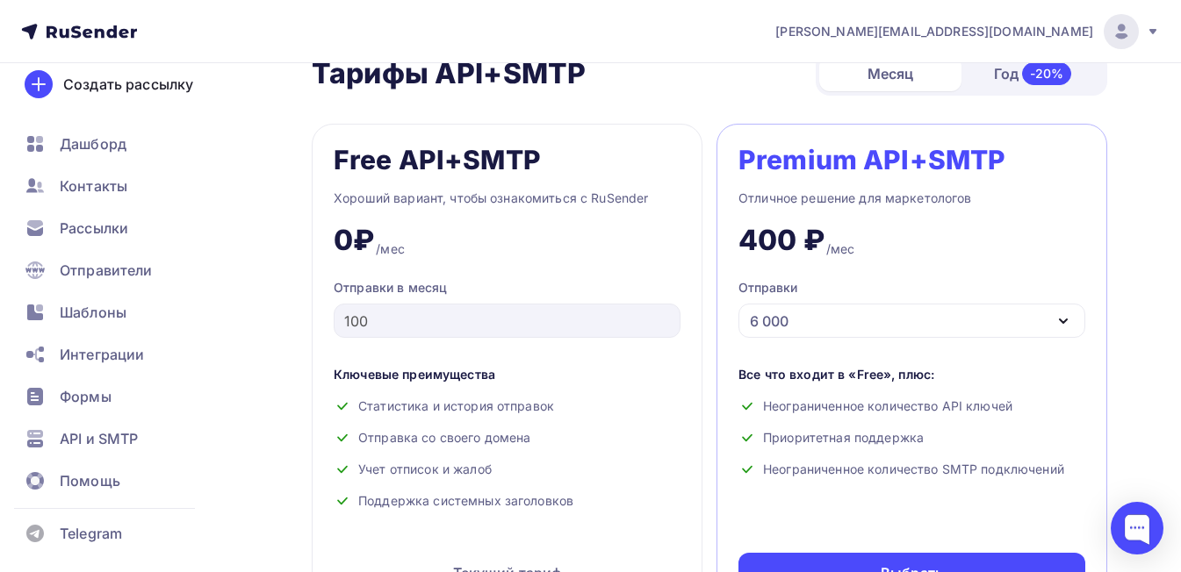
scroll to position [740, 0]
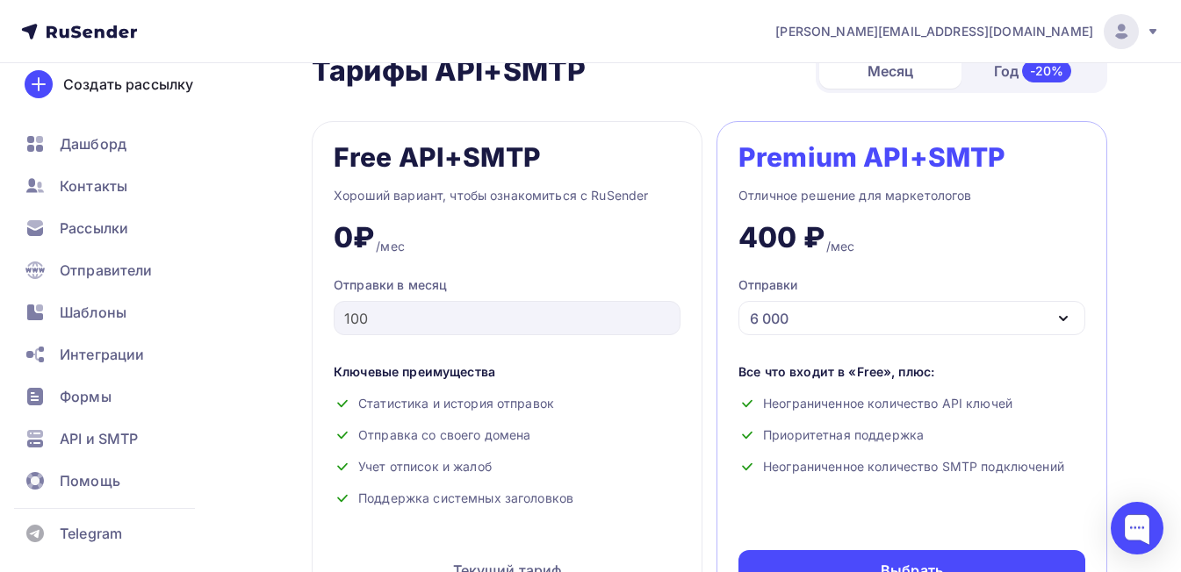
click at [571, 269] on div "Free API+SMTP Хороший вариант, чтобы ознакомиться с RuSender 0₽ /мес Отправки в…" at bounding box center [507, 367] width 391 height 492
click at [571, 196] on div "Хороший вариант, чтобы ознакомиться с RuSender" at bounding box center [507, 195] width 347 height 21
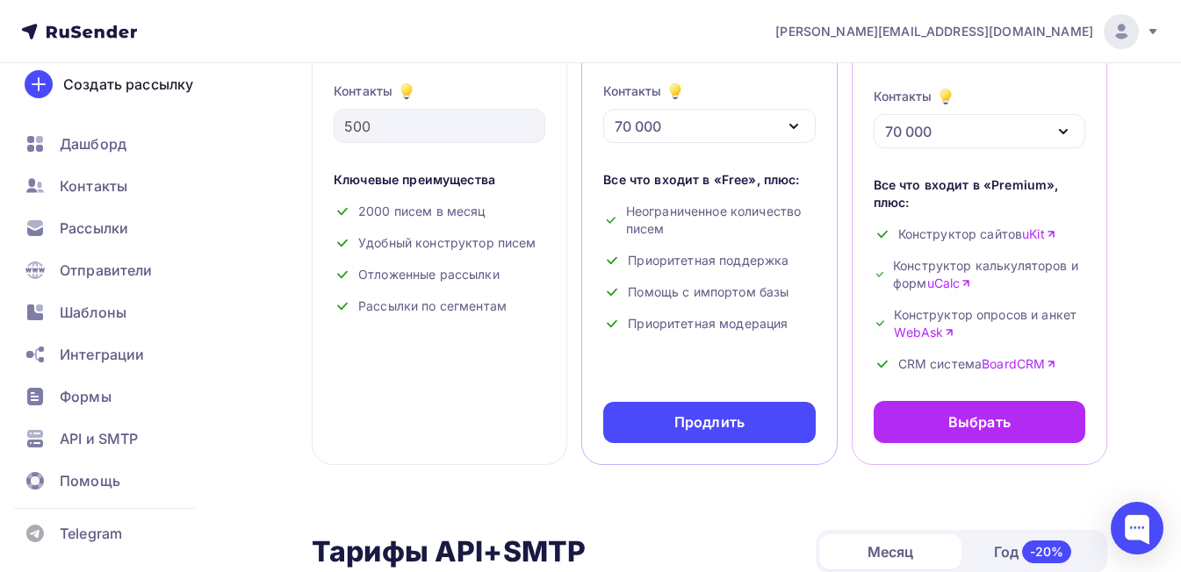
scroll to position [213, 0]
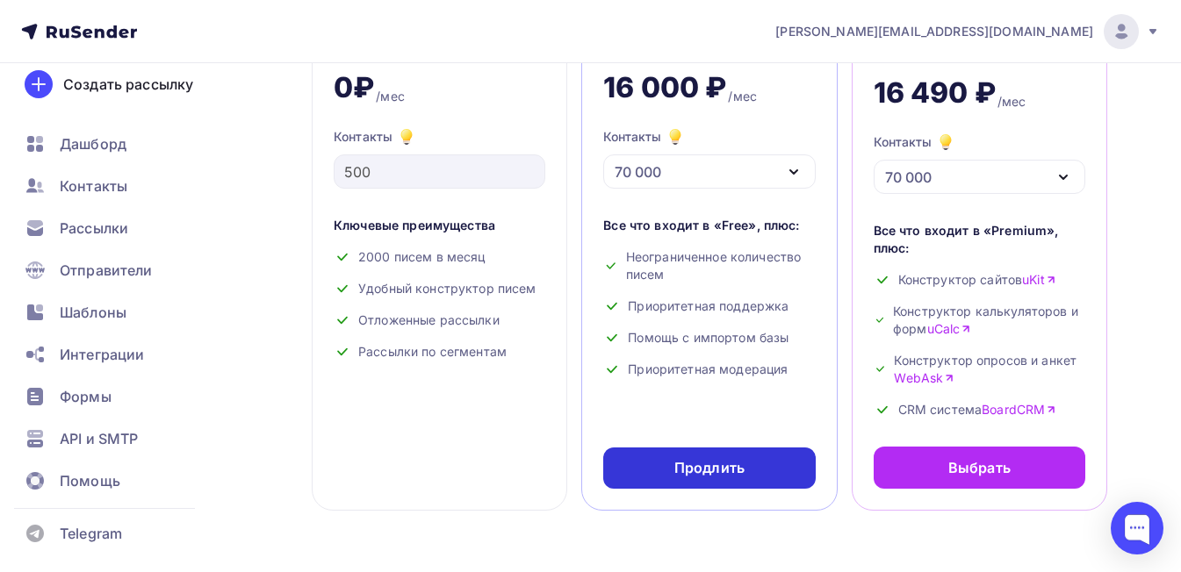
click at [737, 469] on div "Продлить" at bounding box center [709, 468] width 70 height 20
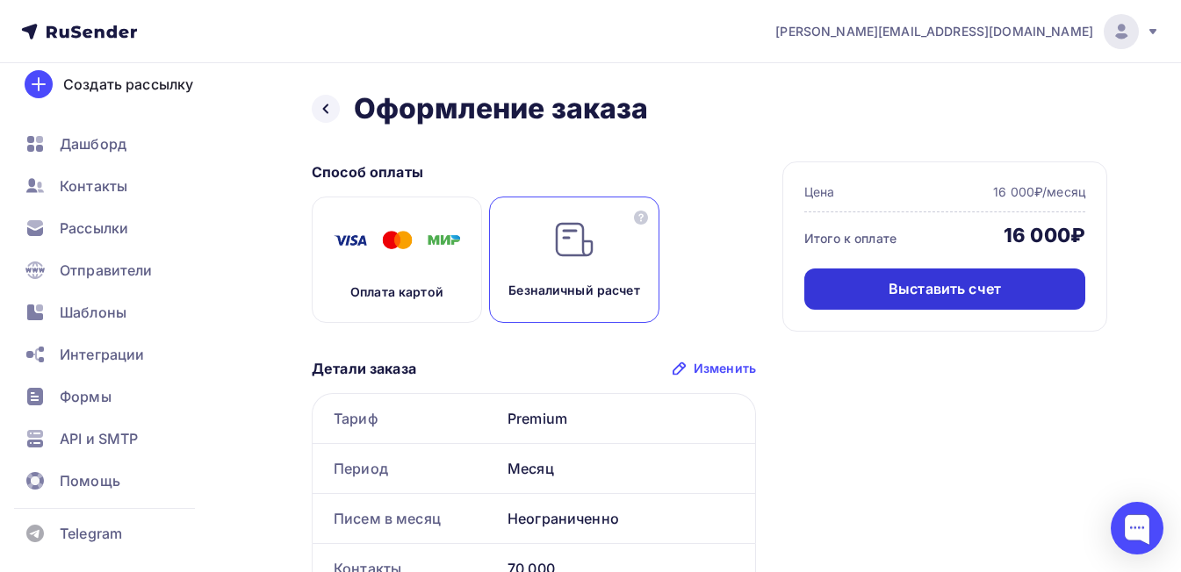
click at [963, 291] on div "Выставить счет" at bounding box center [944, 289] width 112 height 20
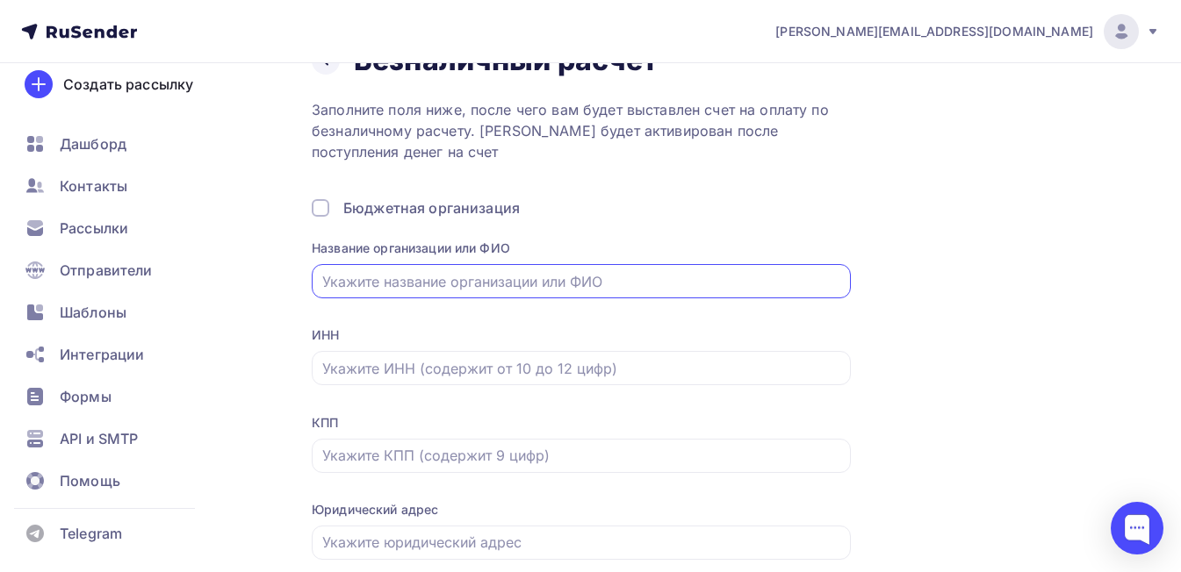
scroll to position [88, 0]
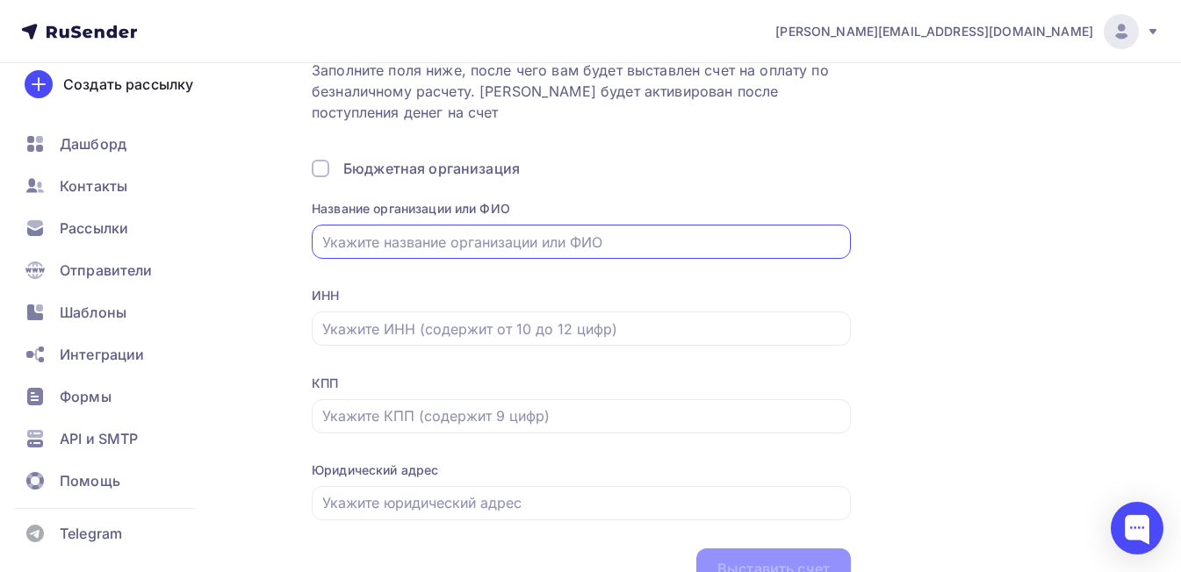
click at [354, 238] on input "text" at bounding box center [581, 242] width 519 height 21
type input "Y"
type input "Новатика"
drag, startPoint x: 423, startPoint y: 241, endPoint x: 308, endPoint y: 243, distance: 115.0
click at [308, 243] on div "Назад Безналичный расчет Безналичный расчет Заполните поля ниже, после чего вам…" at bounding box center [590, 317] width 1181 height 685
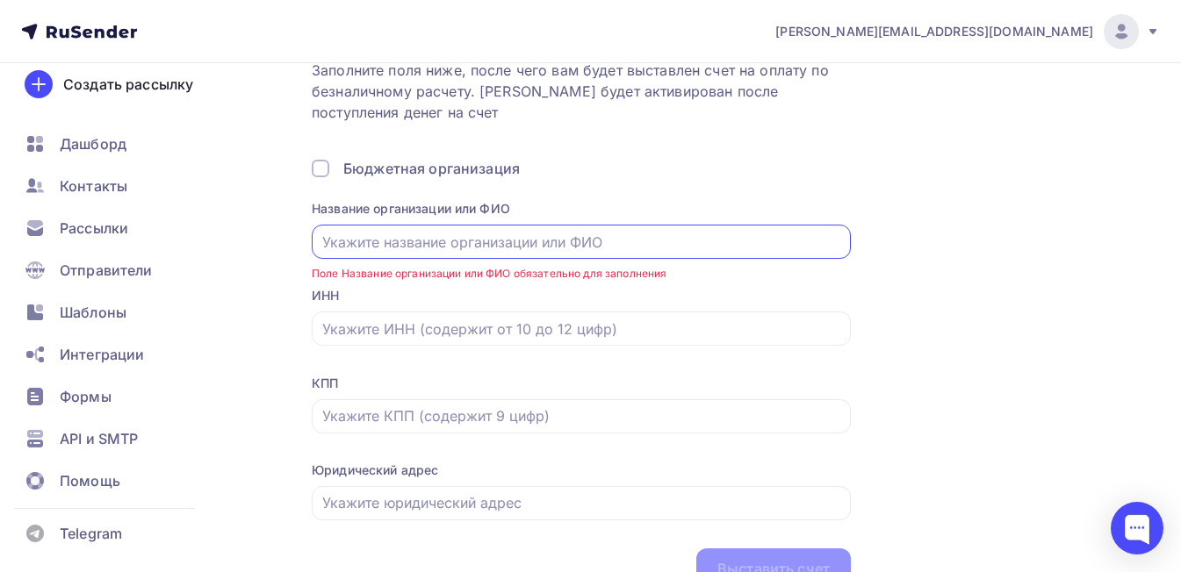
paste input "Общество с ограниченной ответственностью «НОВАТИКА»"
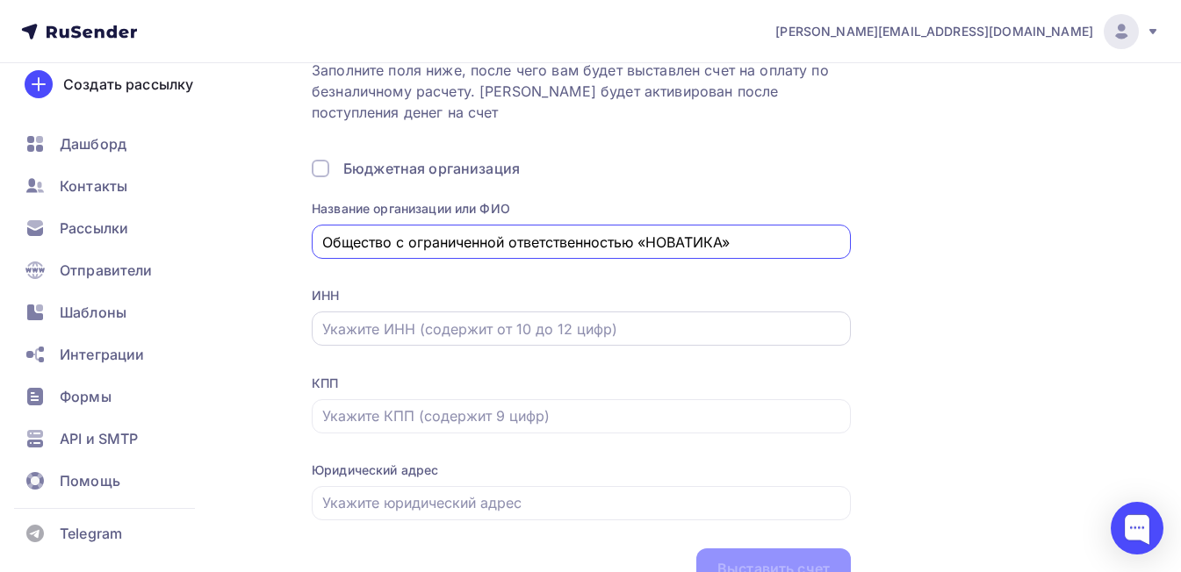
type input "Общество с ограниченной ответственностью «НОВАТИКА»"
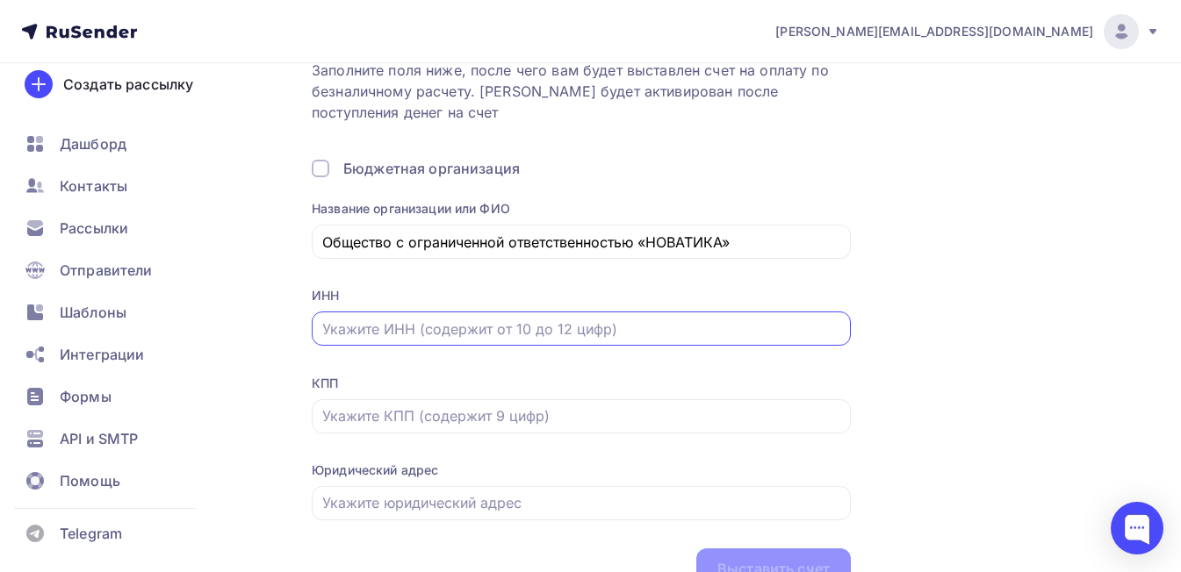
click at [456, 327] on input "text" at bounding box center [581, 329] width 519 height 21
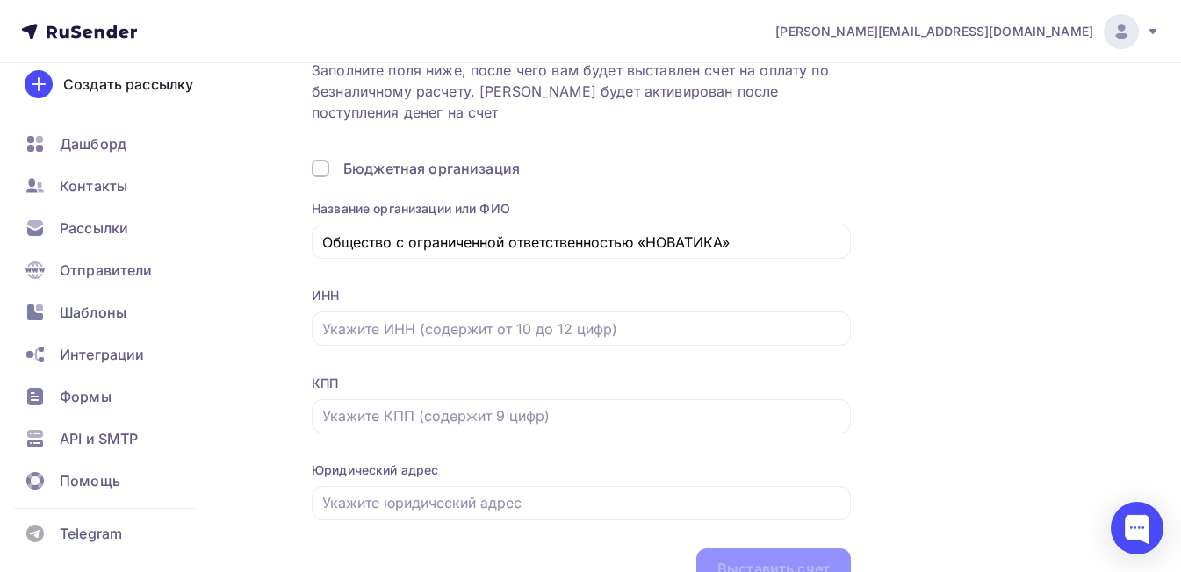
click at [1057, 396] on div "Назад Безналичный расчет Безналичный расчет Заполните поля ниже, после чего вам…" at bounding box center [709, 297] width 795 height 586
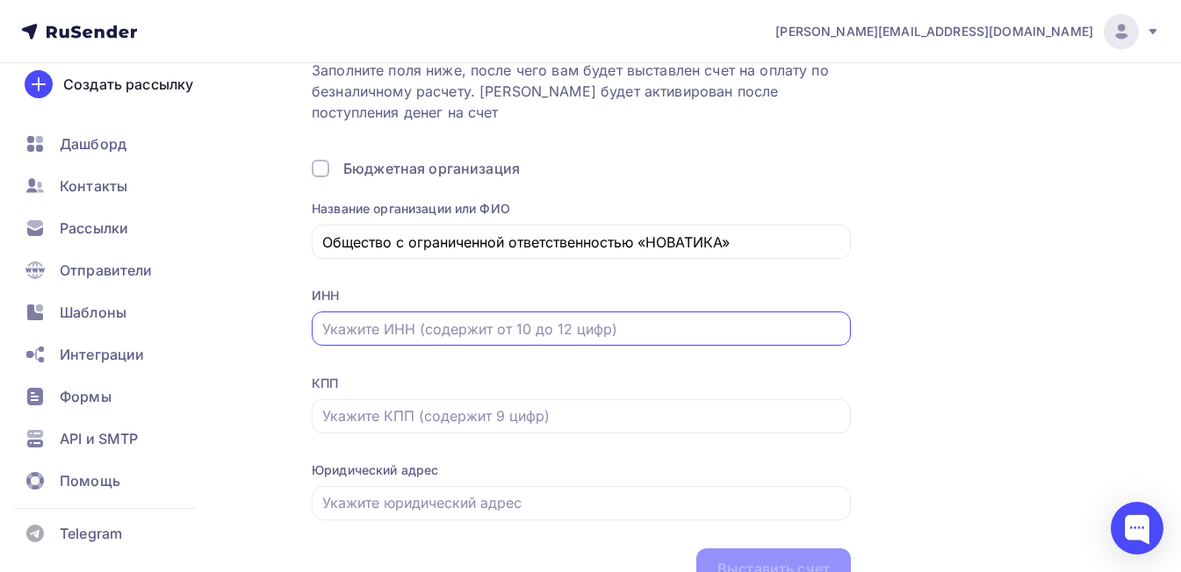
click at [368, 330] on input "text" at bounding box center [581, 329] width 519 height 21
paste input "3328022191"
type input "3328022191"
click at [381, 410] on input "text" at bounding box center [581, 416] width 519 height 21
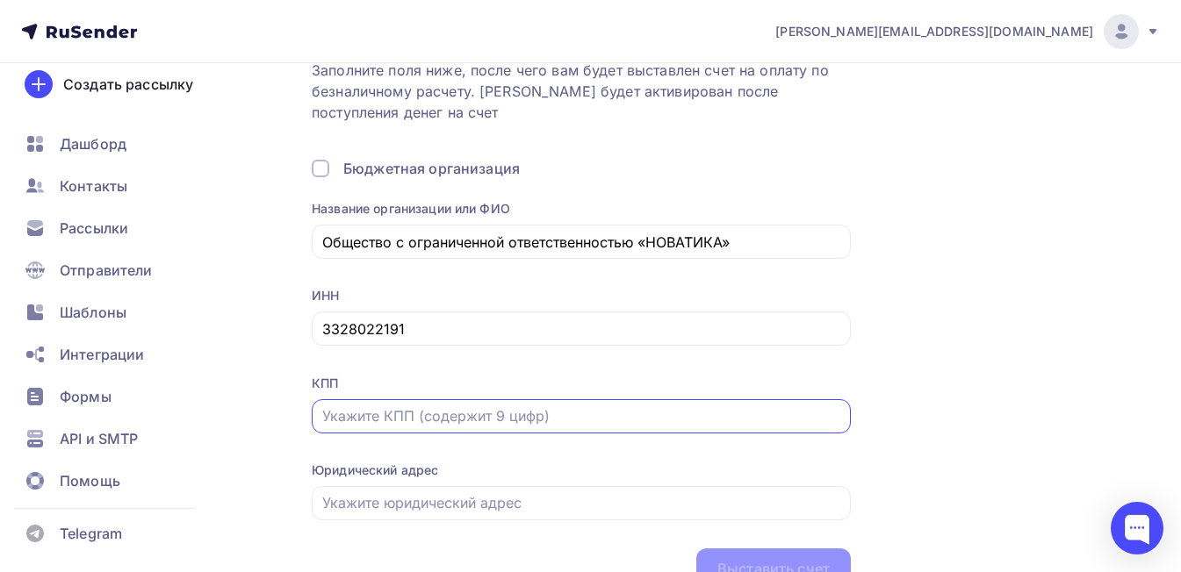
paste input "332801001"
type input "332801001"
click at [355, 502] on input "text" at bounding box center [581, 502] width 519 height 21
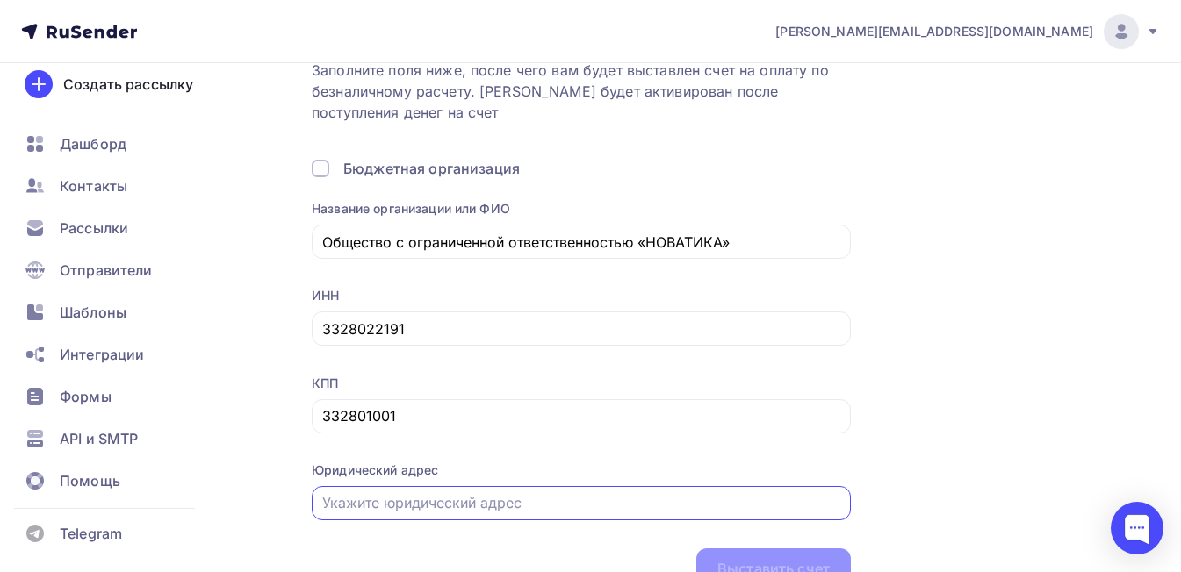
paste input "[STREET_ADDRESS]"
type input "[STREET_ADDRESS]"
click at [1009, 341] on div "Назад Безналичный расчет Безналичный расчет Заполните поля ниже, после чего вам…" at bounding box center [709, 297] width 795 height 586
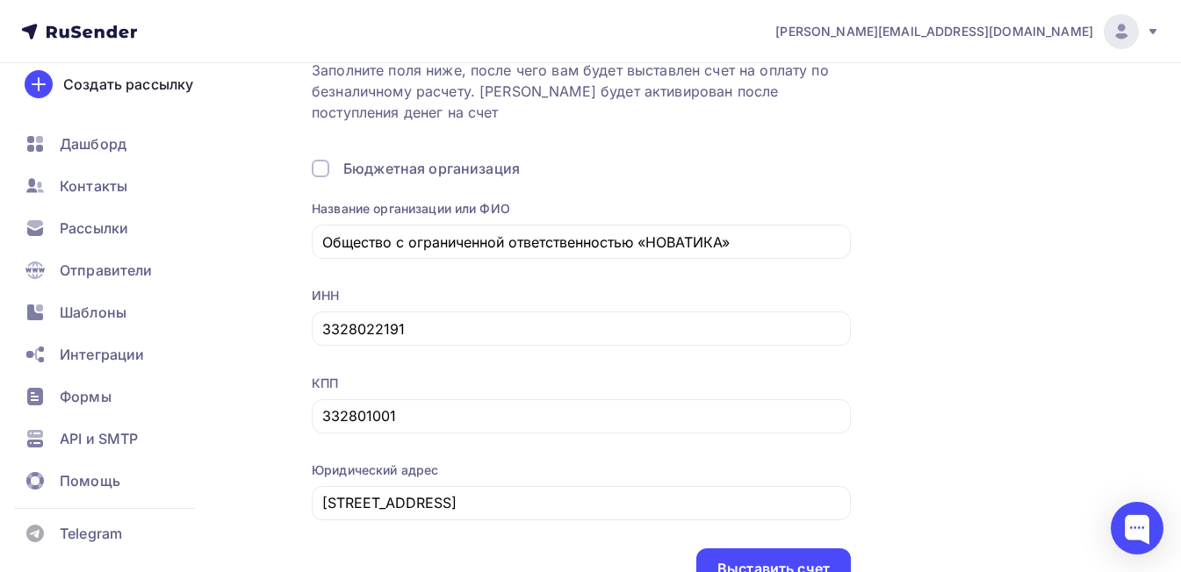
scroll to position [176, 0]
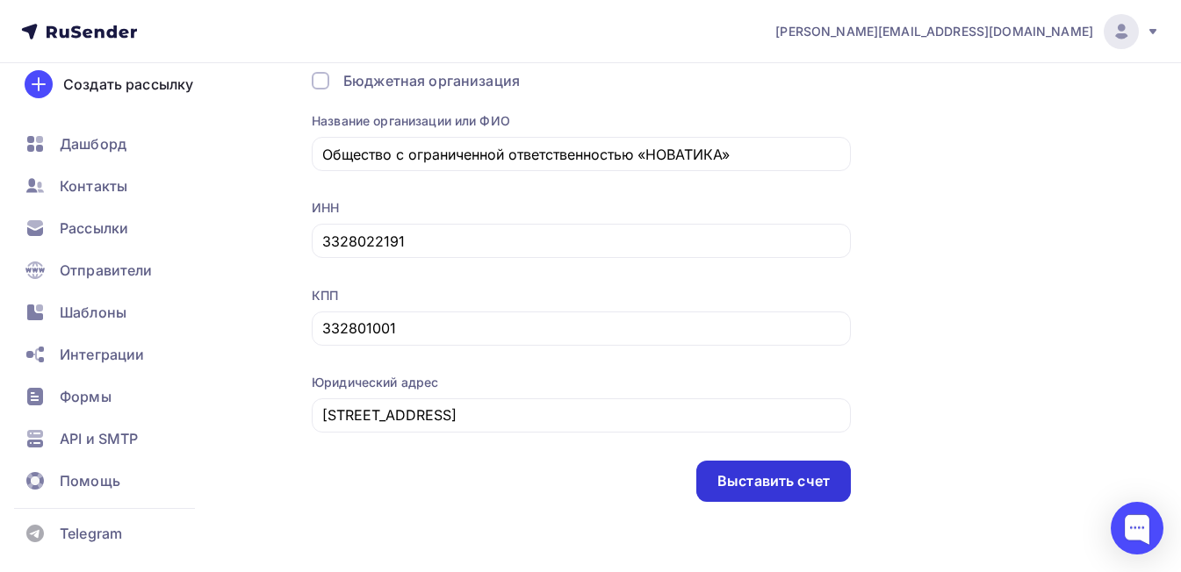
click at [780, 485] on div "Выставить счет" at bounding box center [773, 481] width 112 height 20
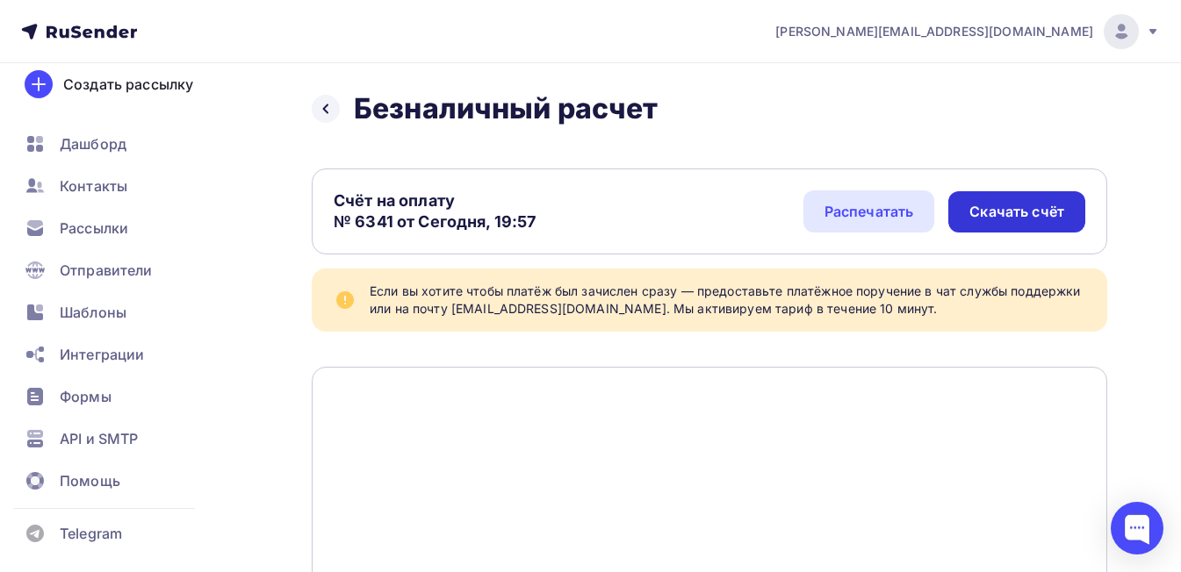
click at [1015, 211] on div "Скачать счёт" at bounding box center [1016, 212] width 95 height 20
